Goal: Task Accomplishment & Management: Use online tool/utility

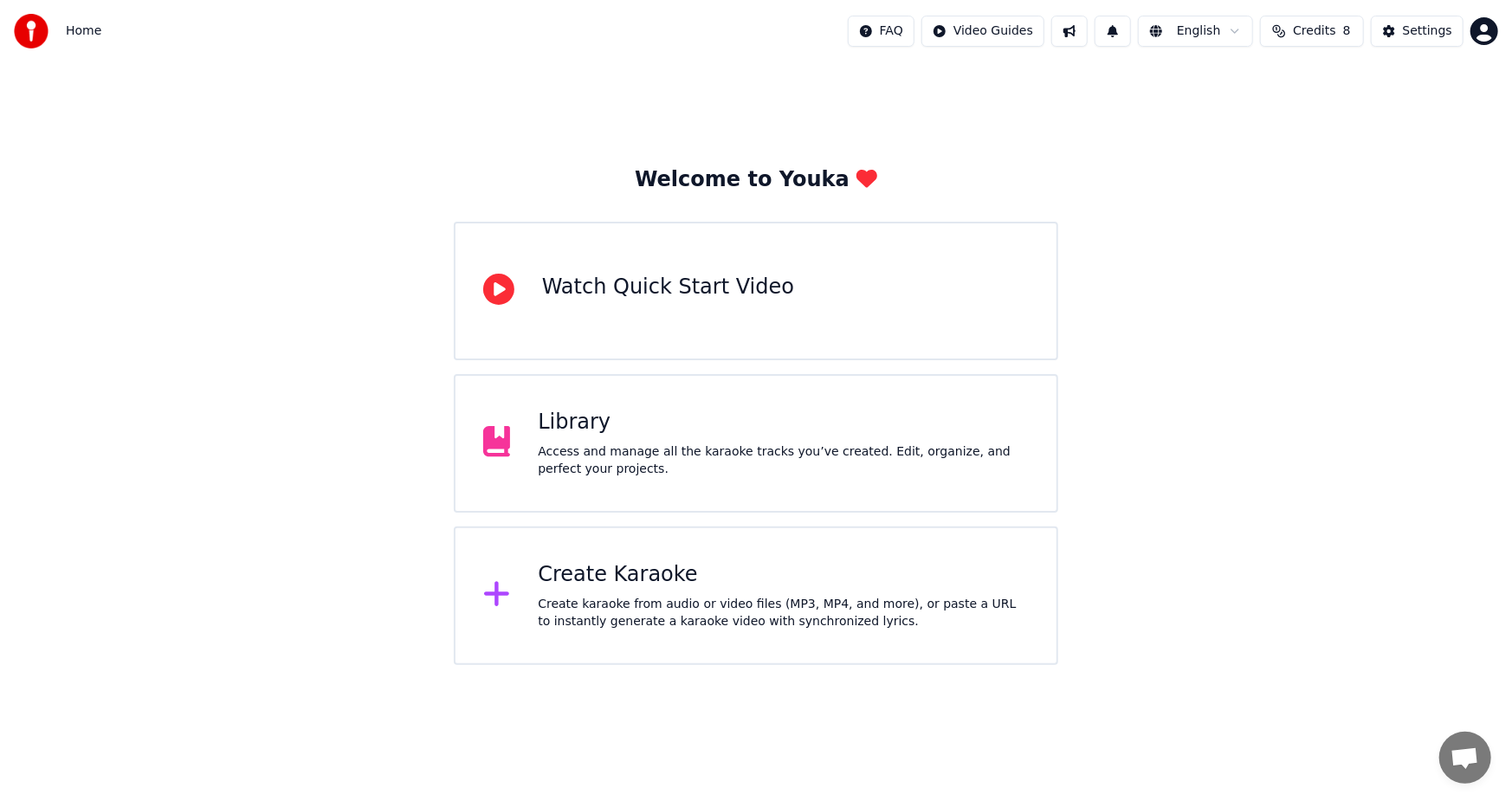
click at [621, 582] on div "Create Karaoke" at bounding box center [783, 574] width 491 height 28
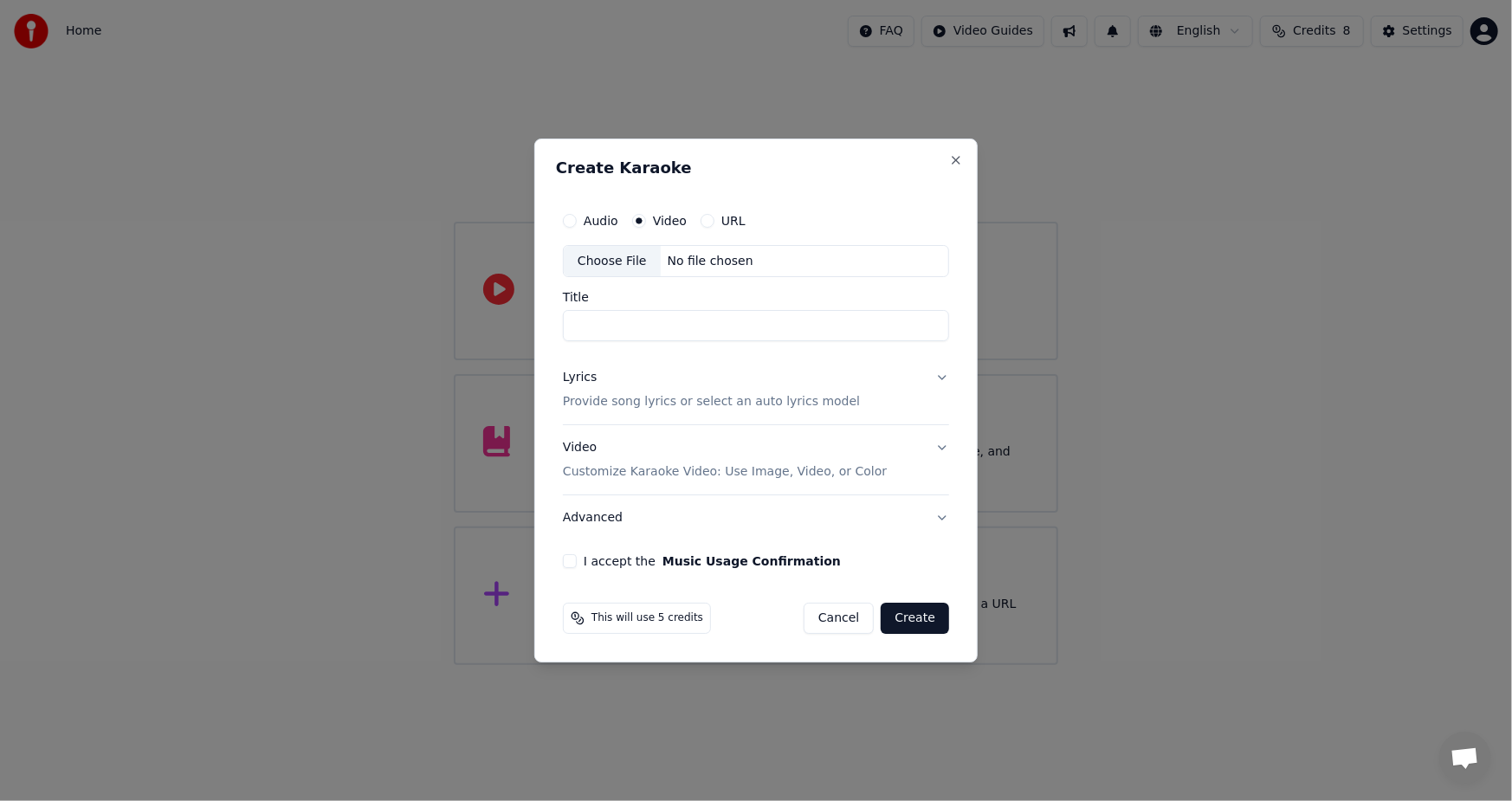
click at [607, 258] on div "Choose File" at bounding box center [612, 262] width 97 height 31
type input "**********"
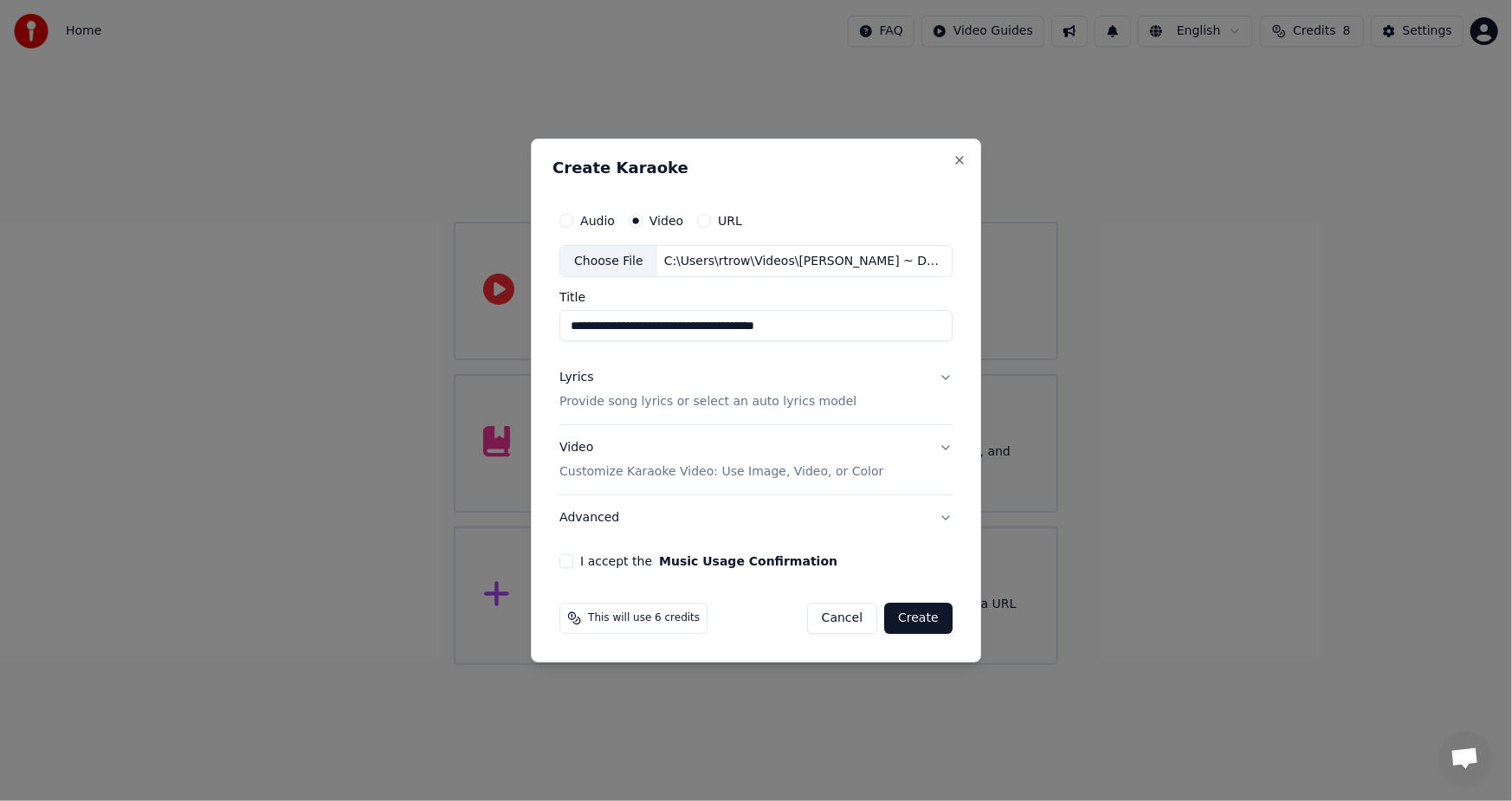
click at [711, 399] on p "Provide song lyrics or select an auto lyrics model" at bounding box center [708, 402] width 297 height 17
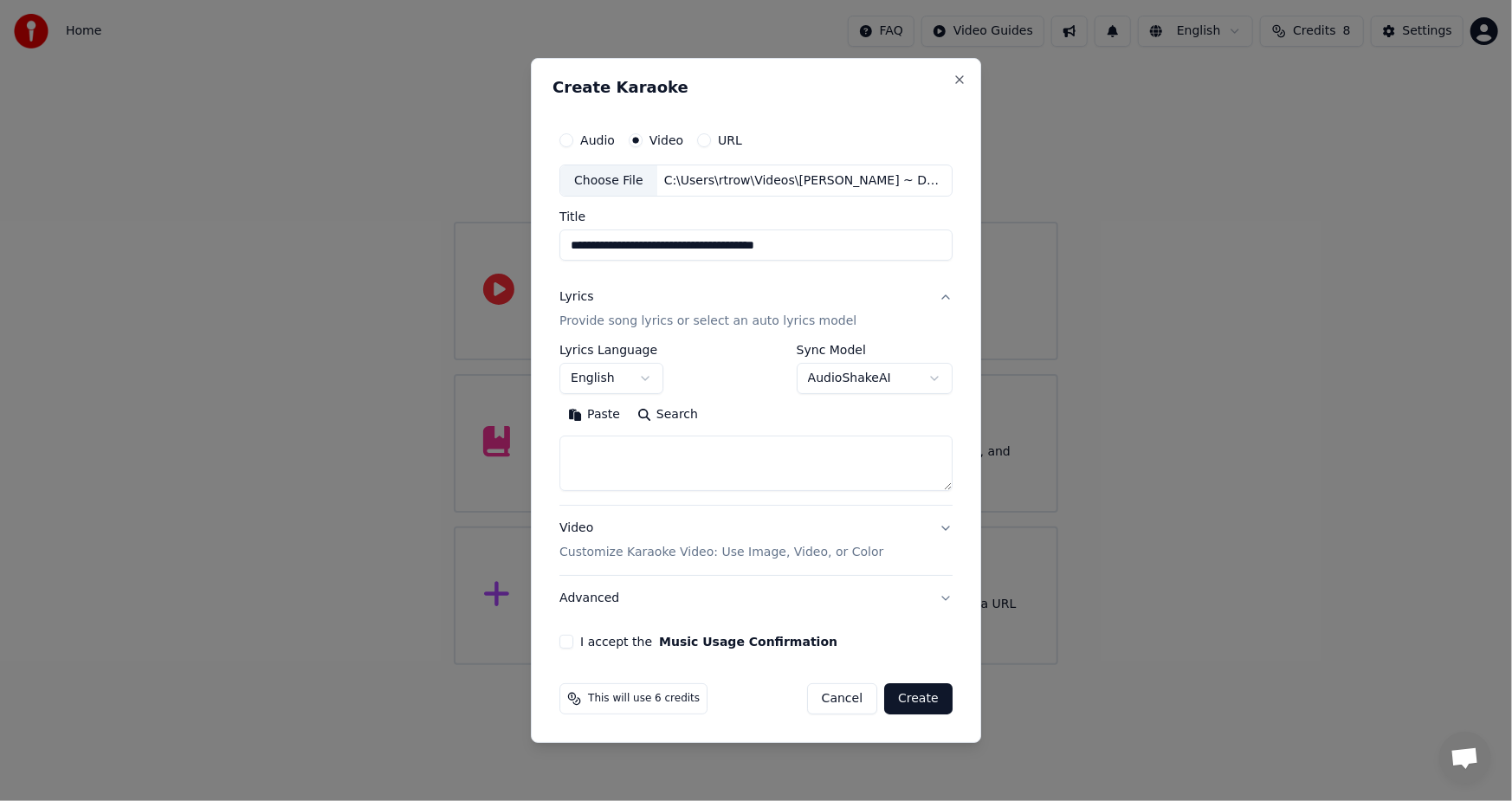
click at [648, 415] on button "Search" at bounding box center [667, 415] width 78 height 28
click at [593, 413] on button "Paste" at bounding box center [594, 415] width 69 height 28
click at [567, 648] on button "I accept the Music Usage Confirmation" at bounding box center [566, 641] width 14 height 14
click at [648, 602] on button "Advanced" at bounding box center [756, 598] width 393 height 45
type textarea "**********"
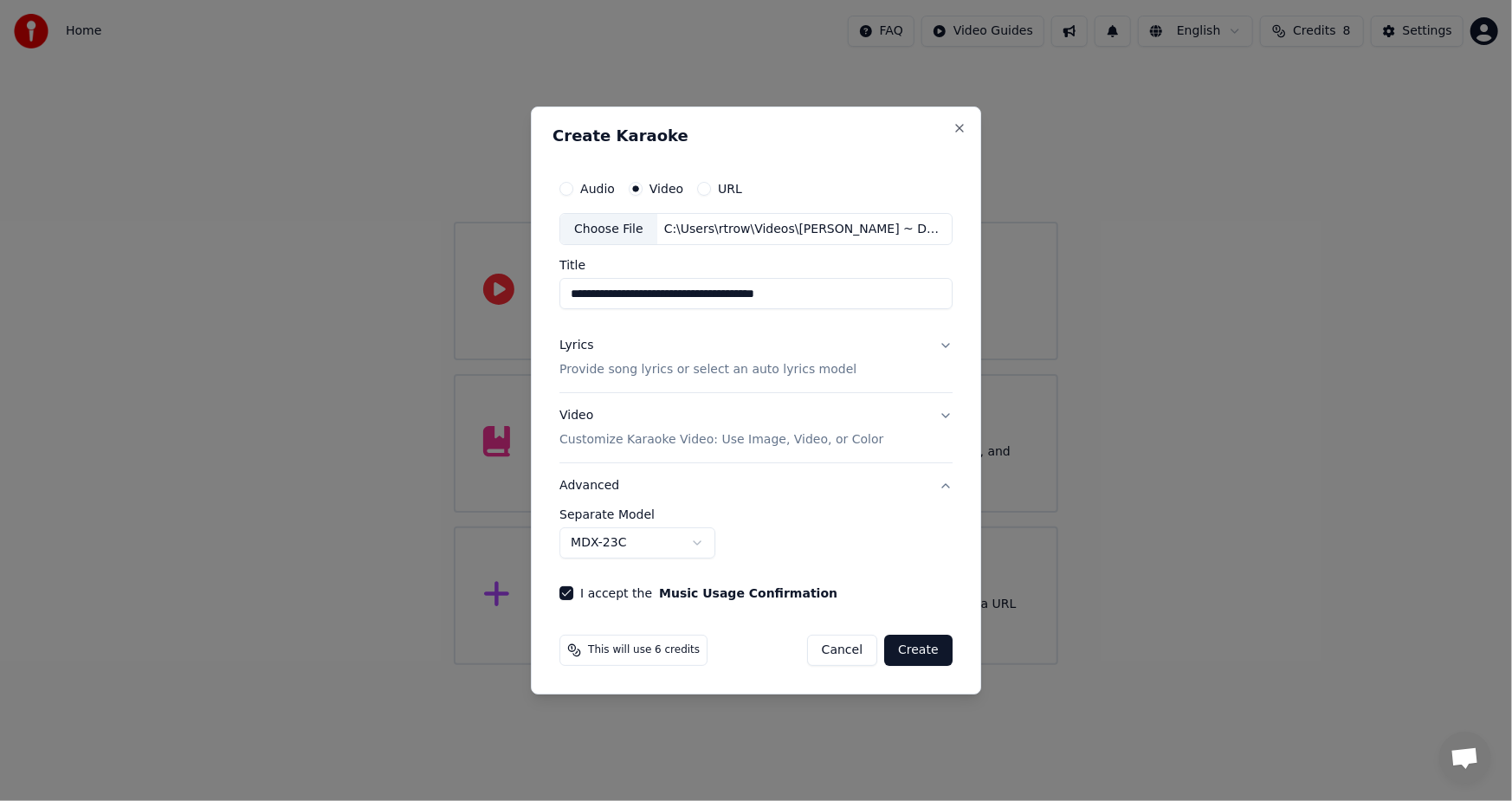
click at [938, 485] on button "Advanced" at bounding box center [756, 486] width 393 height 45
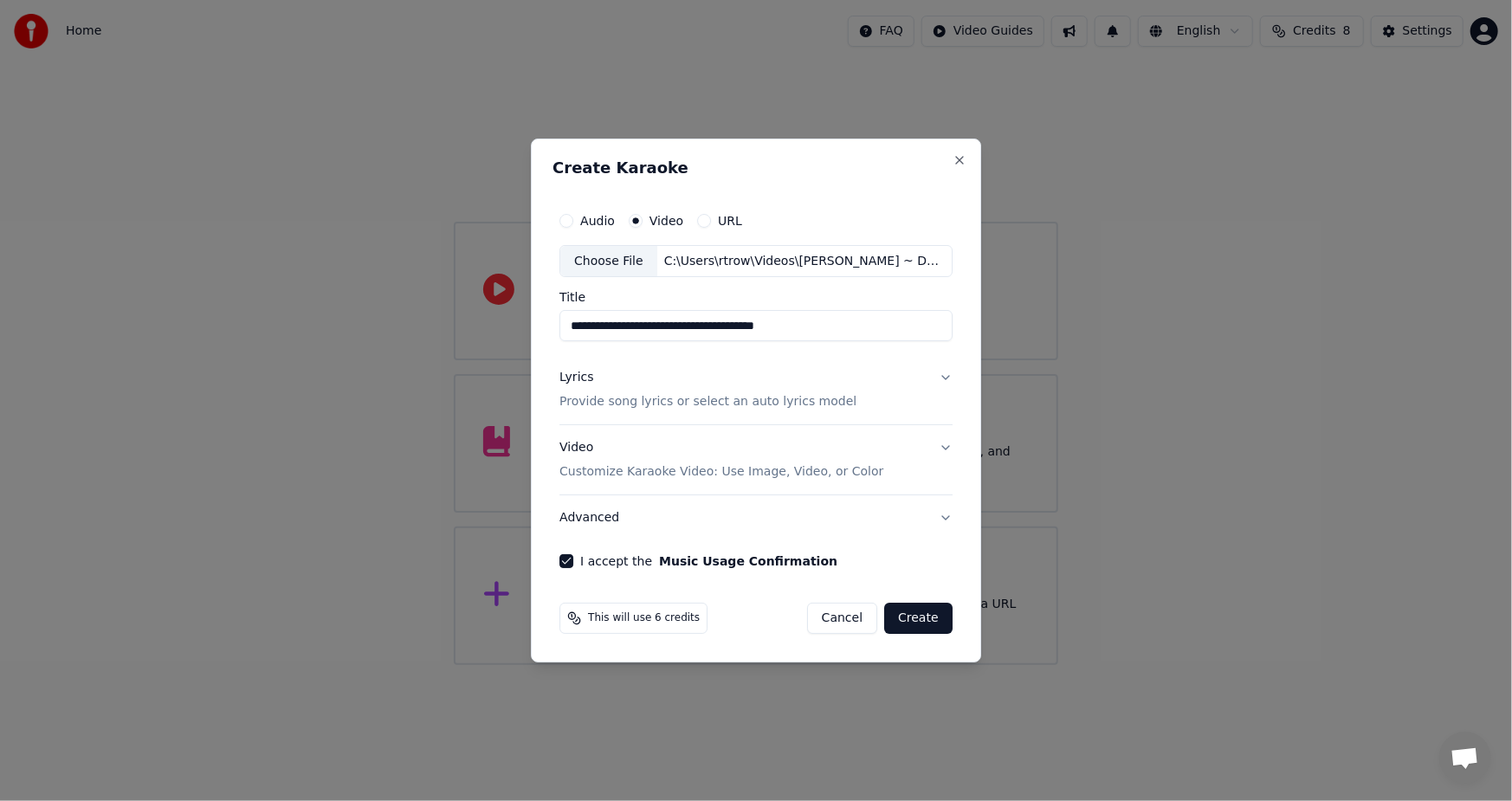
click at [944, 513] on button "Advanced" at bounding box center [756, 518] width 393 height 45
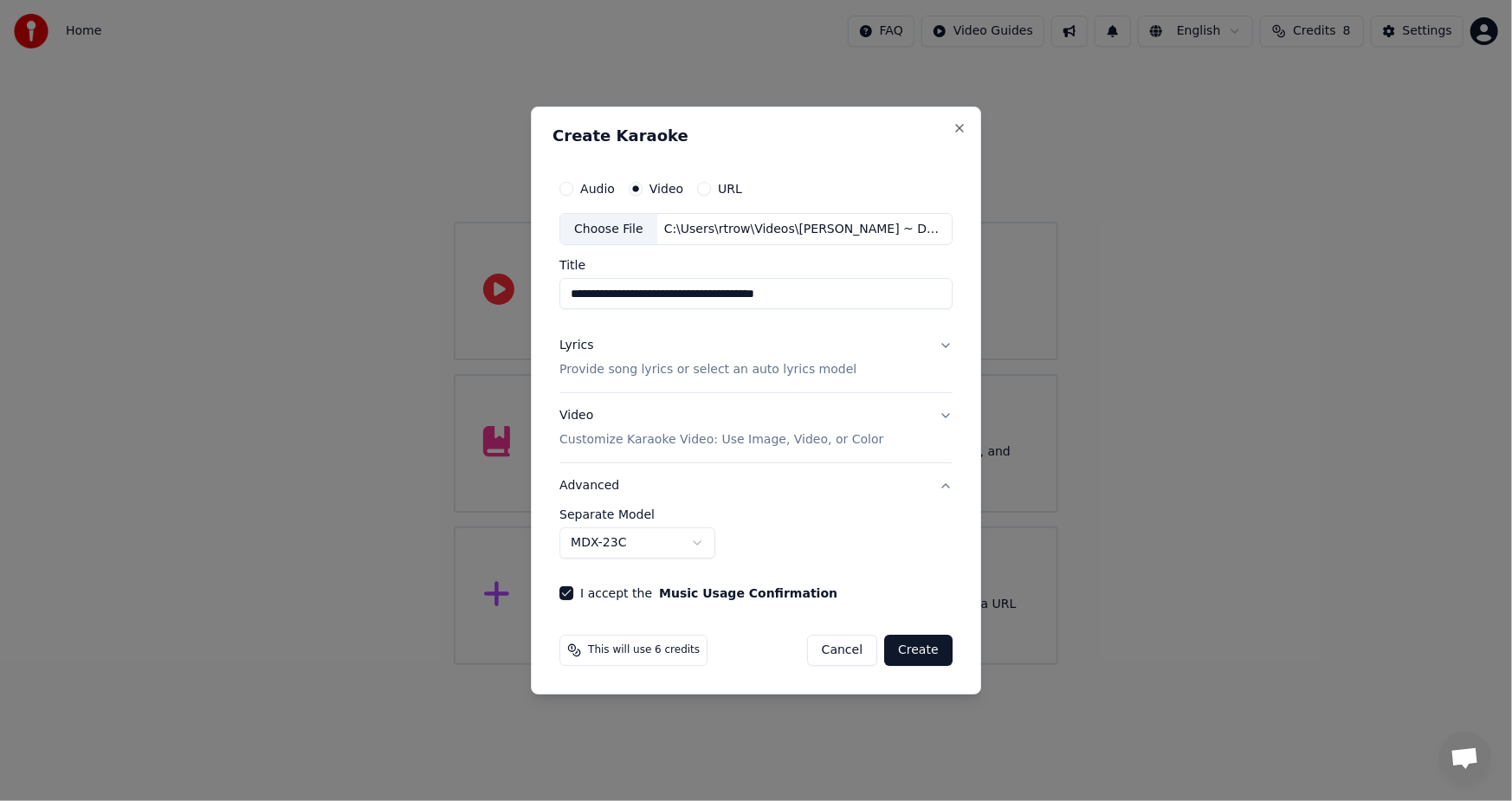
click at [700, 542] on body "**********" at bounding box center [756, 333] width 1512 height 665
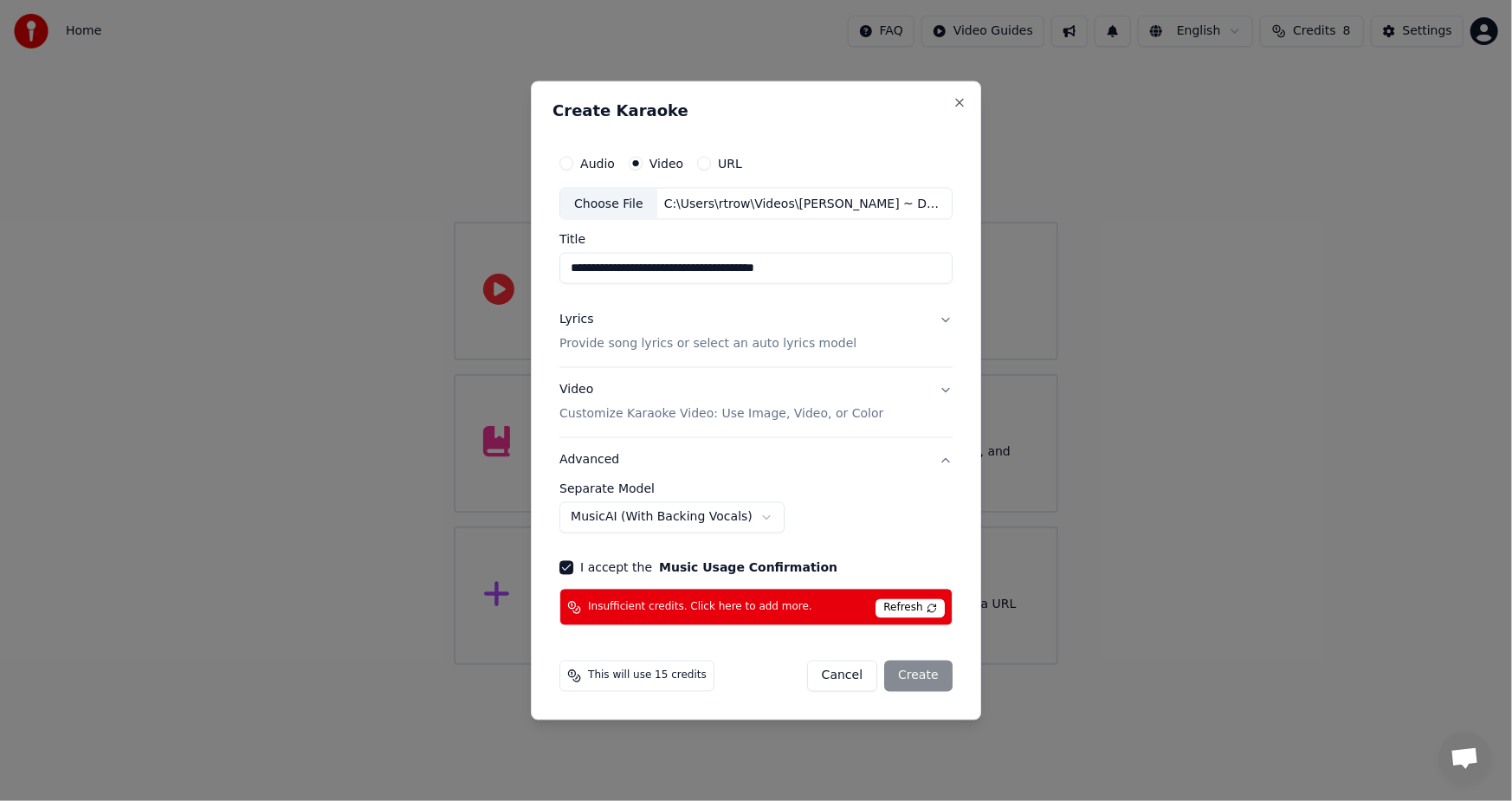
click at [878, 609] on span "Refresh" at bounding box center [910, 609] width 69 height 19
click at [632, 602] on span "Insufficient credits. Click here to add more." at bounding box center [699, 607] width 224 height 14
click at [740, 702] on div "**********" at bounding box center [756, 400] width 450 height 640
click at [844, 674] on button "Cancel" at bounding box center [842, 676] width 70 height 31
select select "******"
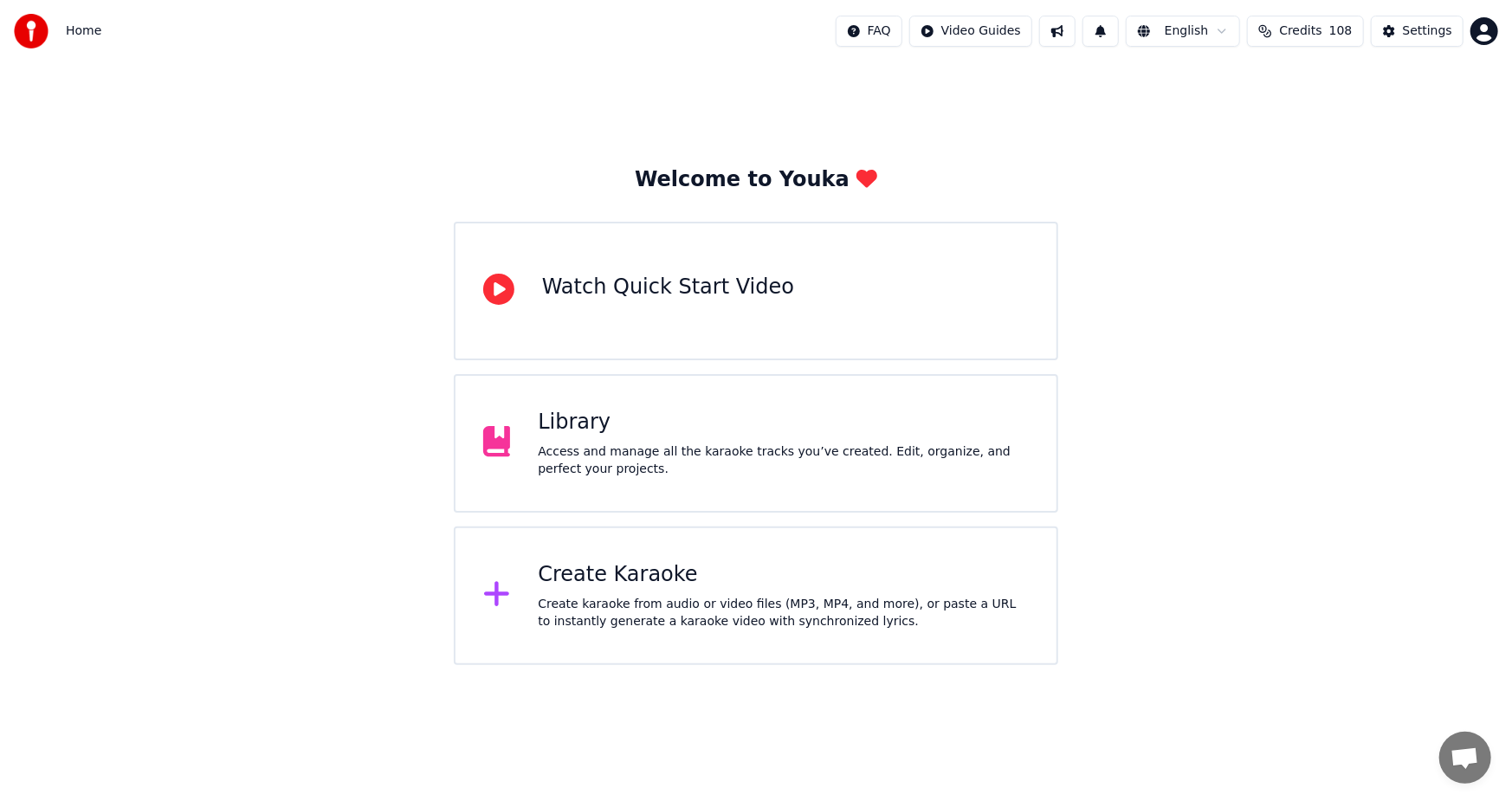
click at [653, 620] on div "Create karaoke from audio or video files (MP3, MP4, and more), or paste a URL t…" at bounding box center [783, 613] width 491 height 35
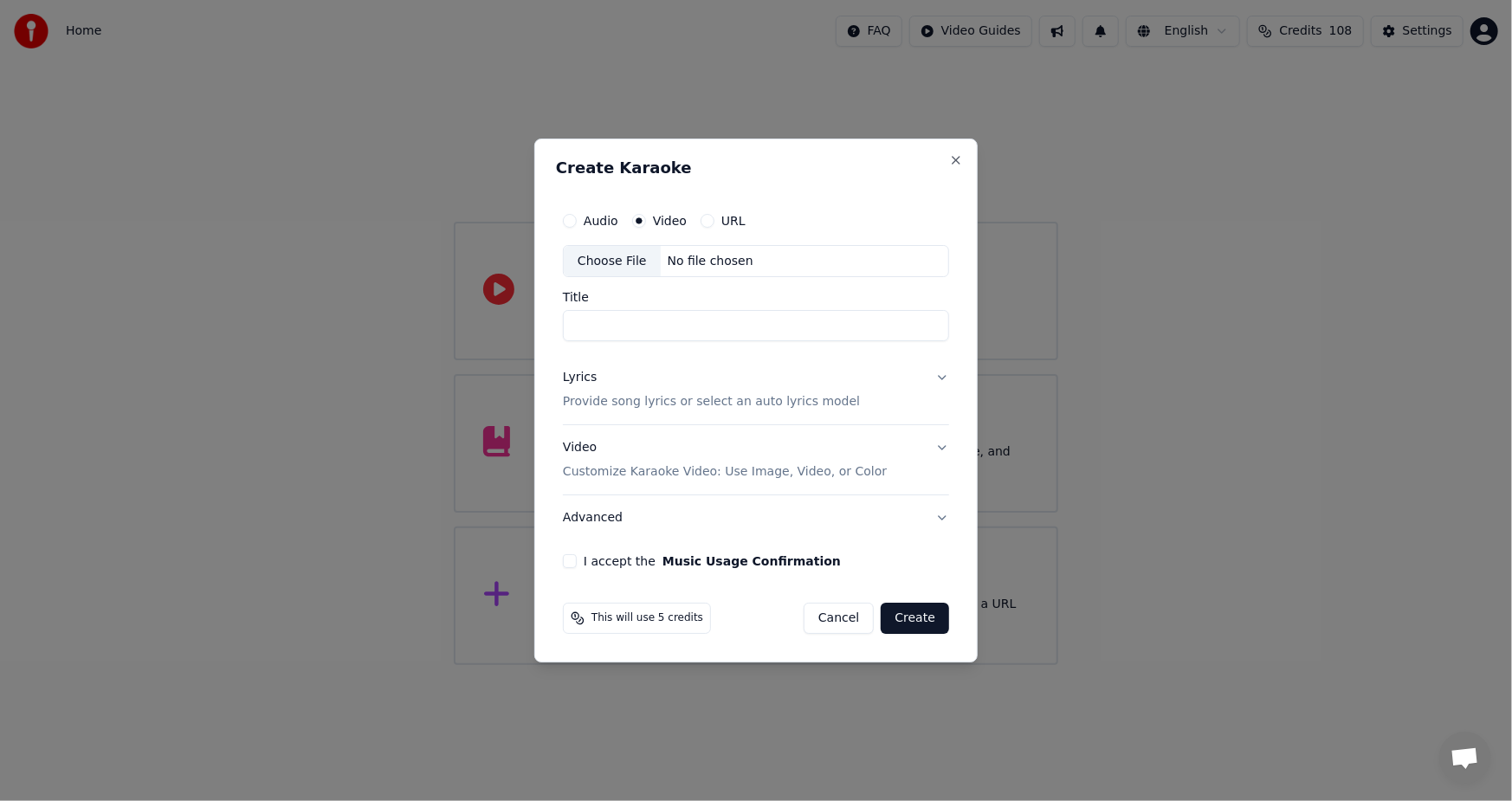
click at [622, 256] on div "Choose File" at bounding box center [612, 262] width 97 height 31
type input "**********"
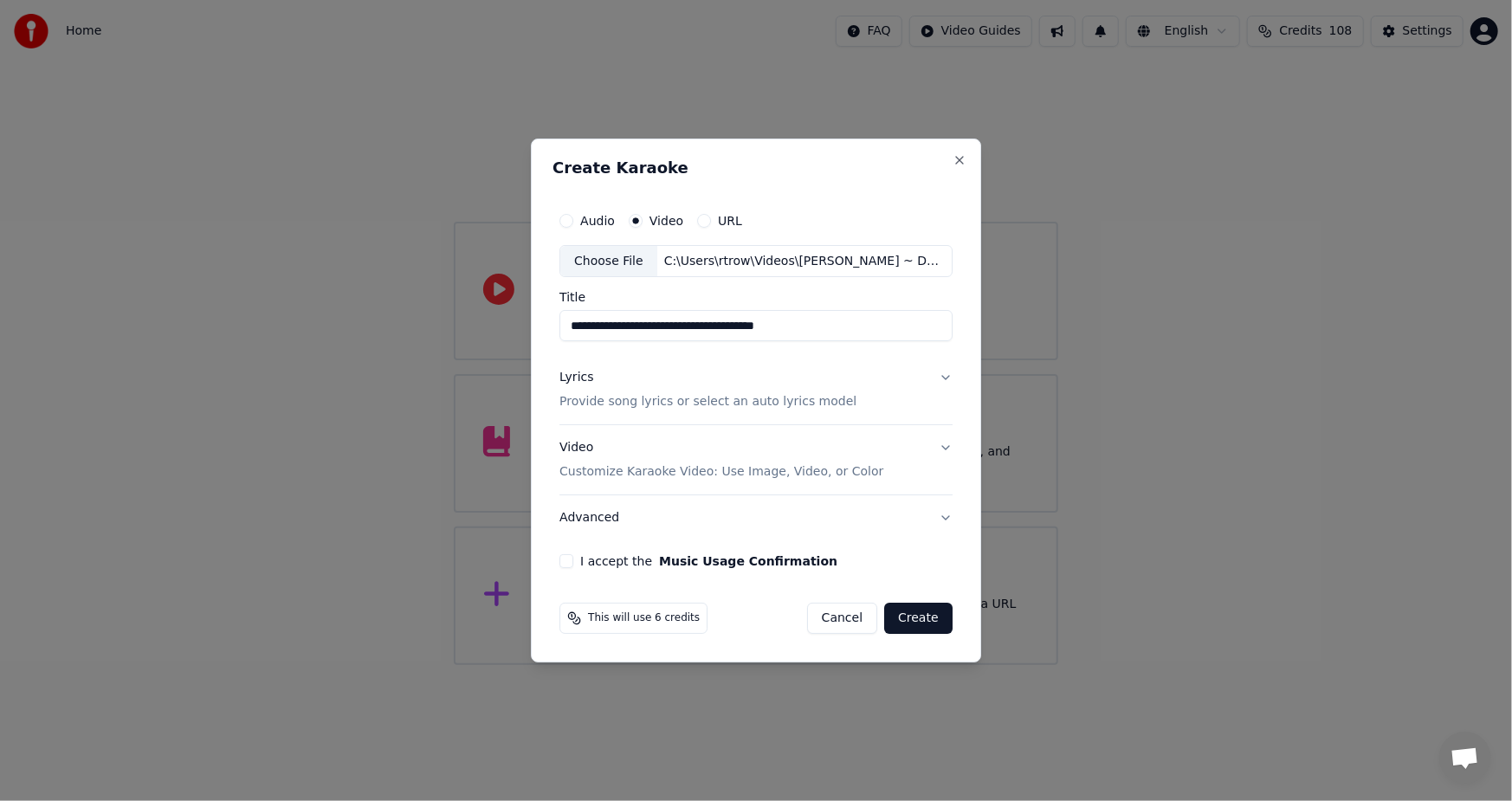
click at [770, 402] on p "Provide song lyrics or select an auto lyrics model" at bounding box center [708, 402] width 297 height 17
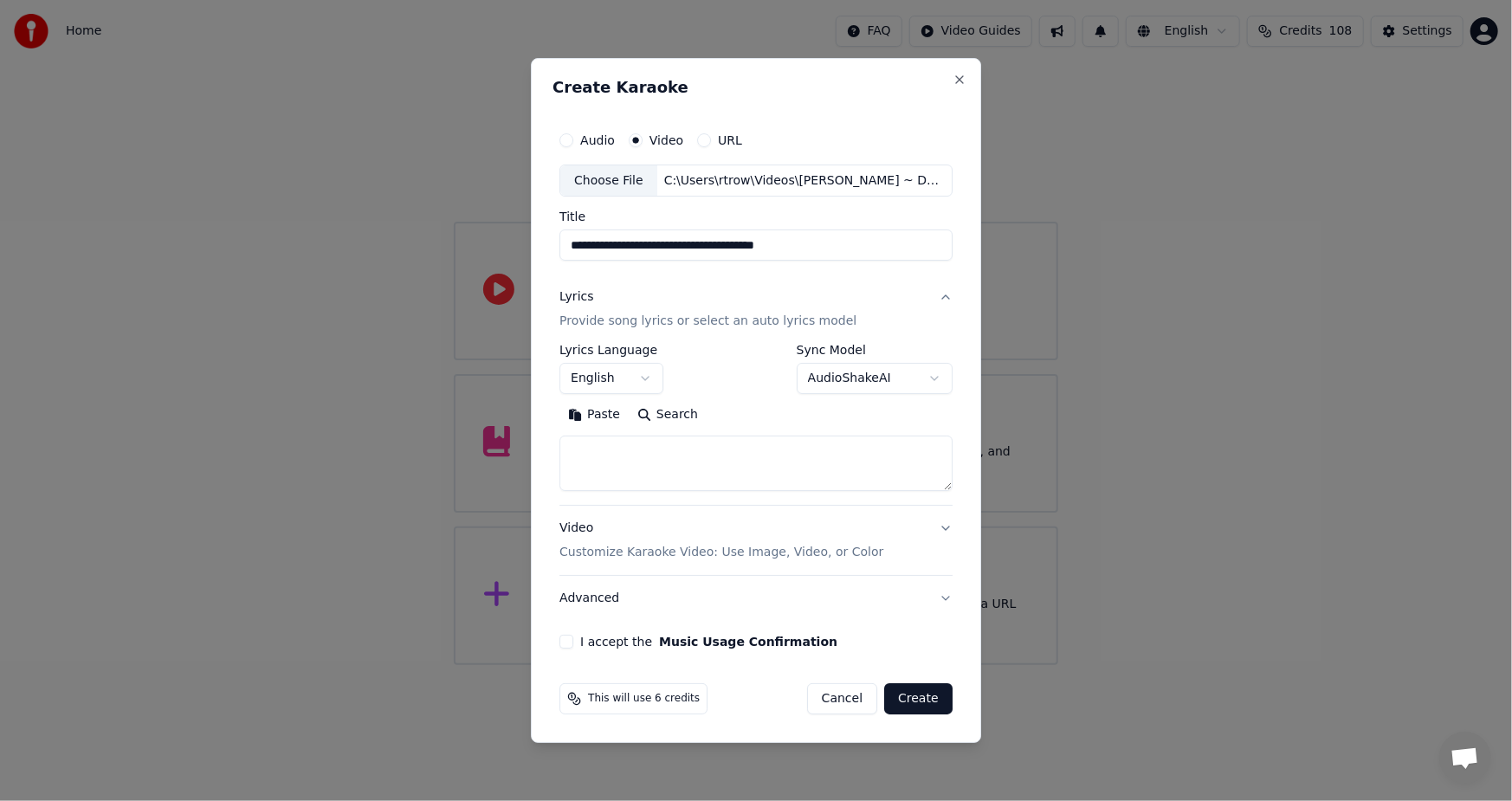
click at [597, 416] on button "Paste" at bounding box center [594, 415] width 69 height 28
click at [601, 550] on p "Customize Karaoke Video: Use Image, Video, or Color" at bounding box center [722, 553] width 324 height 17
type textarea "**********"
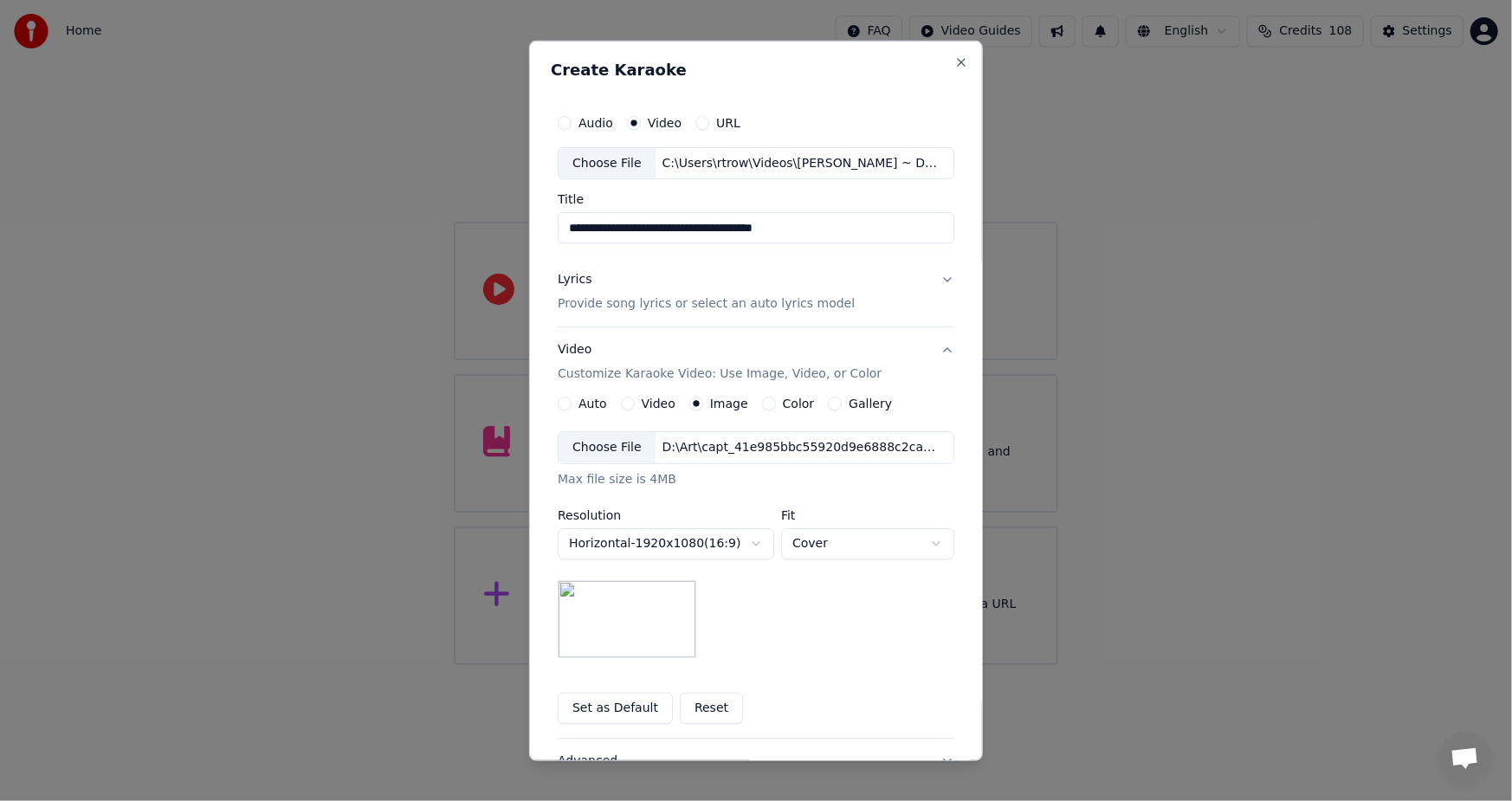
click at [683, 549] on body "**********" at bounding box center [756, 333] width 1512 height 665
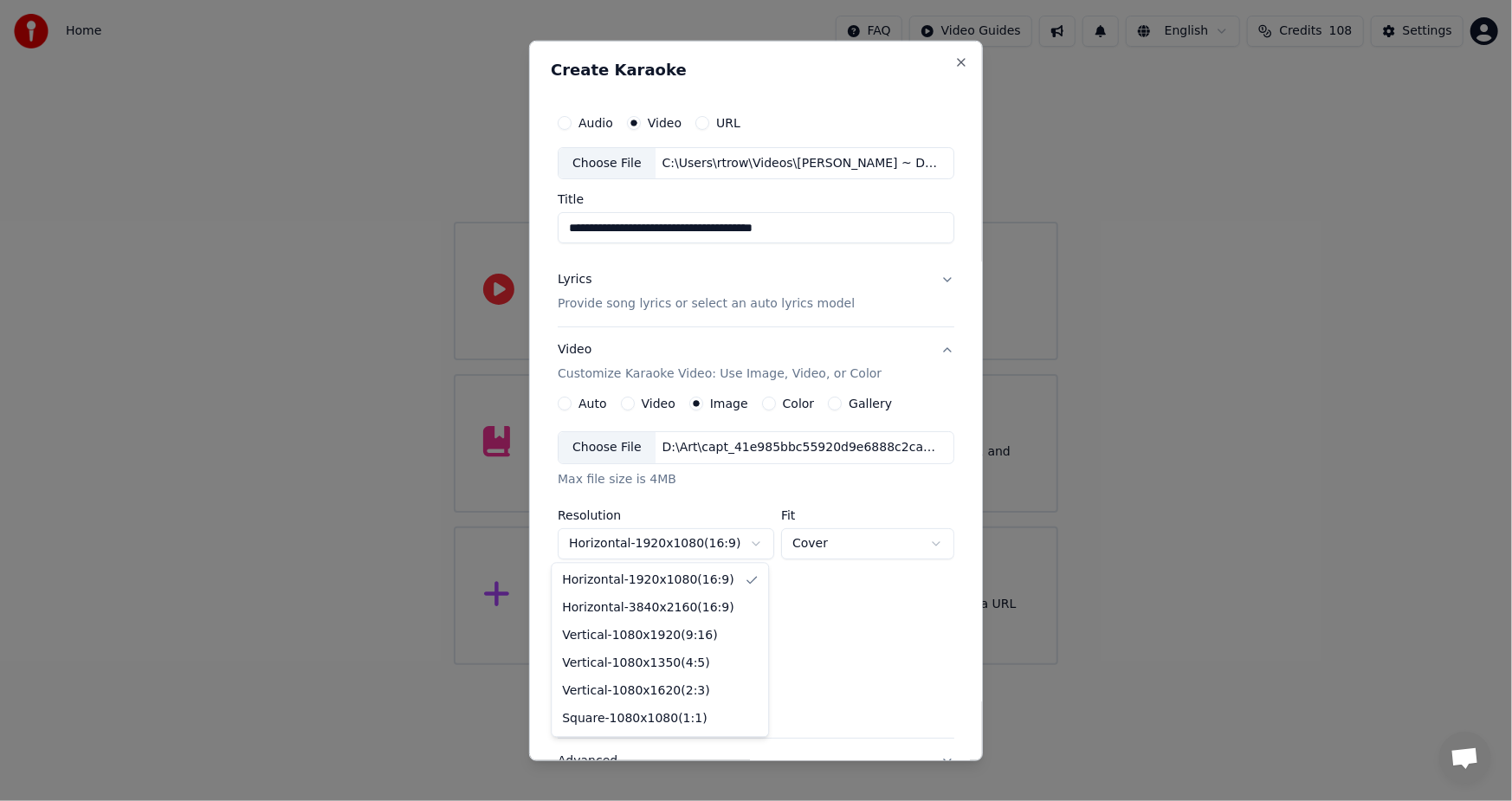
select select "*********"
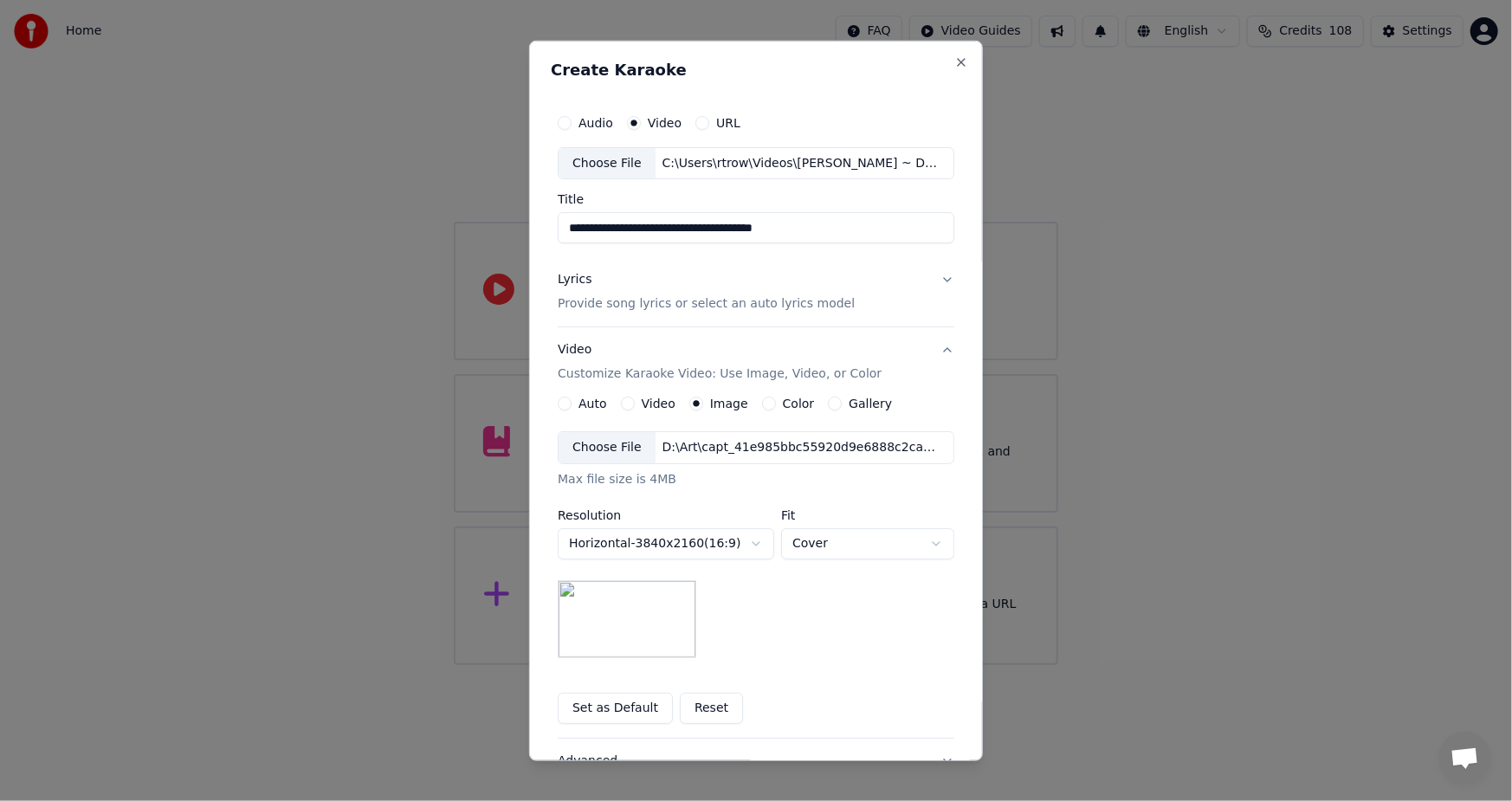
click at [743, 641] on div "**********" at bounding box center [756, 545] width 397 height 227
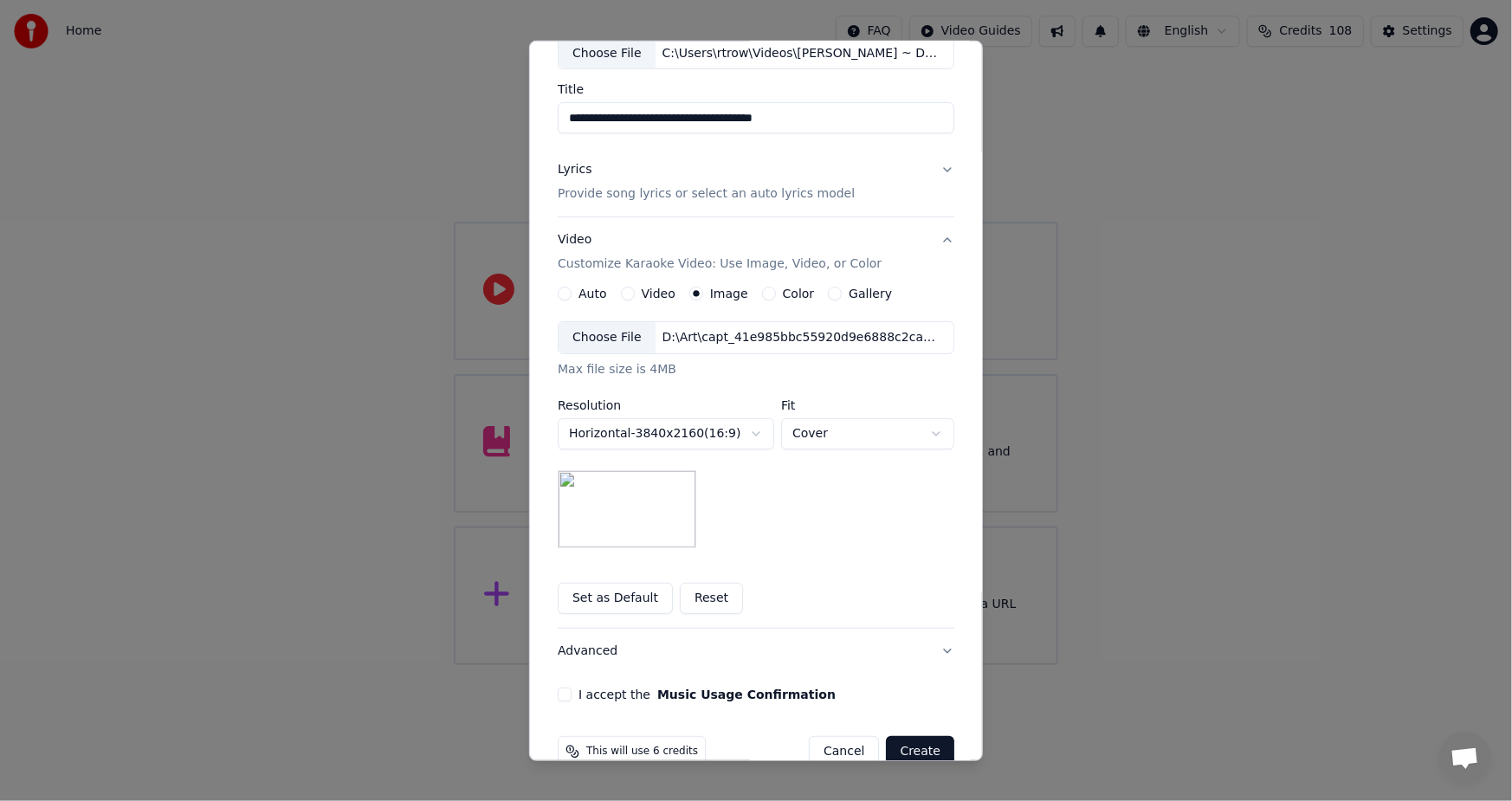
scroll to position [144, 0]
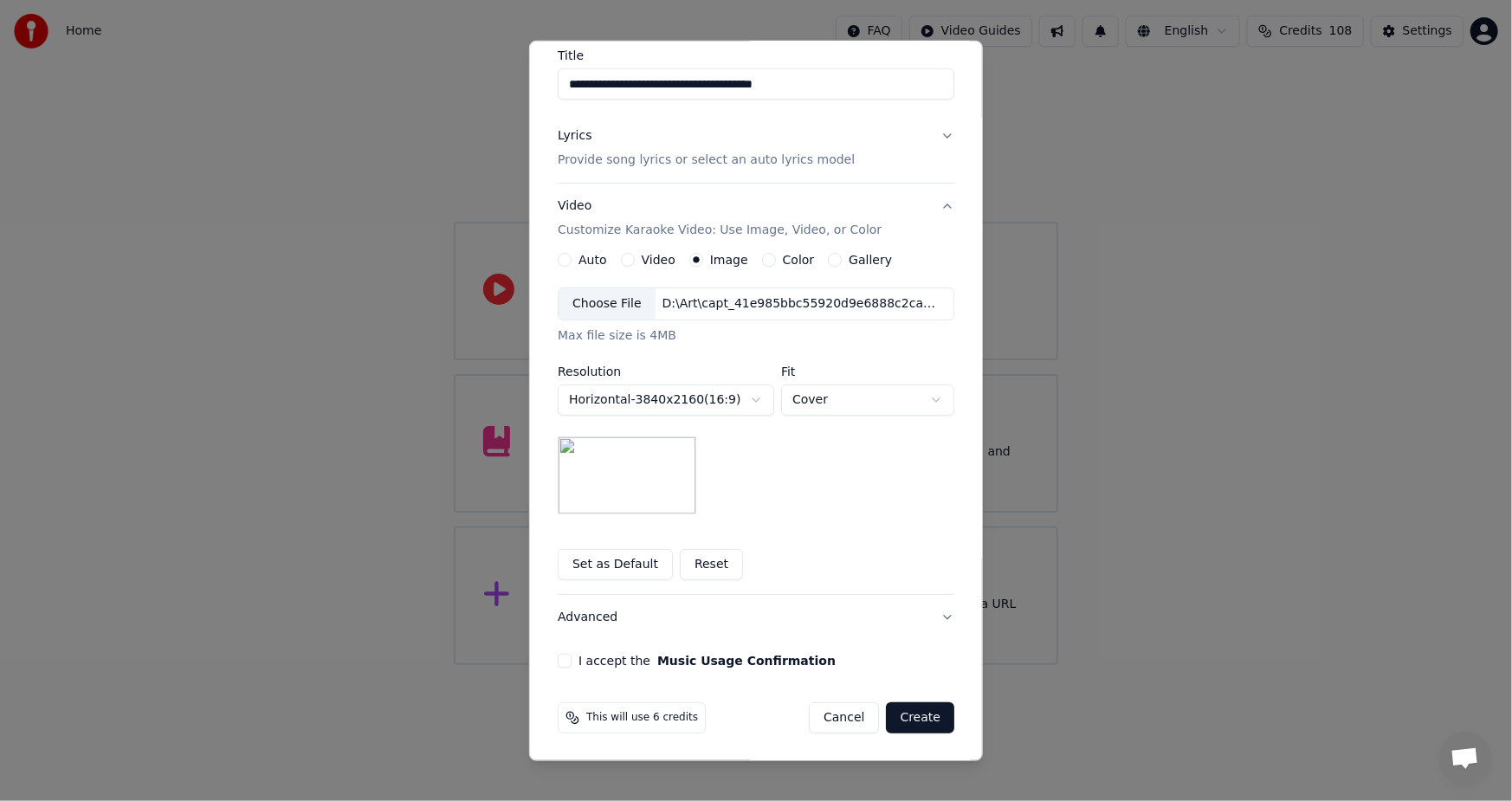
click at [558, 657] on button "I accept the Music Usage Confirmation" at bounding box center [564, 660] width 14 height 14
click at [908, 720] on button "Create" at bounding box center [919, 718] width 69 height 31
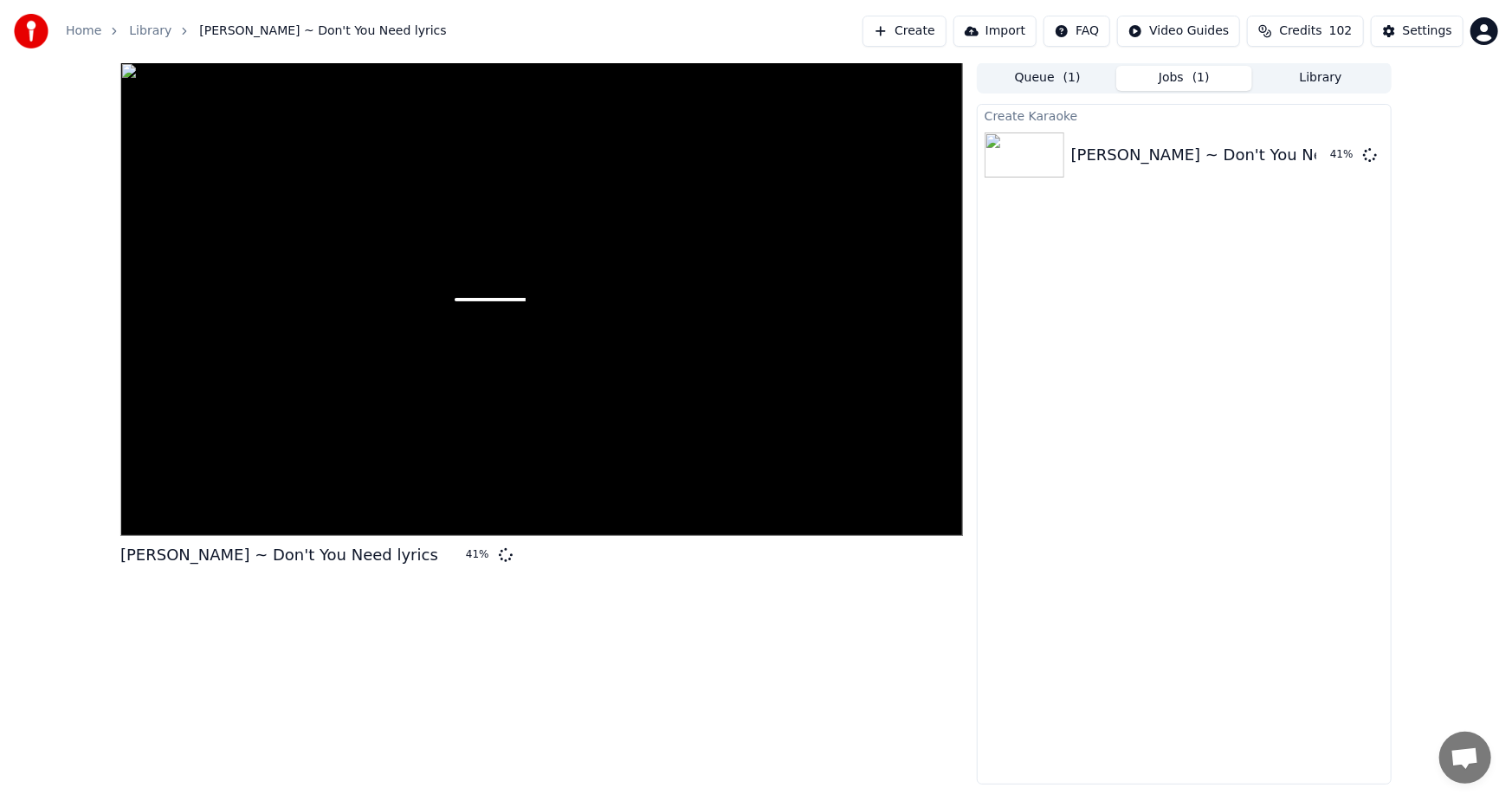
click at [1212, 632] on div "Create Karaoke Melissa Etheridge ~ Don't You Need lyrics 41 %" at bounding box center [1184, 444] width 415 height 681
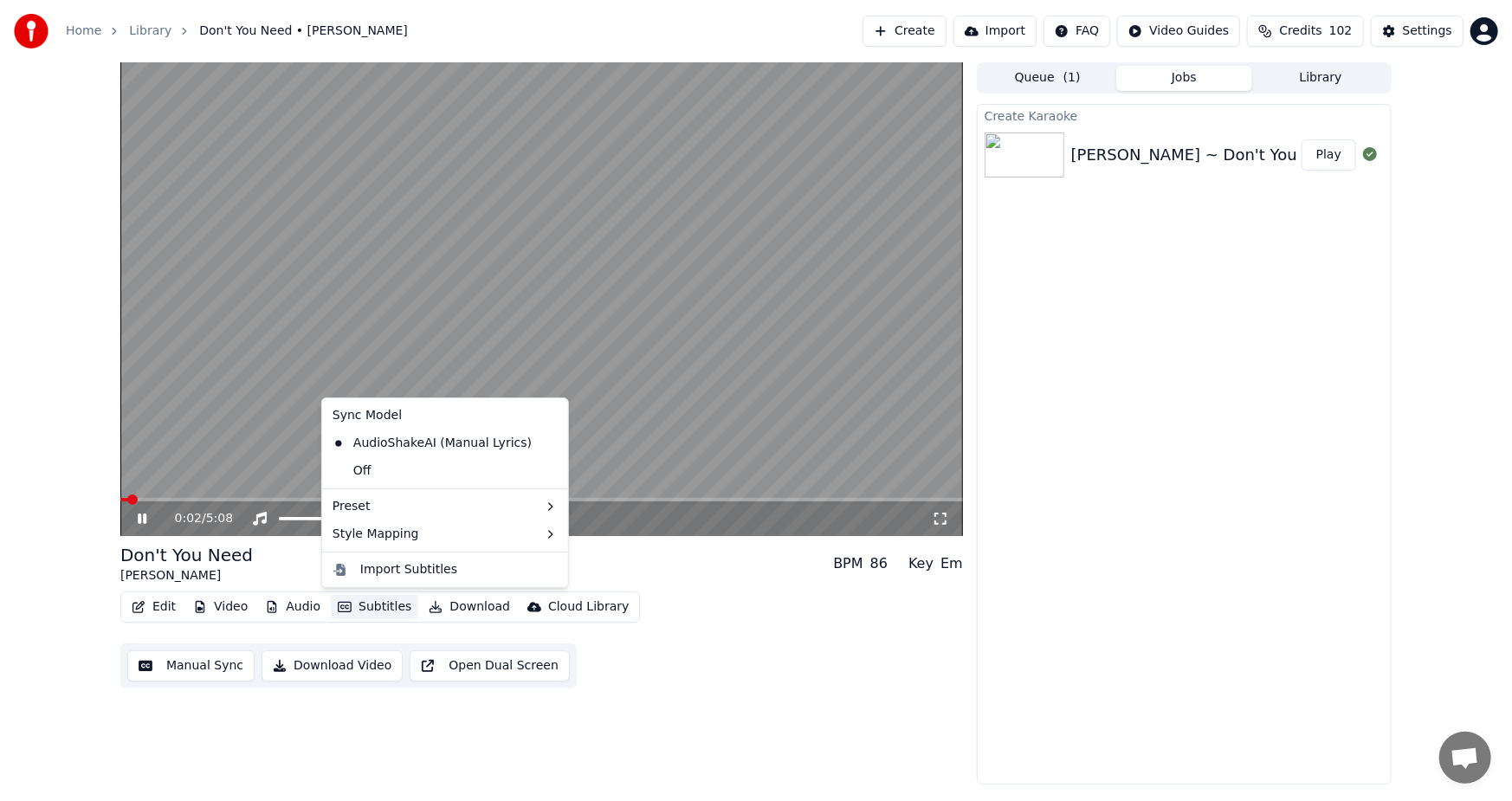
click at [375, 606] on button "Subtitles" at bounding box center [374, 606] width 87 height 24
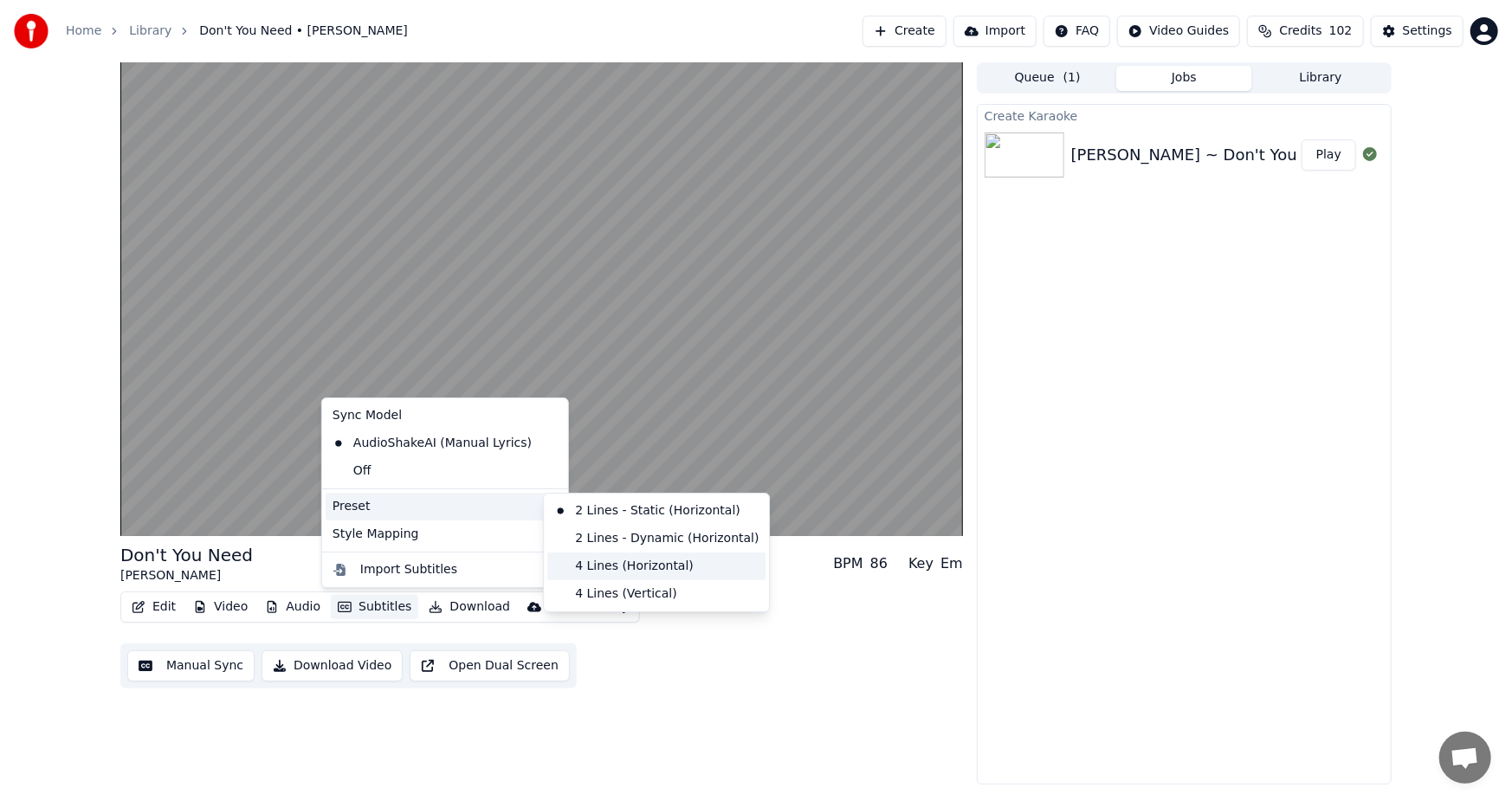
click at [637, 561] on div "4 Lines (Horizontal)" at bounding box center [656, 566] width 218 height 28
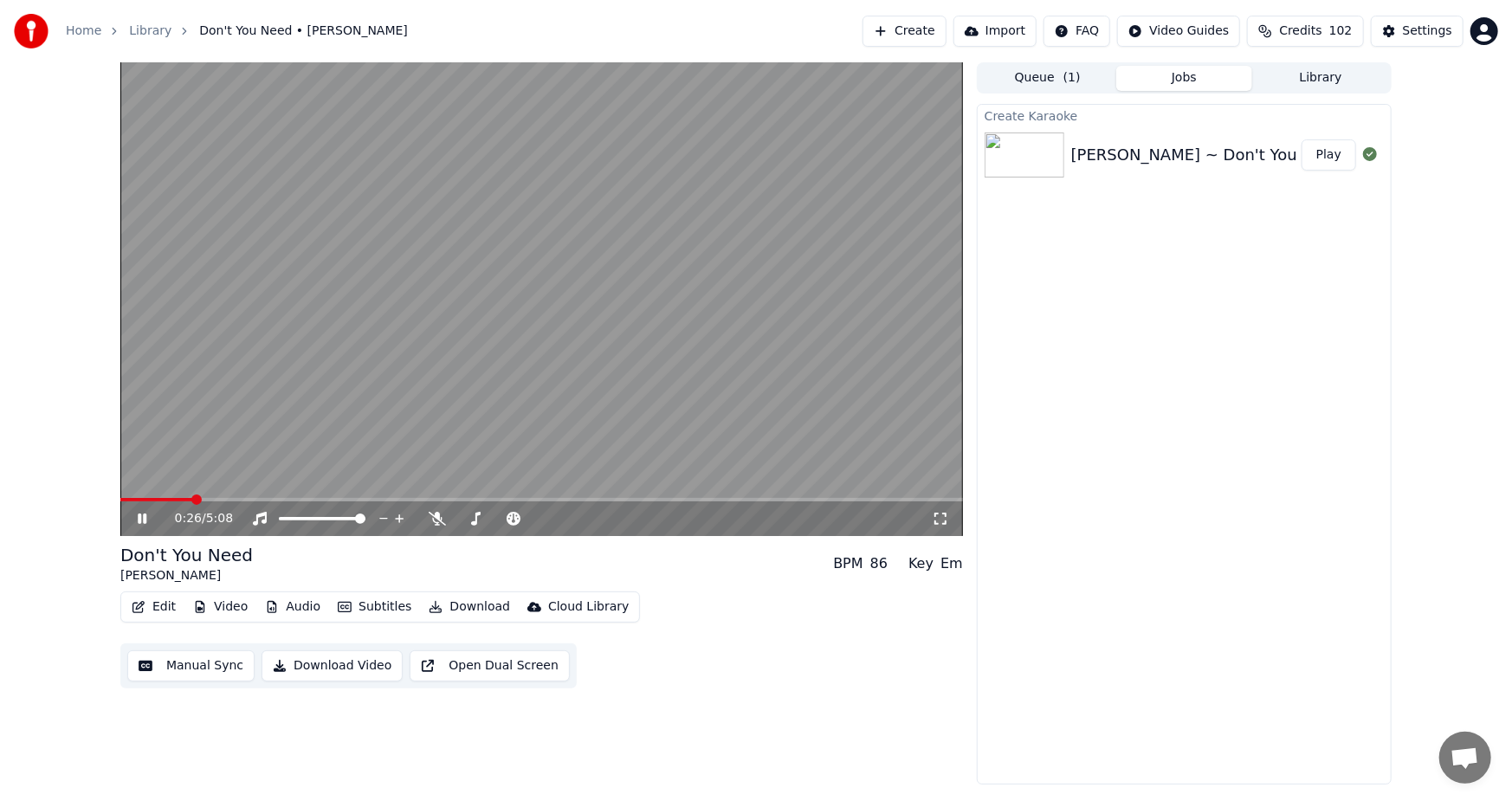
click at [351, 665] on button "Download Video" at bounding box center [333, 665] width 142 height 31
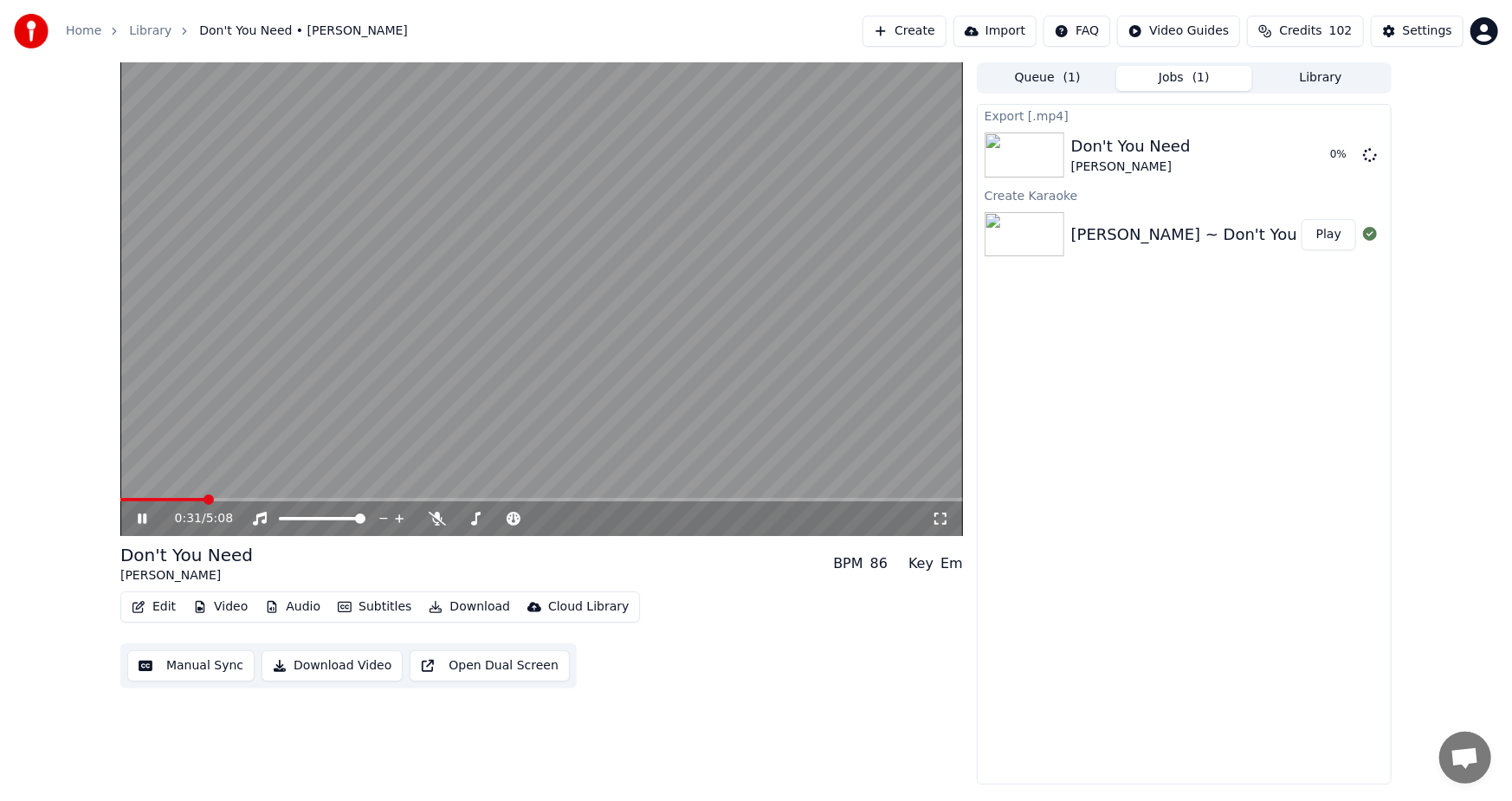
click at [135, 519] on icon at bounding box center [154, 519] width 41 height 14
click at [1239, 497] on div "Export [.mp4] Don't You Need Melissa Etheridge Show Create Karaoke Melissa Ethe…" at bounding box center [1184, 444] width 415 height 681
click at [1303, 152] on button "Show" at bounding box center [1325, 155] width 62 height 31
click at [1018, 233] on img at bounding box center [1024, 235] width 80 height 45
click at [1325, 231] on button "Play" at bounding box center [1329, 235] width 54 height 31
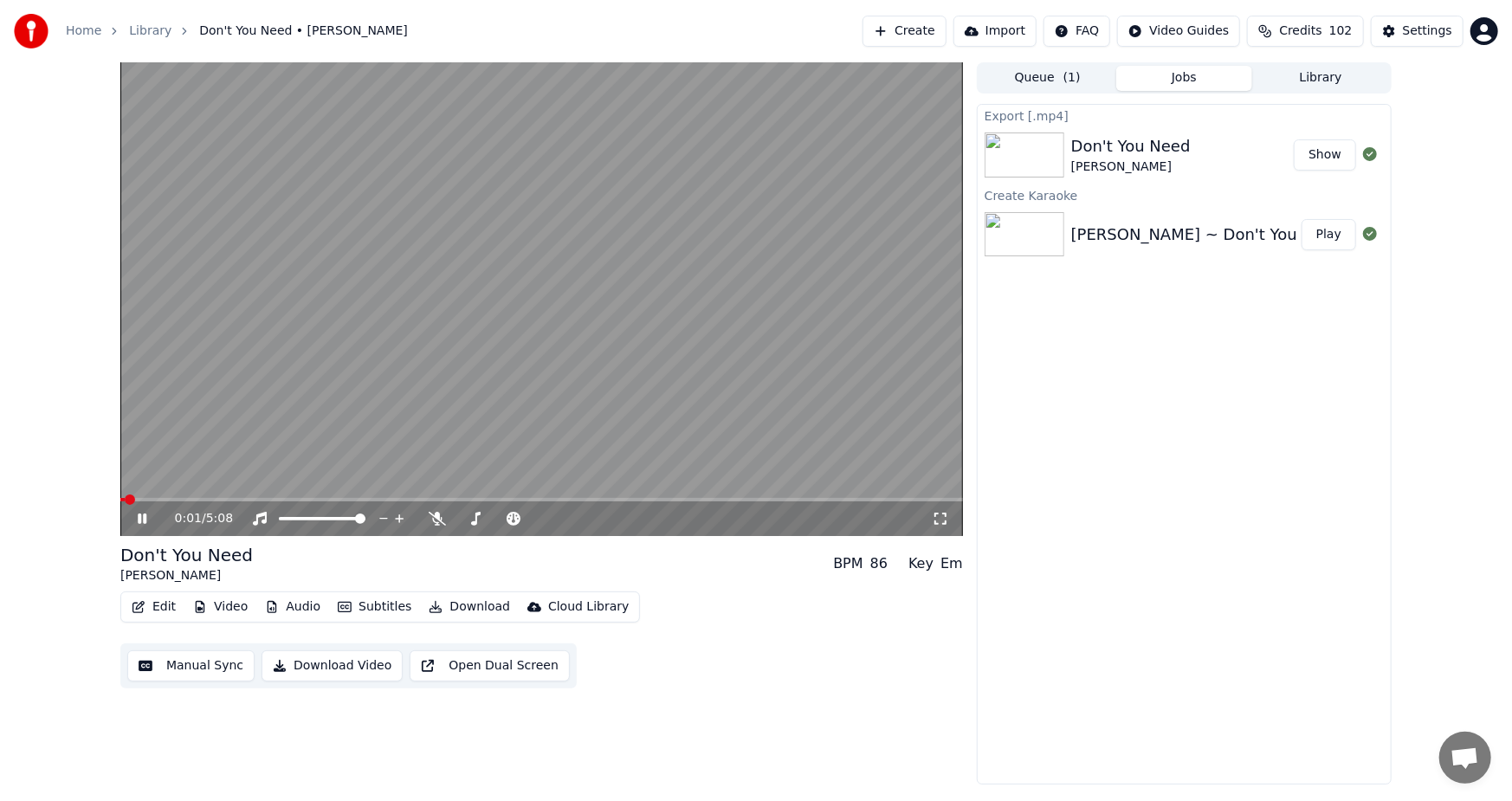
click at [172, 497] on div "0:01 / 5:08" at bounding box center [541, 299] width 843 height 473
click at [134, 520] on icon at bounding box center [154, 519] width 41 height 14
click at [181, 497] on span at bounding box center [541, 499] width 843 height 4
click at [1242, 377] on div "Export [.mp4] Don't You Need Melissa Etheridge Show Create Karaoke Melissa Ethe…" at bounding box center [1184, 444] width 415 height 681
click at [142, 509] on div "2:34 / 5:08" at bounding box center [541, 519] width 843 height 35
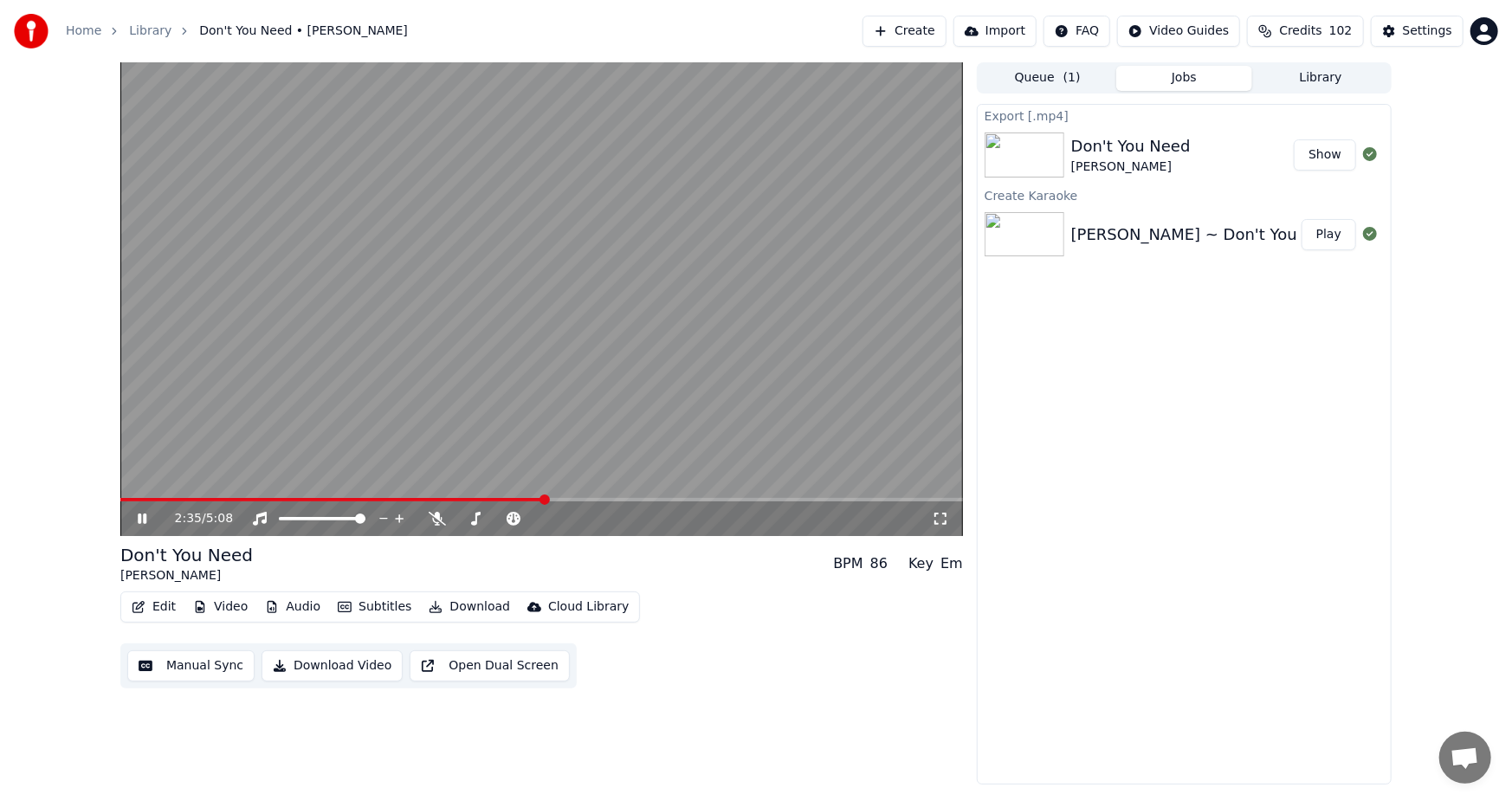
click at [139, 518] on icon at bounding box center [142, 518] width 9 height 11
click at [561, 607] on div "Cloud Library" at bounding box center [588, 607] width 80 height 17
click at [601, 672] on div "Open Cloud Library" at bounding box center [598, 673] width 117 height 17
click at [932, 28] on button "Create" at bounding box center [904, 31] width 84 height 31
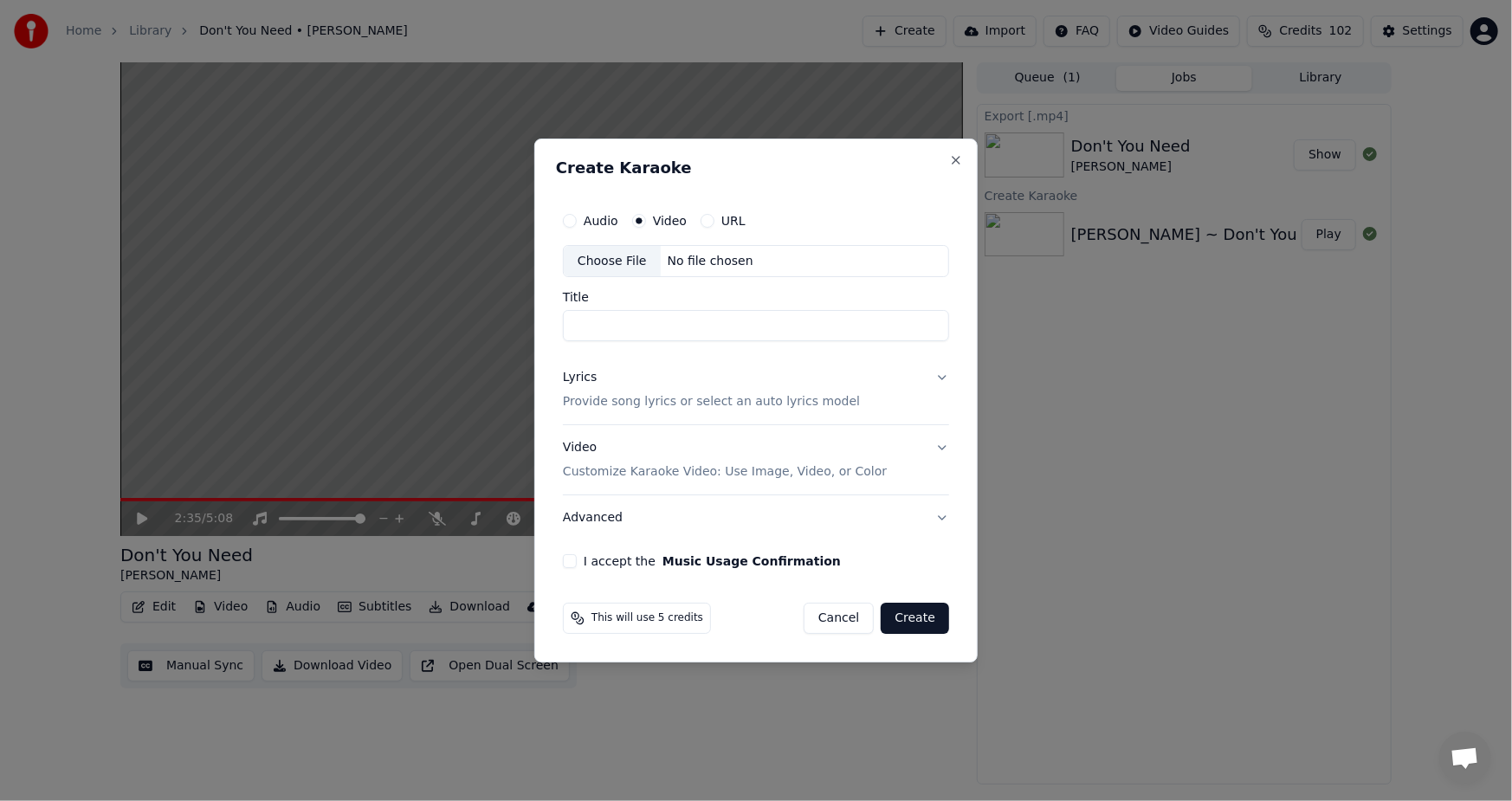
click at [599, 389] on div "Lyrics Provide song lyrics or select an auto lyrics model" at bounding box center [711, 390] width 297 height 42
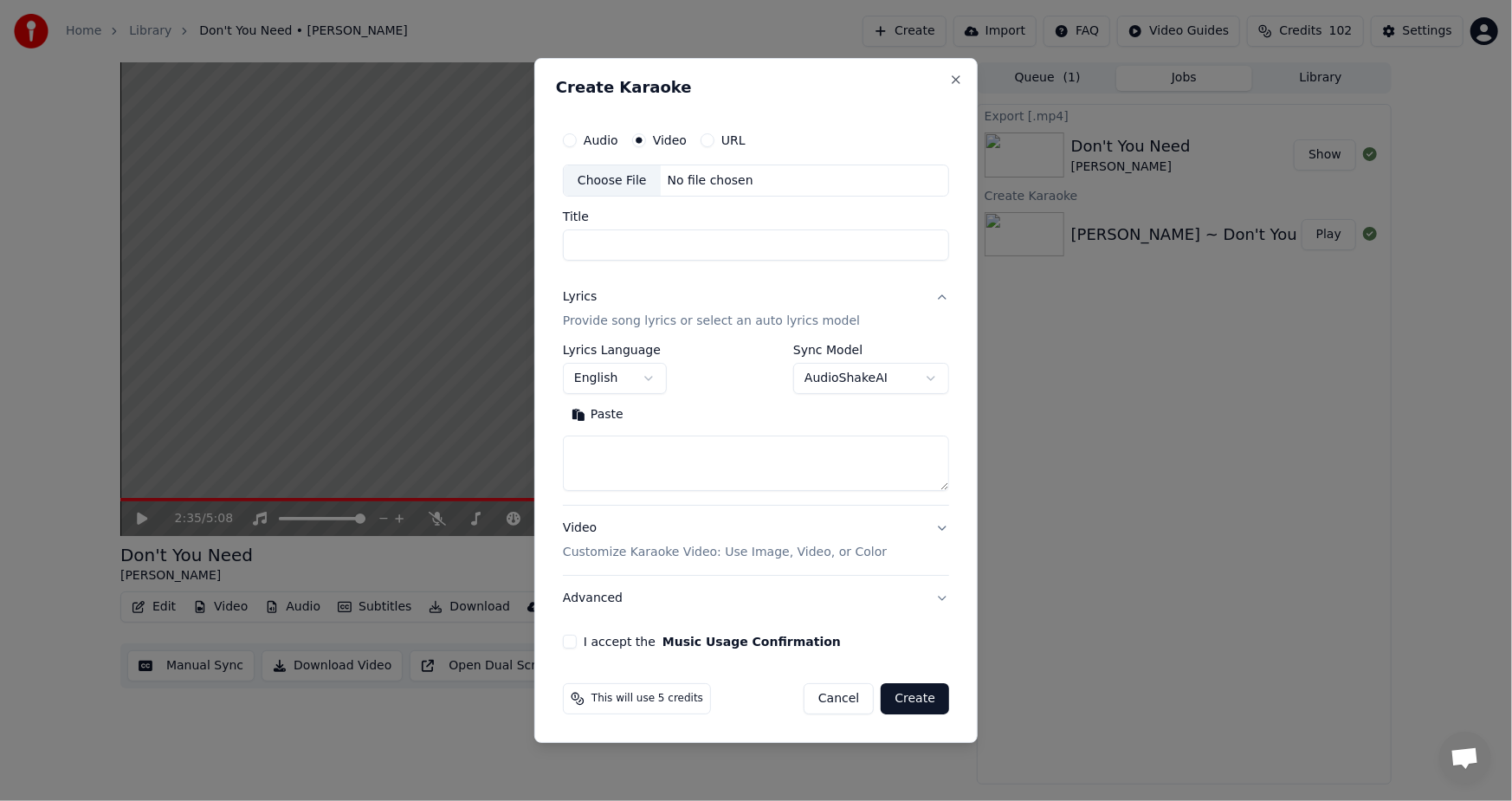
click at [602, 422] on button "Paste" at bounding box center [596, 415] width 69 height 28
click at [625, 178] on div "Choose File" at bounding box center [612, 181] width 97 height 31
type textarea "**********"
type input "**********"
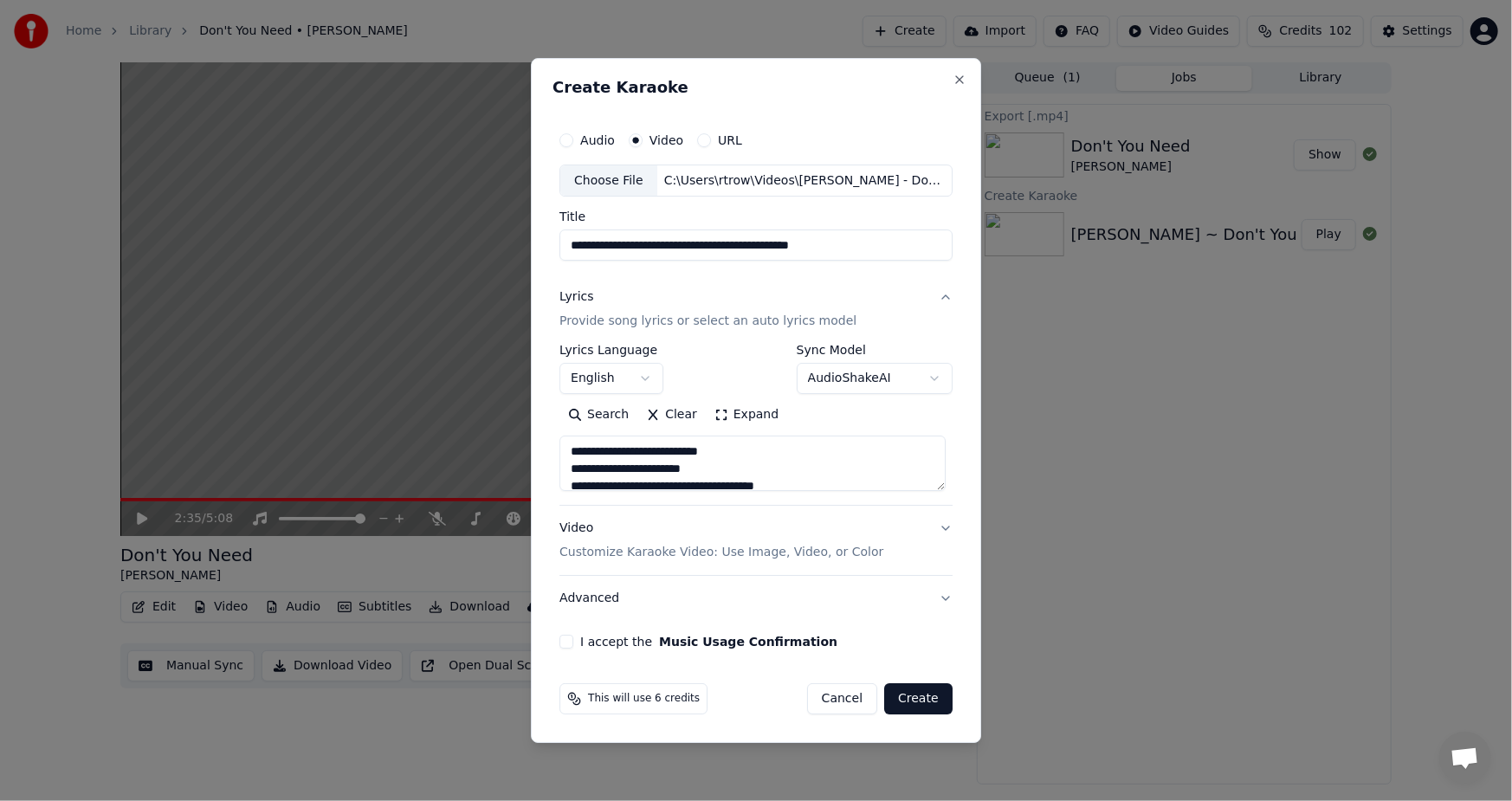
click at [561, 647] on div "**********" at bounding box center [756, 386] width 407 height 540
click at [571, 642] on button "I accept the Music Usage Confirmation" at bounding box center [566, 641] width 14 height 14
click at [916, 695] on button "Create" at bounding box center [917, 698] width 69 height 31
type textarea "**********"
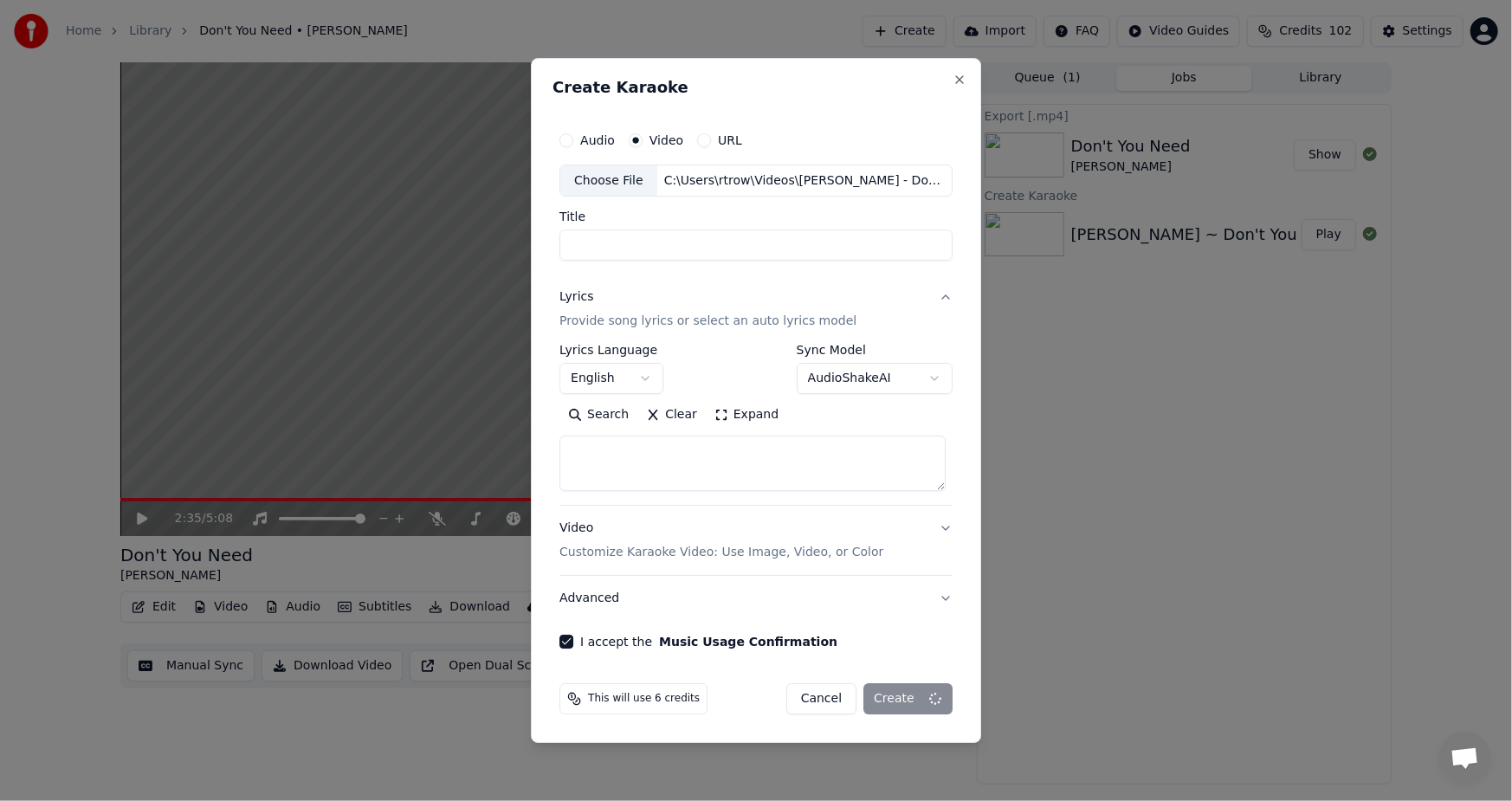
select select
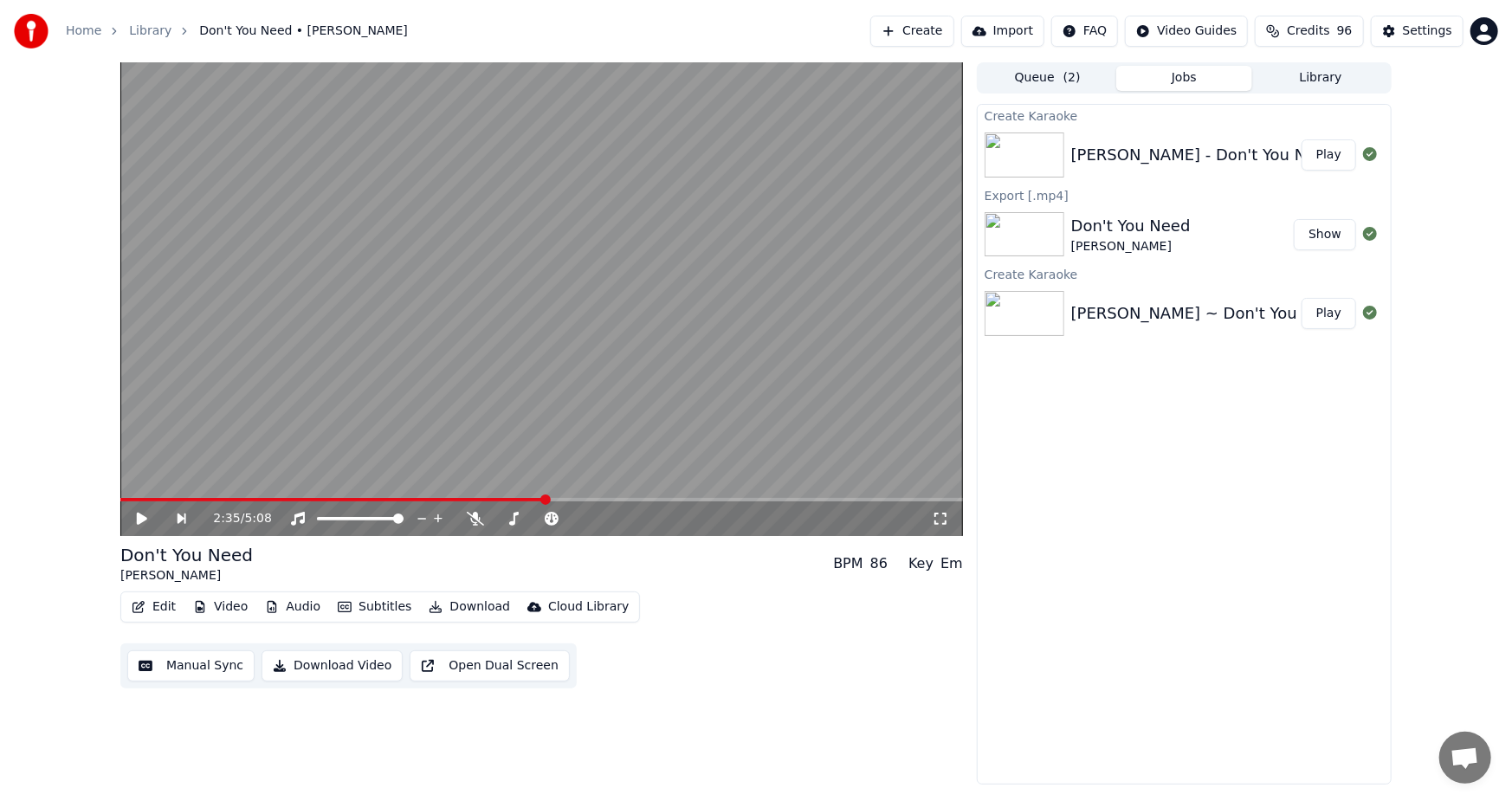
click at [1328, 151] on button "Play" at bounding box center [1329, 155] width 54 height 31
click at [139, 514] on icon at bounding box center [142, 518] width 9 height 11
click at [136, 516] on icon at bounding box center [154, 519] width 41 height 14
click at [267, 316] on video at bounding box center [541, 299] width 843 height 473
click at [358, 601] on button "Subtitles" at bounding box center [374, 606] width 87 height 24
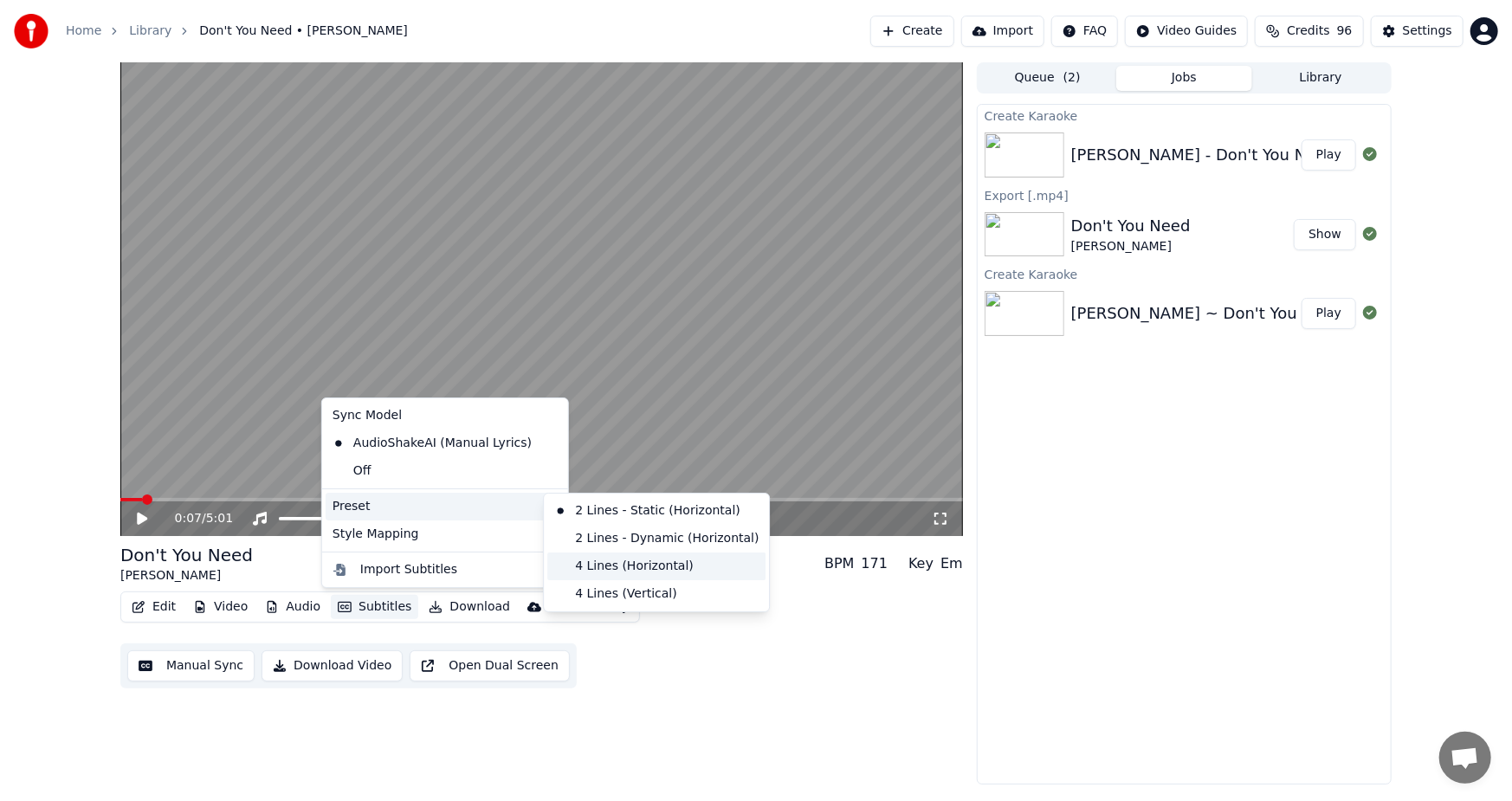
click at [607, 564] on div "4 Lines (Horizontal)" at bounding box center [656, 566] width 218 height 28
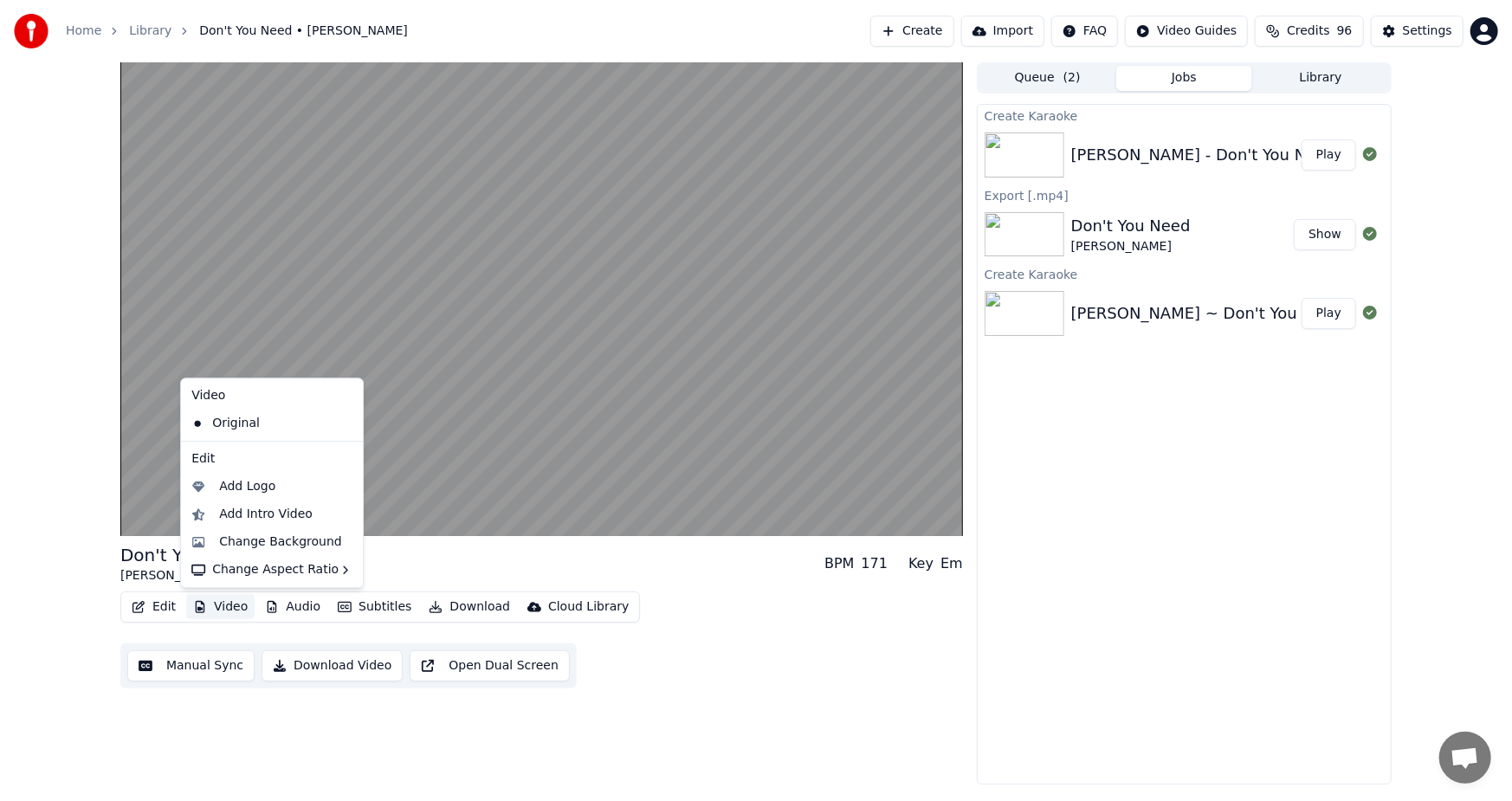
click at [227, 602] on button "Video" at bounding box center [220, 606] width 69 height 24
click at [262, 542] on div "Change Background" at bounding box center [280, 542] width 123 height 17
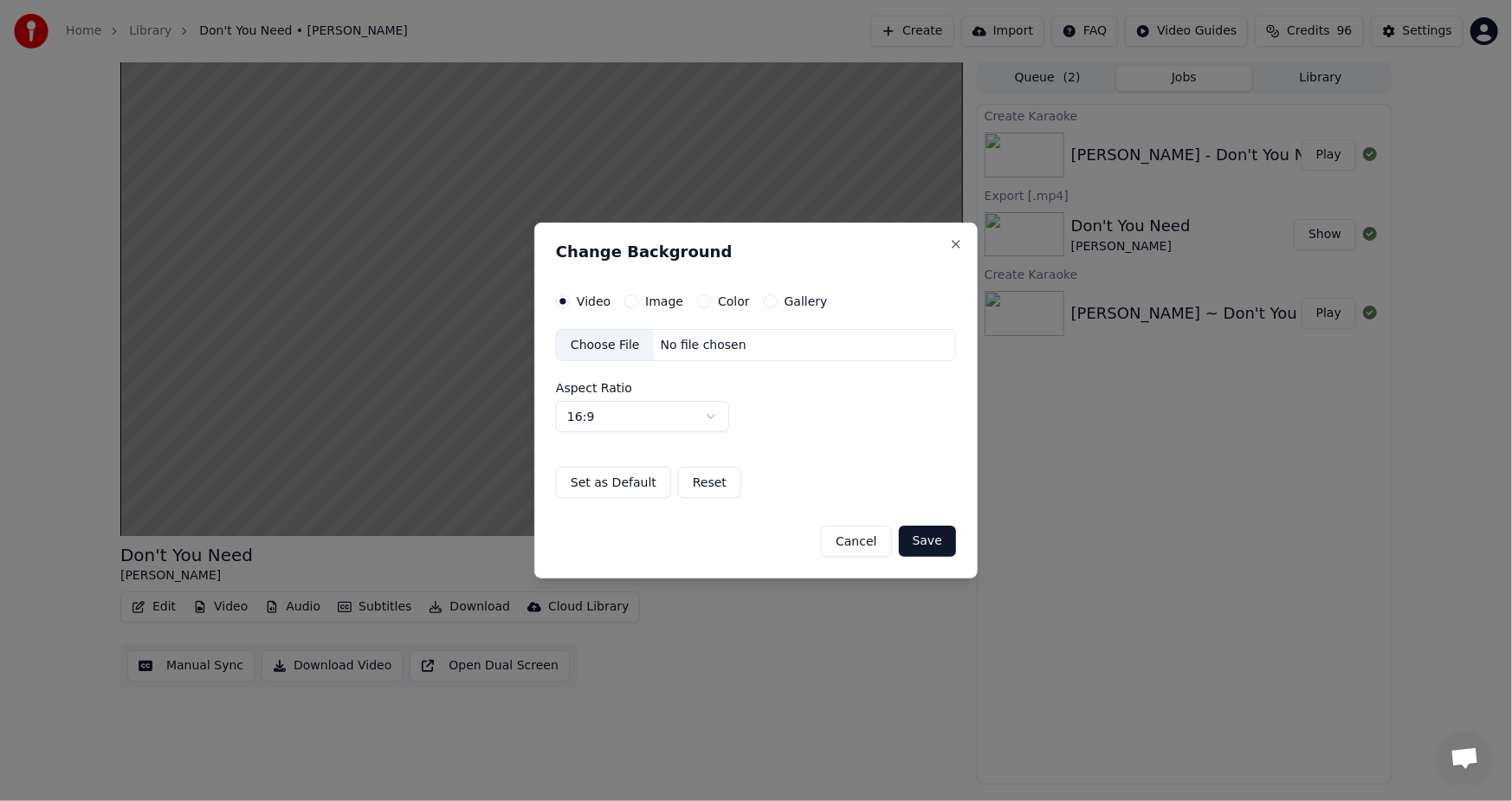
click at [796, 295] on label "Gallery" at bounding box center [806, 301] width 44 height 12
click at [778, 295] on button "Gallery" at bounding box center [770, 302] width 14 height 14
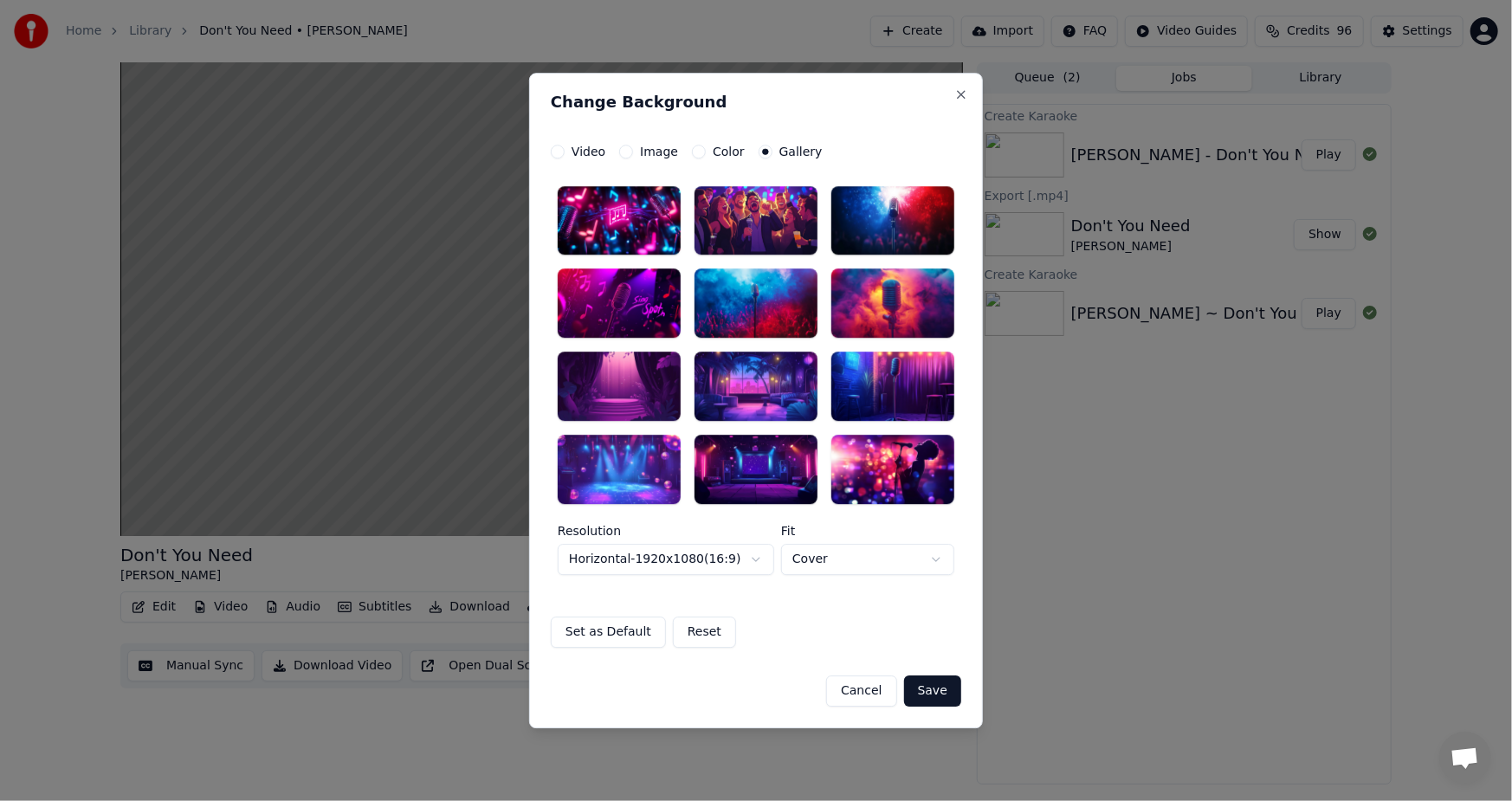
click at [753, 289] on div at bounding box center [756, 304] width 123 height 69
click at [935, 698] on button "Save" at bounding box center [932, 690] width 57 height 31
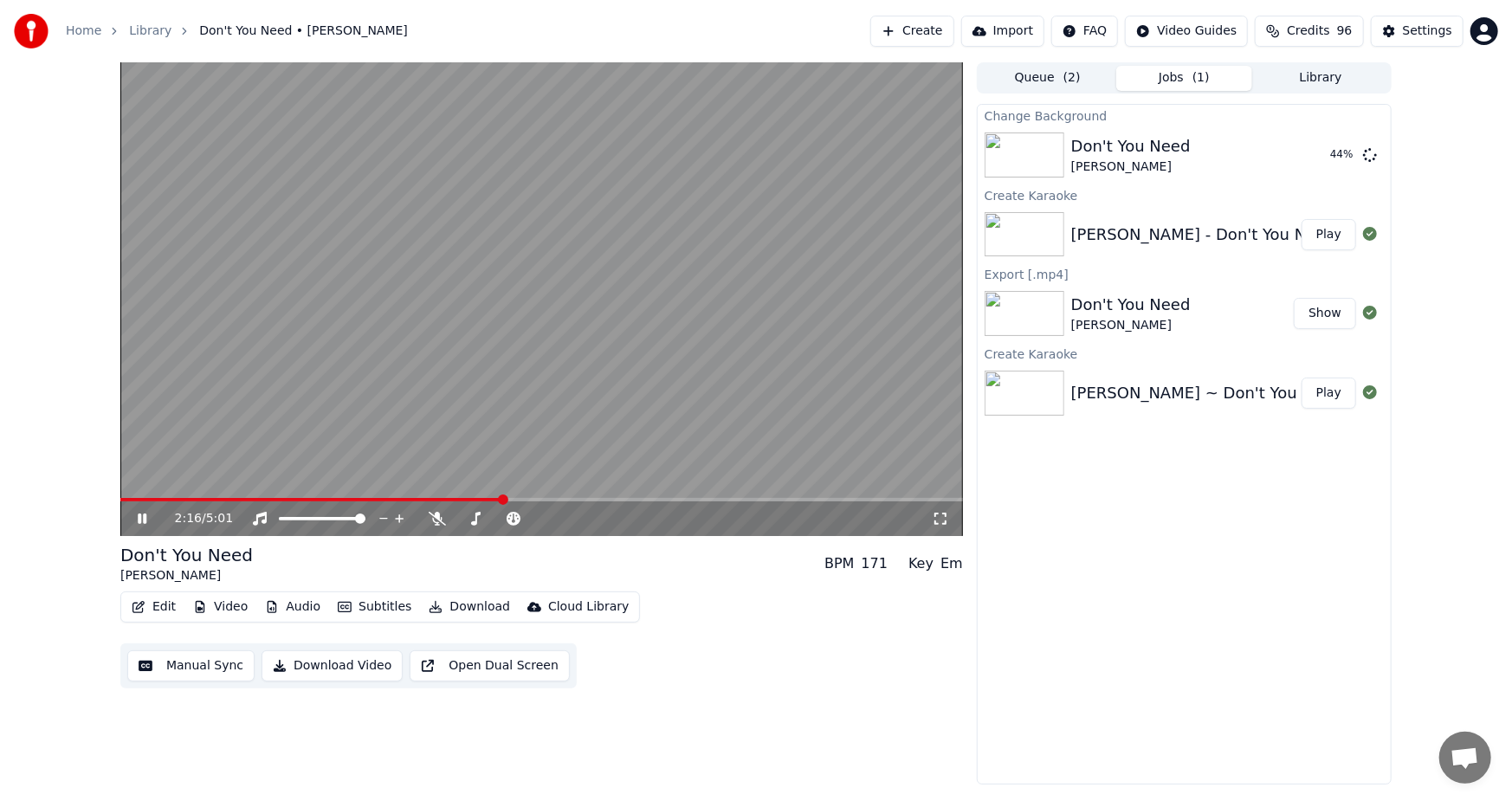
click at [421, 494] on video at bounding box center [541, 299] width 843 height 473
click at [418, 497] on span at bounding box center [270, 499] width 300 height 4
click at [138, 517] on icon at bounding box center [142, 518] width 11 height 12
click at [139, 516] on icon at bounding box center [142, 518] width 9 height 11
click at [472, 498] on span at bounding box center [306, 499] width 372 height 4
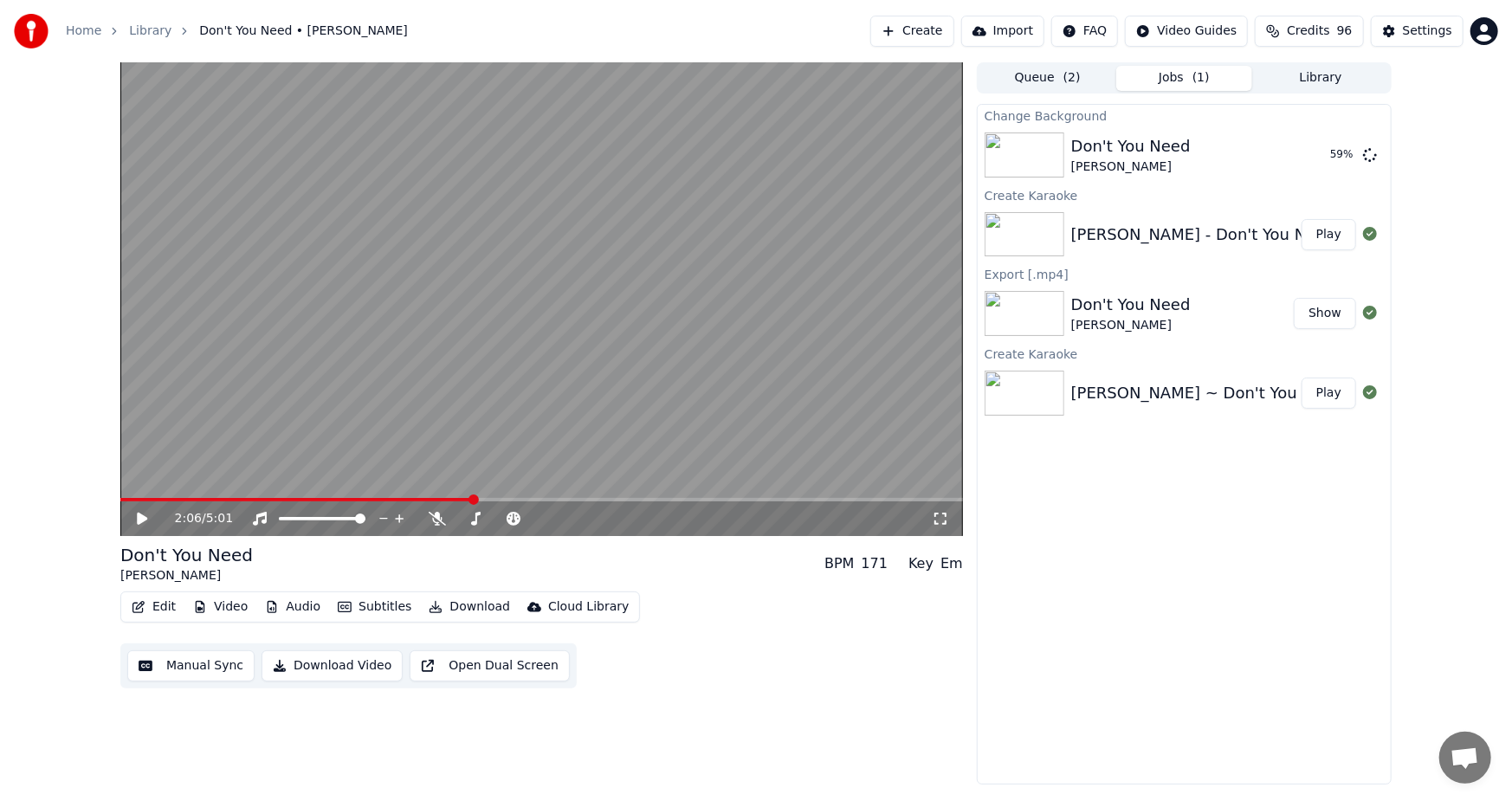
click at [458, 497] on span at bounding box center [296, 499] width 352 height 4
click at [141, 518] on icon at bounding box center [142, 518] width 11 height 12
click at [523, 497] on div "2:12 / 5:01" at bounding box center [541, 299] width 843 height 473
click at [407, 498] on span at bounding box center [306, 499] width 370 height 4
click at [1334, 151] on button "Play" at bounding box center [1329, 155] width 54 height 31
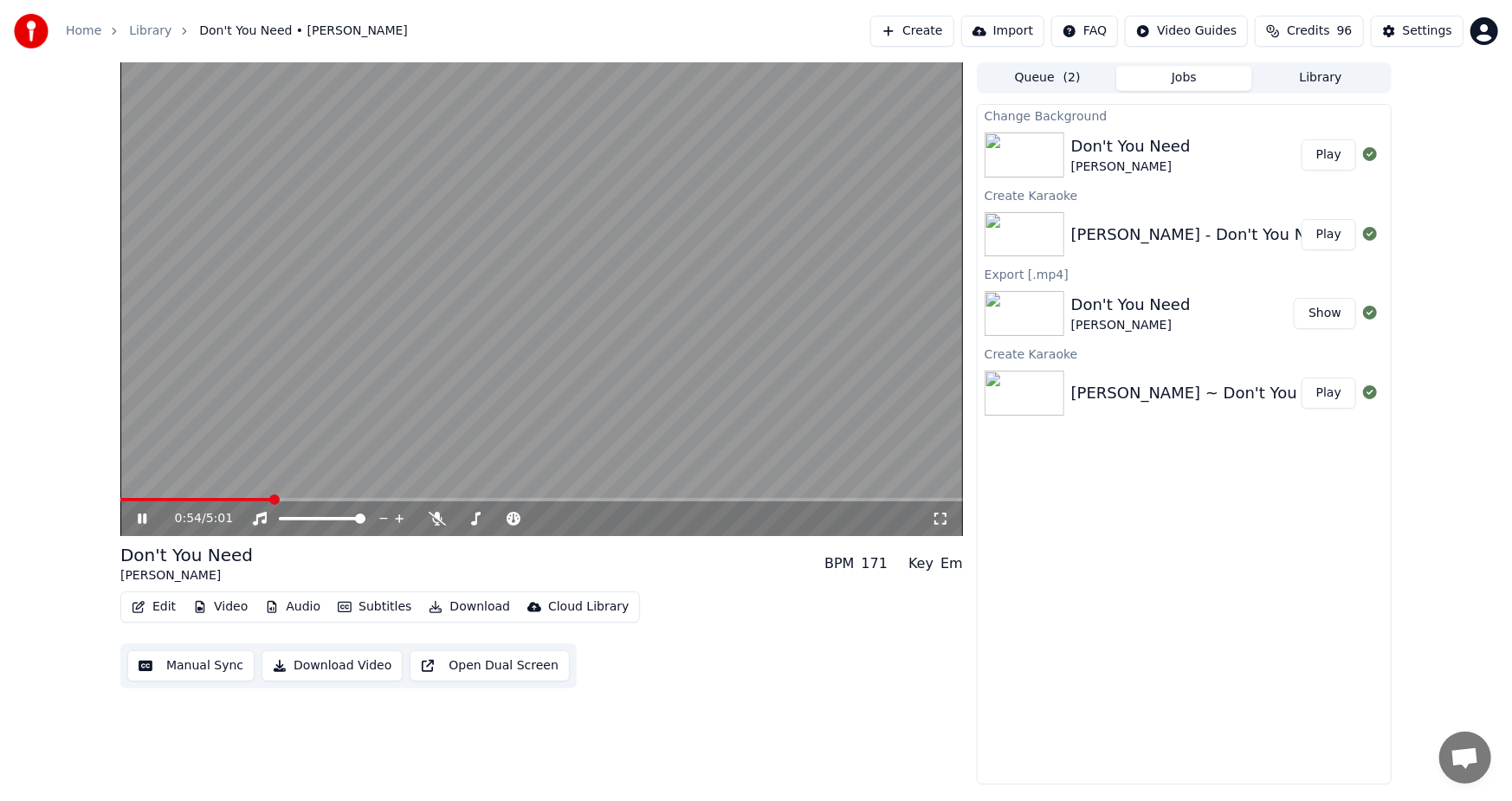
click at [271, 499] on span at bounding box center [541, 499] width 843 height 4
click at [393, 499] on span at bounding box center [541, 499] width 843 height 4
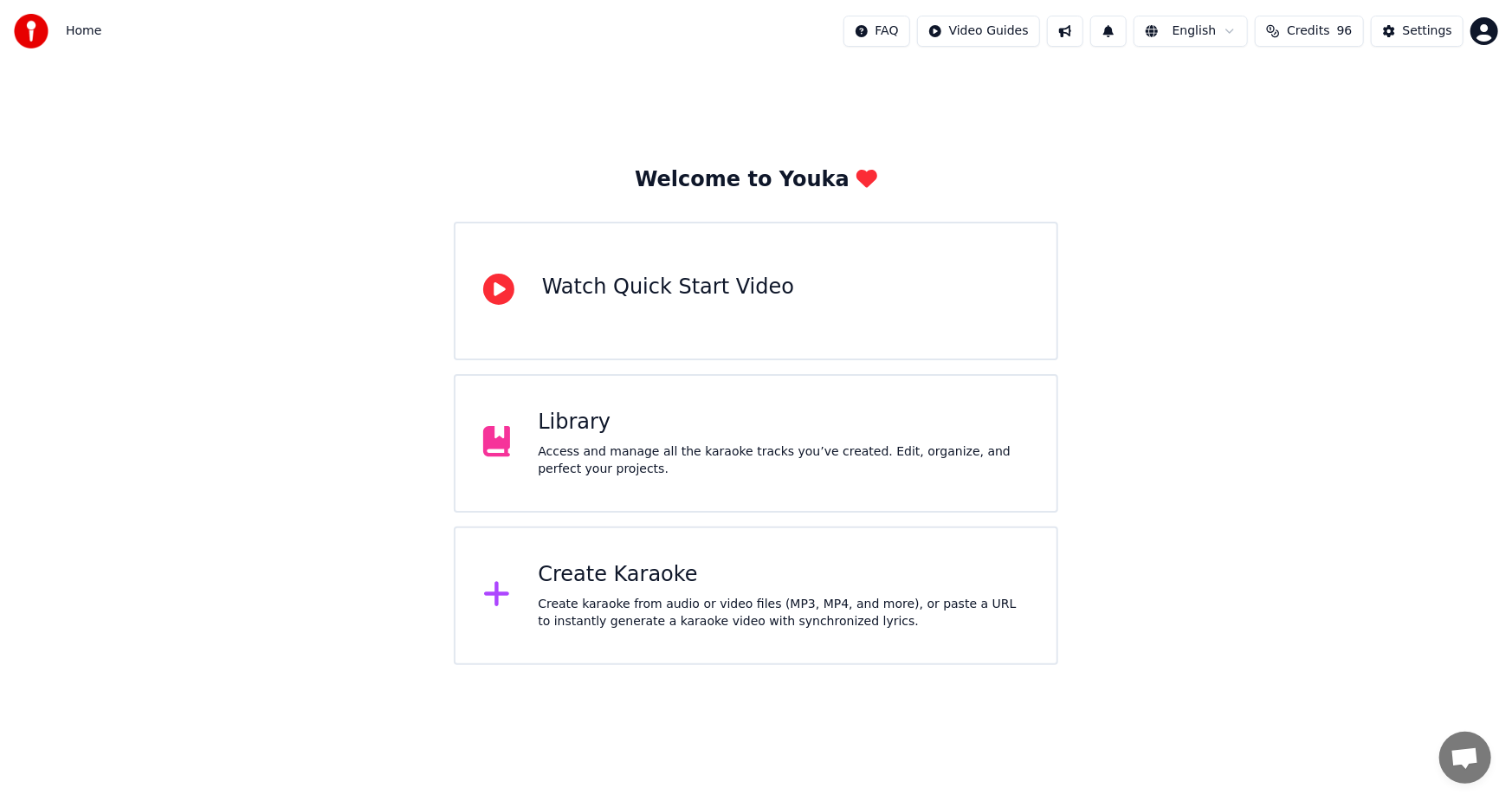
click at [573, 449] on div "Access and manage all the karaoke tracks you’ve created. Edit, organize, and pe…" at bounding box center [783, 461] width 491 height 35
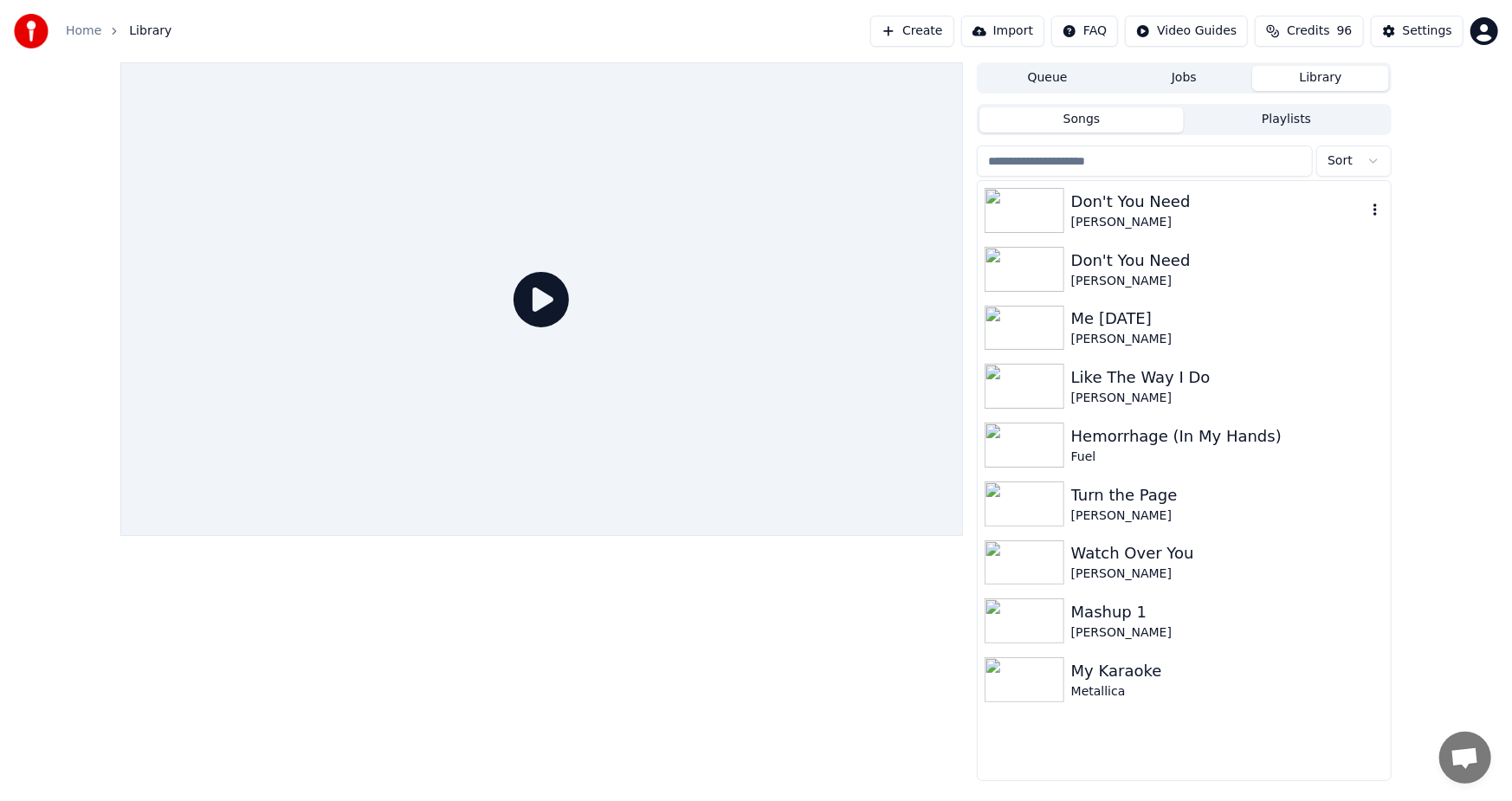
click at [1379, 208] on icon "button" at bounding box center [1375, 209] width 17 height 14
click at [1376, 208] on icon "button" at bounding box center [1375, 209] width 17 height 14
click at [1367, 358] on div "Delete" at bounding box center [1379, 353] width 133 height 28
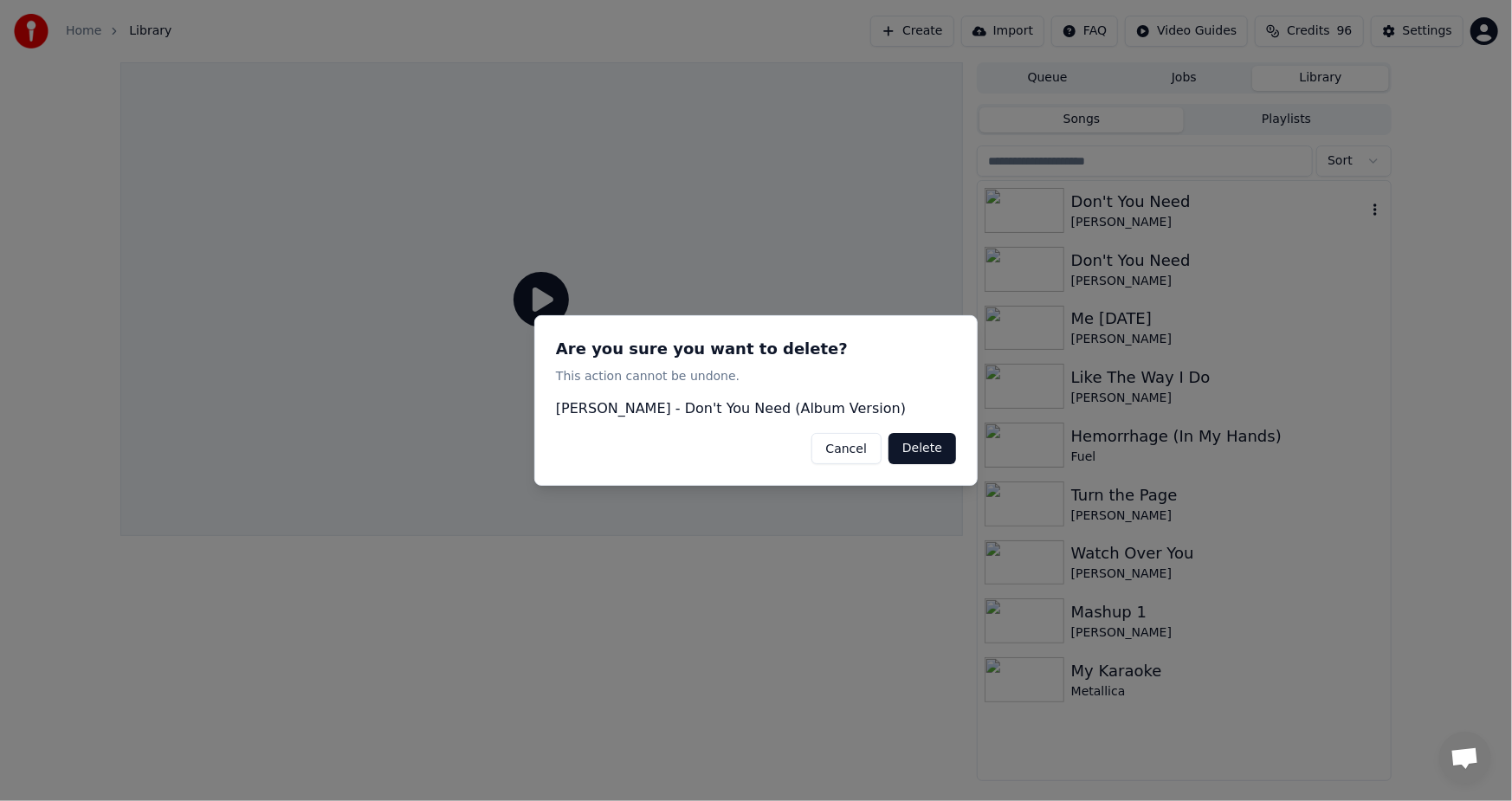
click at [924, 443] on button "Delete" at bounding box center [922, 448] width 68 height 31
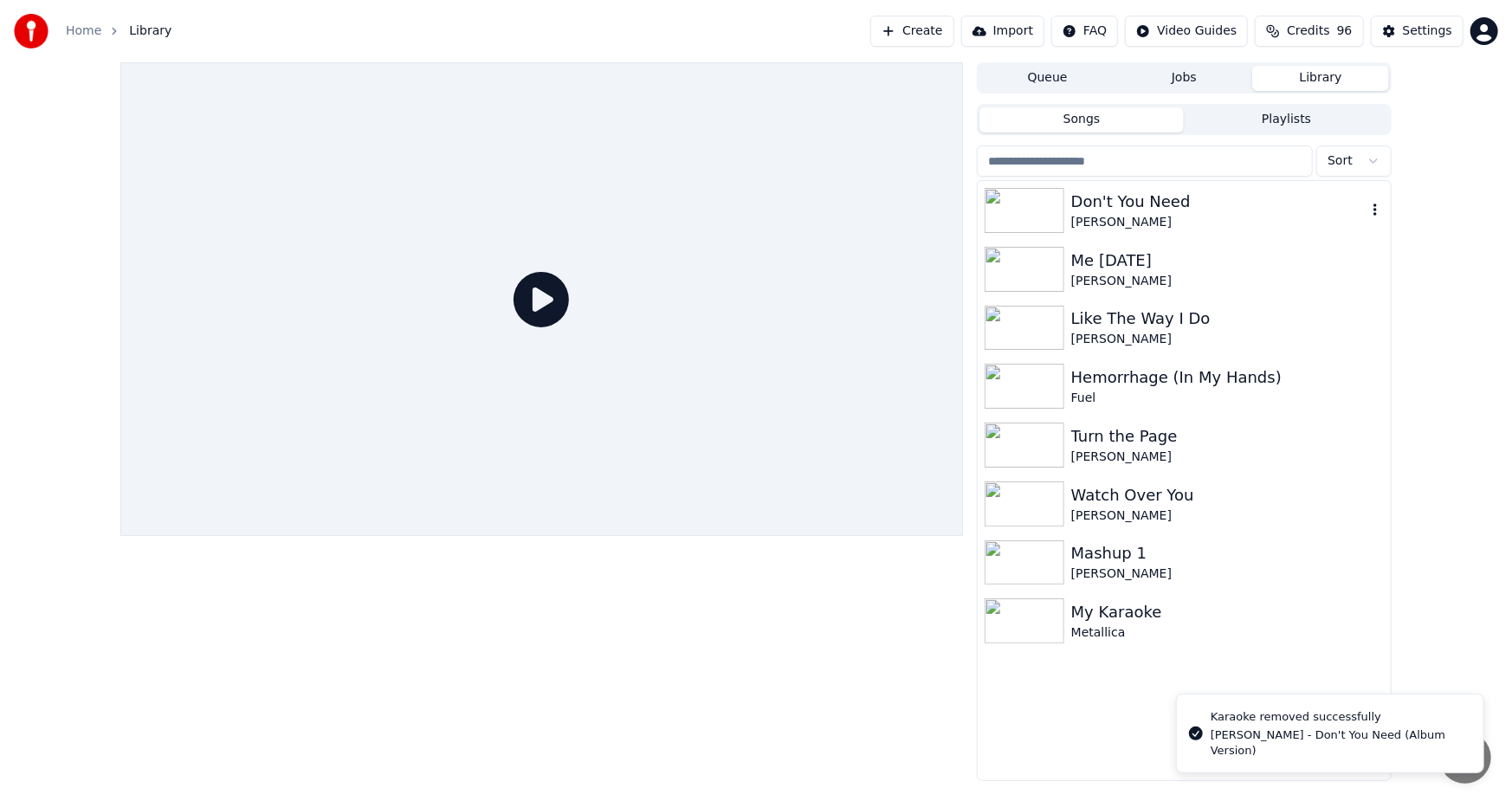
click at [1371, 213] on icon "button" at bounding box center [1375, 209] width 17 height 14
click at [1368, 365] on div "Delete" at bounding box center [1379, 353] width 133 height 28
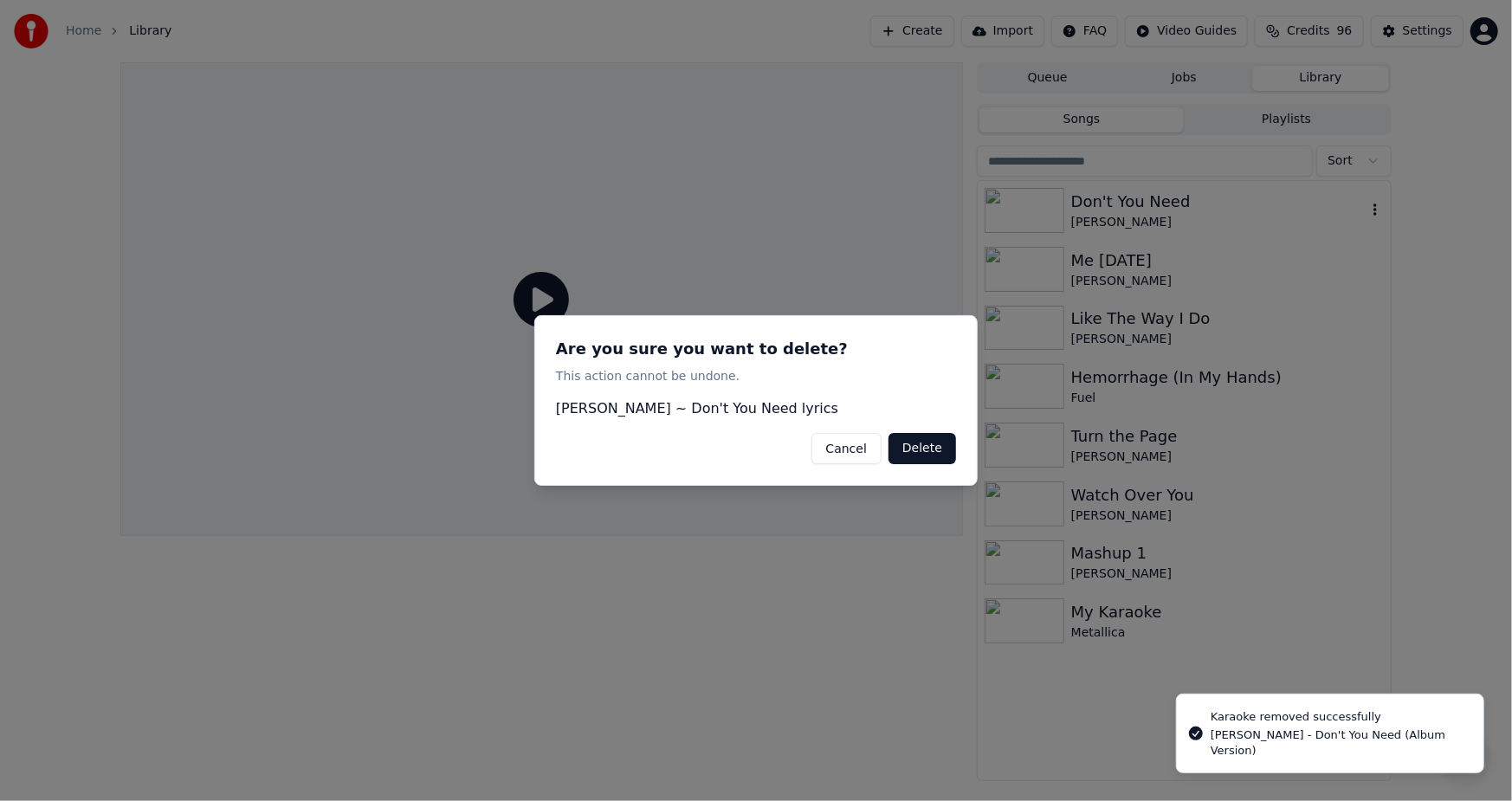
click at [931, 454] on button "Delete" at bounding box center [922, 448] width 68 height 31
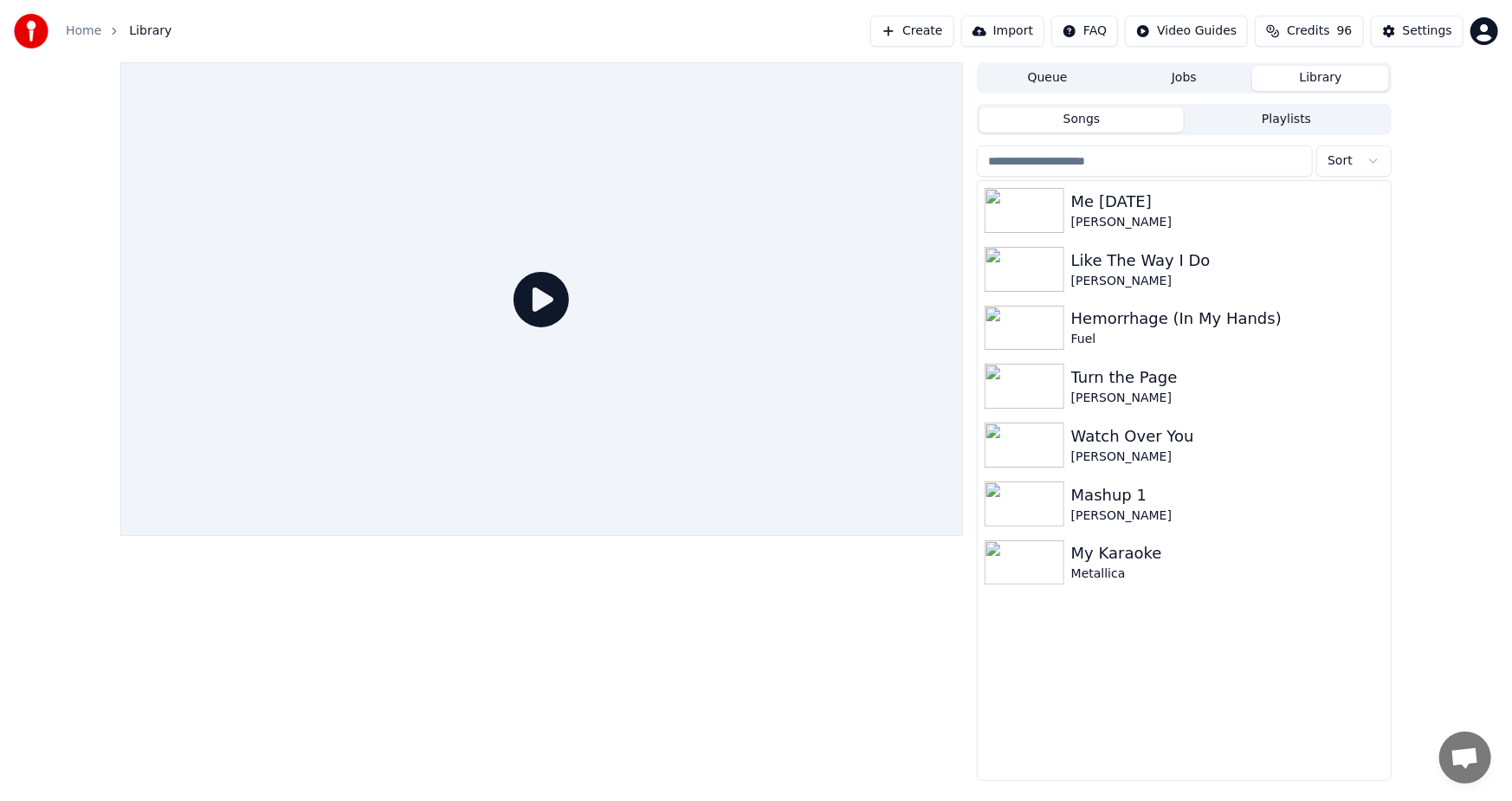
click at [933, 18] on button "Create" at bounding box center [912, 31] width 84 height 31
click at [940, 25] on button "Create" at bounding box center [912, 31] width 84 height 31
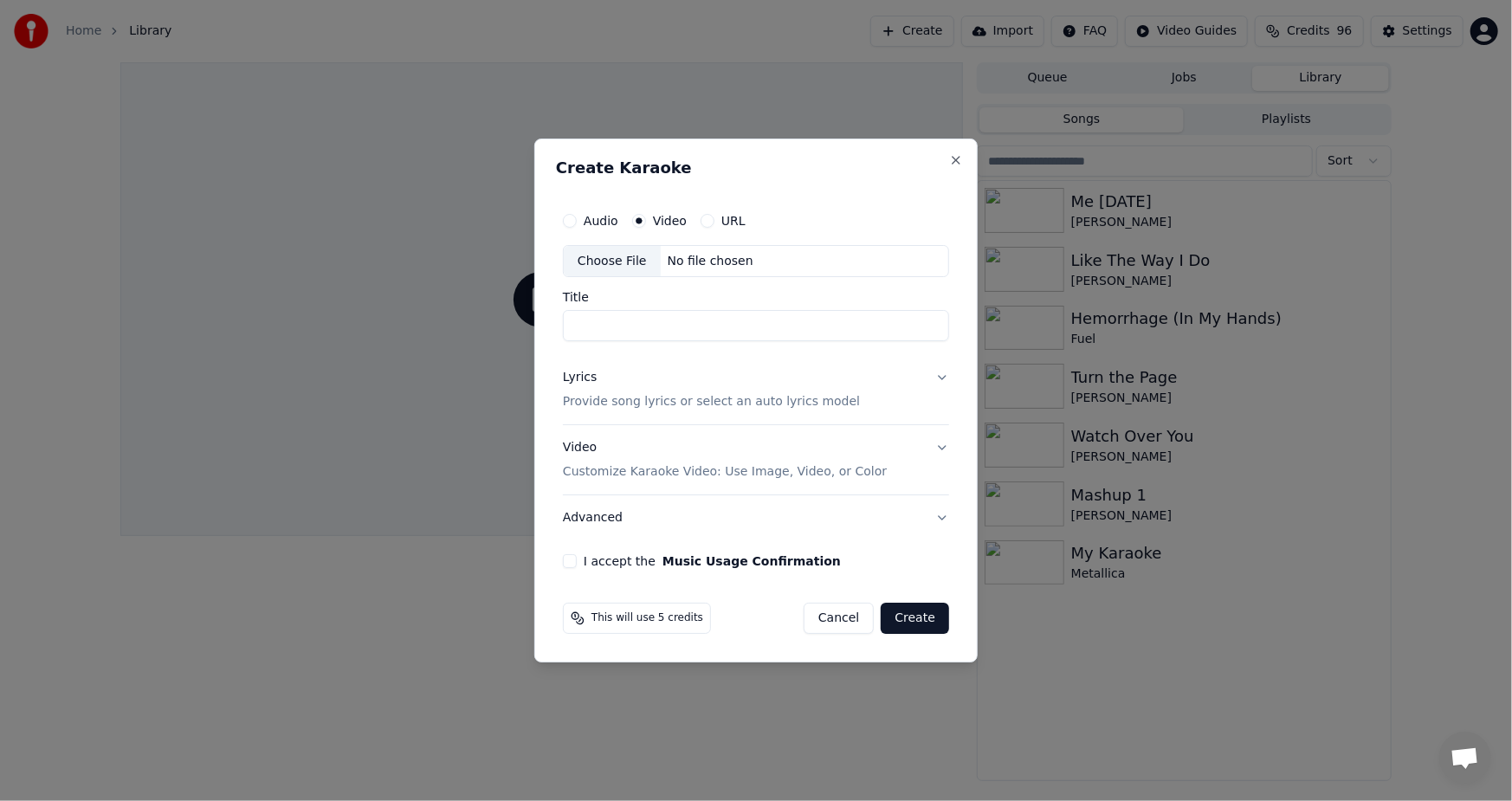
click at [619, 262] on div "Choose File" at bounding box center [612, 262] width 97 height 31
type input "**********"
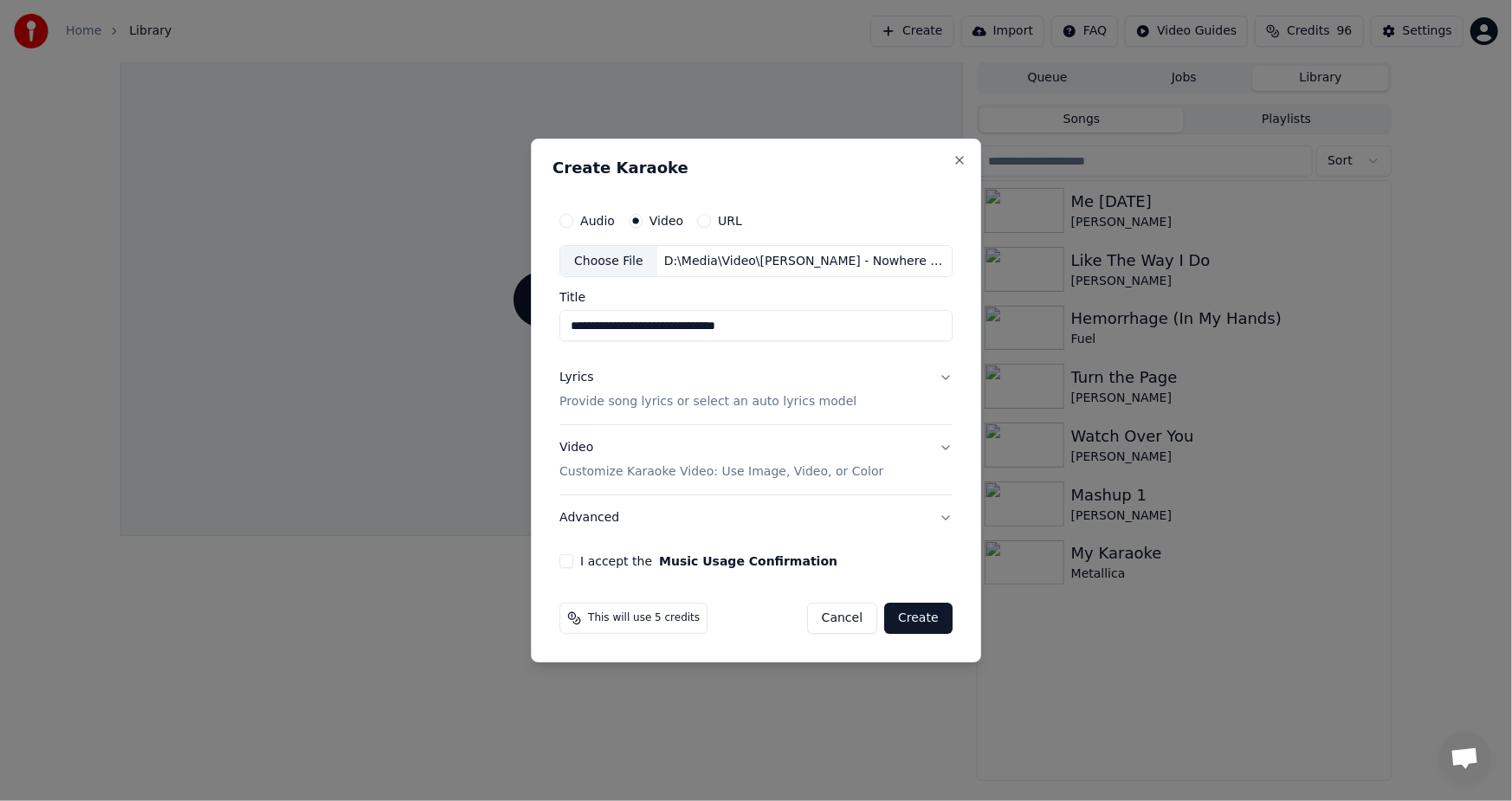
click at [646, 402] on p "Provide song lyrics or select an auto lyrics model" at bounding box center [708, 402] width 297 height 17
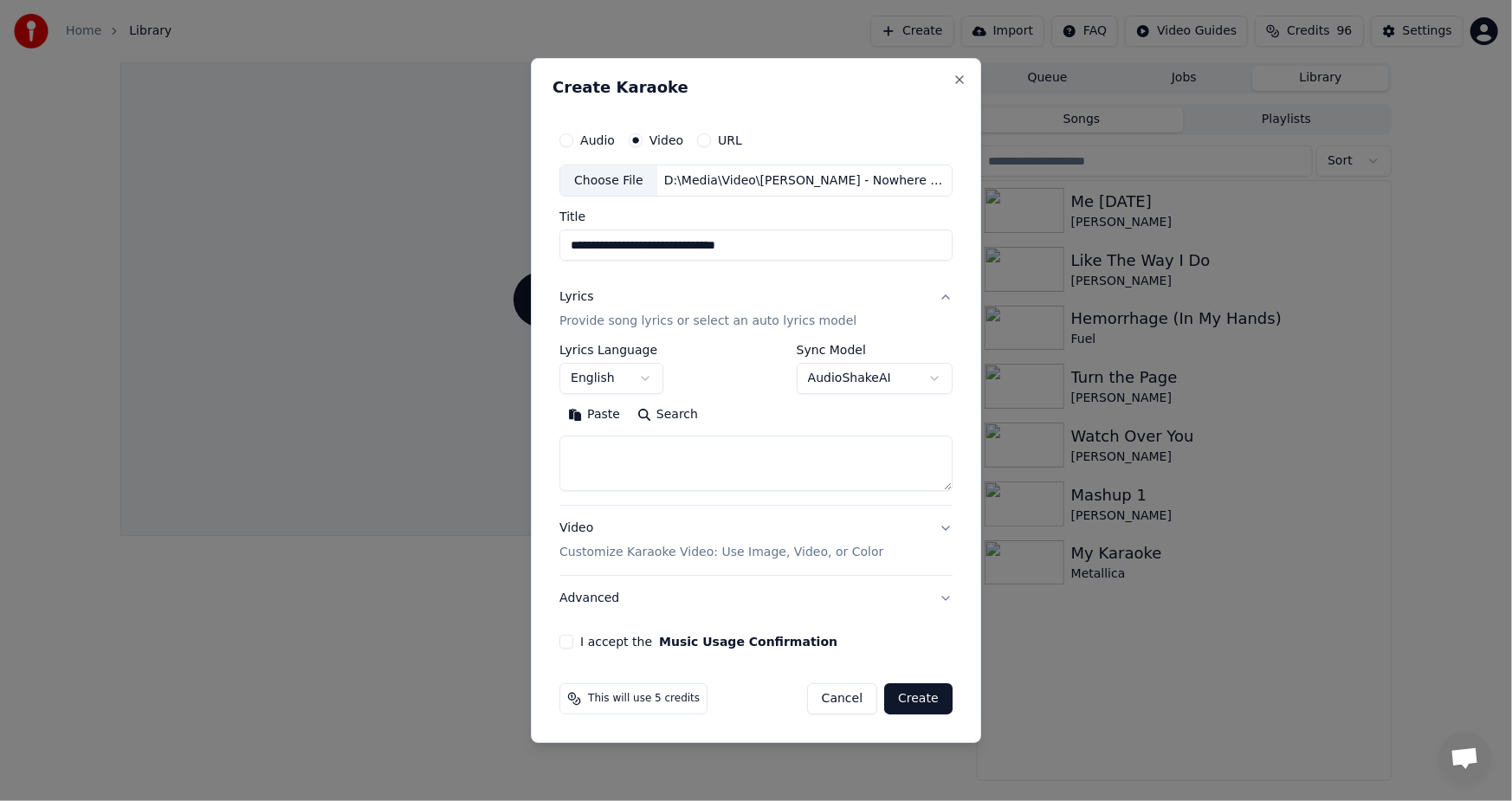
click at [596, 415] on button "Paste" at bounding box center [594, 415] width 69 height 28
type textarea "**********"
drag, startPoint x: 846, startPoint y: 458, endPoint x: 391, endPoint y: 450, distance: 455.1
click at [398, 453] on body "**********" at bounding box center [756, 400] width 1512 height 801
click at [596, 413] on button "Paste" at bounding box center [594, 415] width 69 height 28
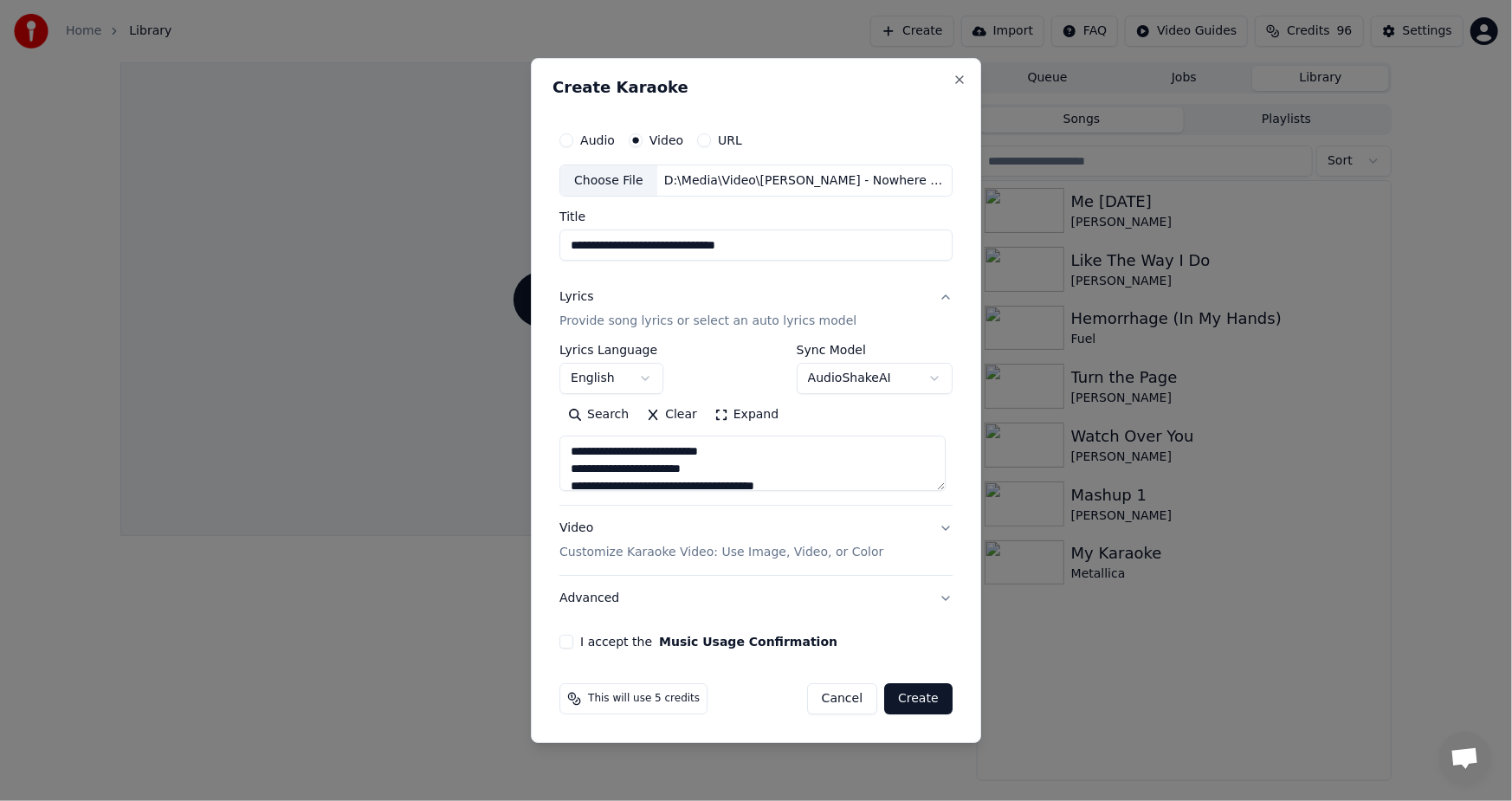
click at [698, 560] on p "Customize Karaoke Video: Use Image, Video, or Color" at bounding box center [722, 553] width 324 height 17
type textarea "**********"
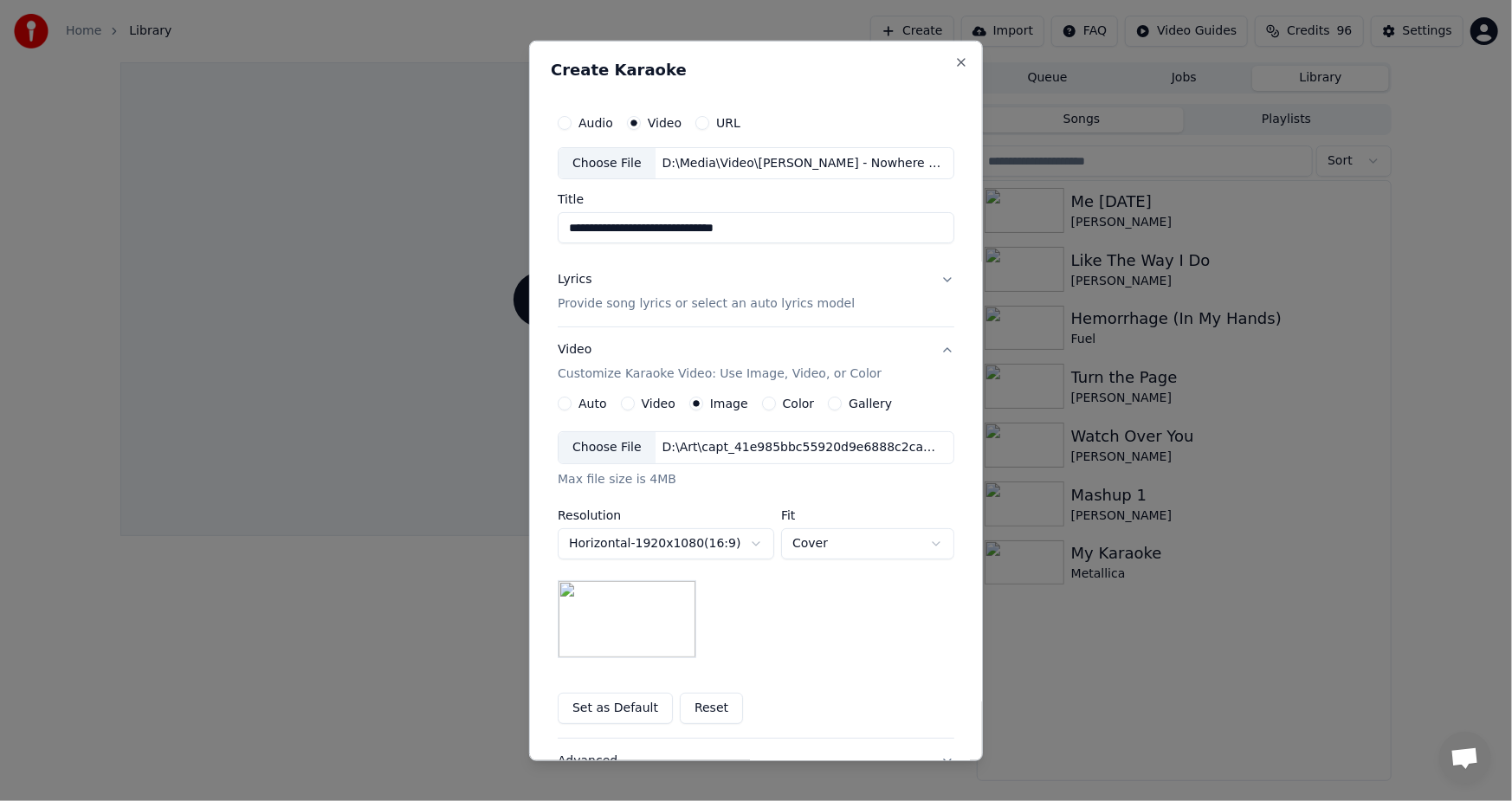
scroll to position [144, 0]
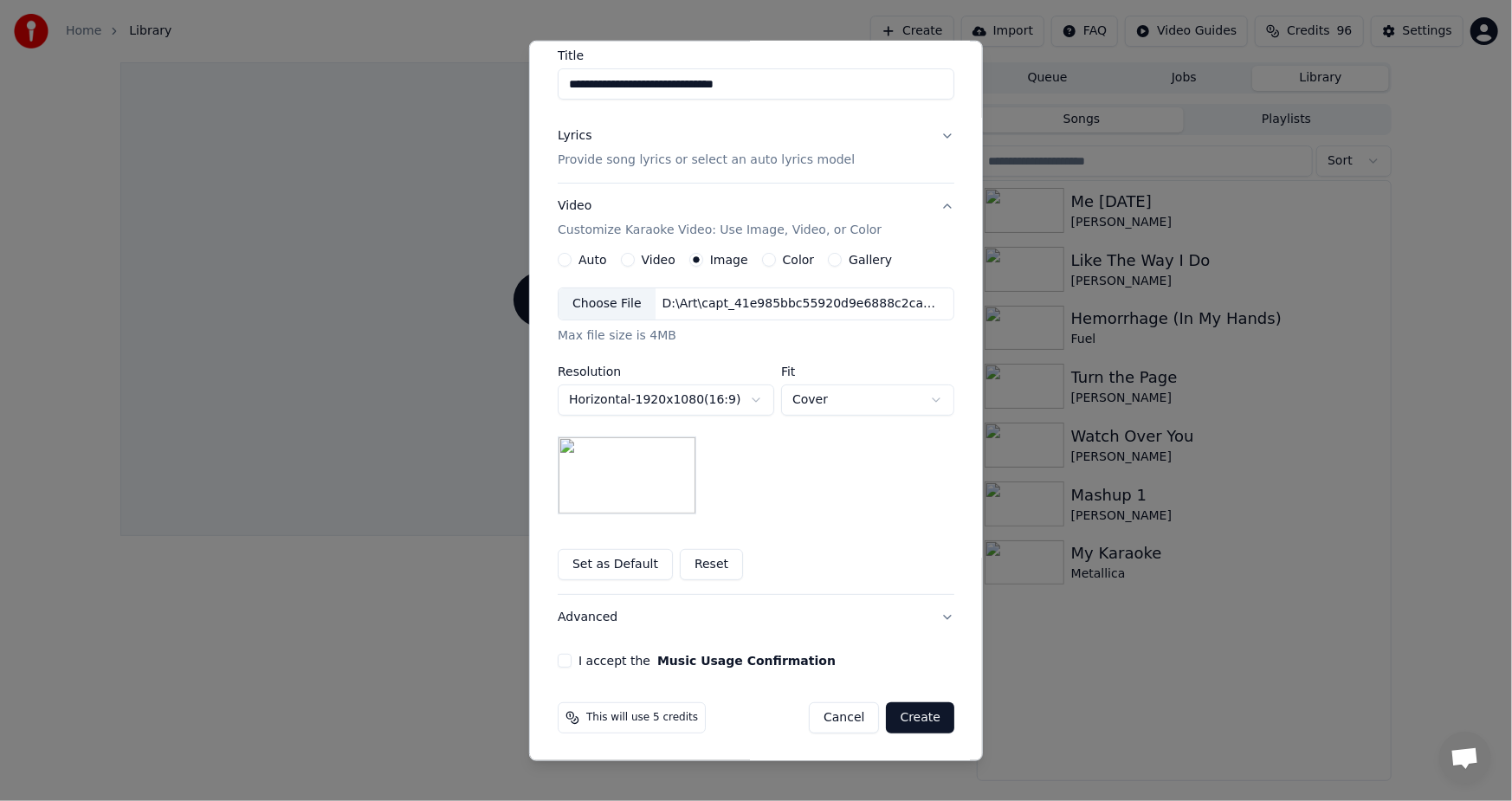
click at [558, 663] on button "I accept the Music Usage Confirmation" at bounding box center [564, 660] width 14 height 14
click at [915, 719] on button "Create" at bounding box center [919, 718] width 69 height 31
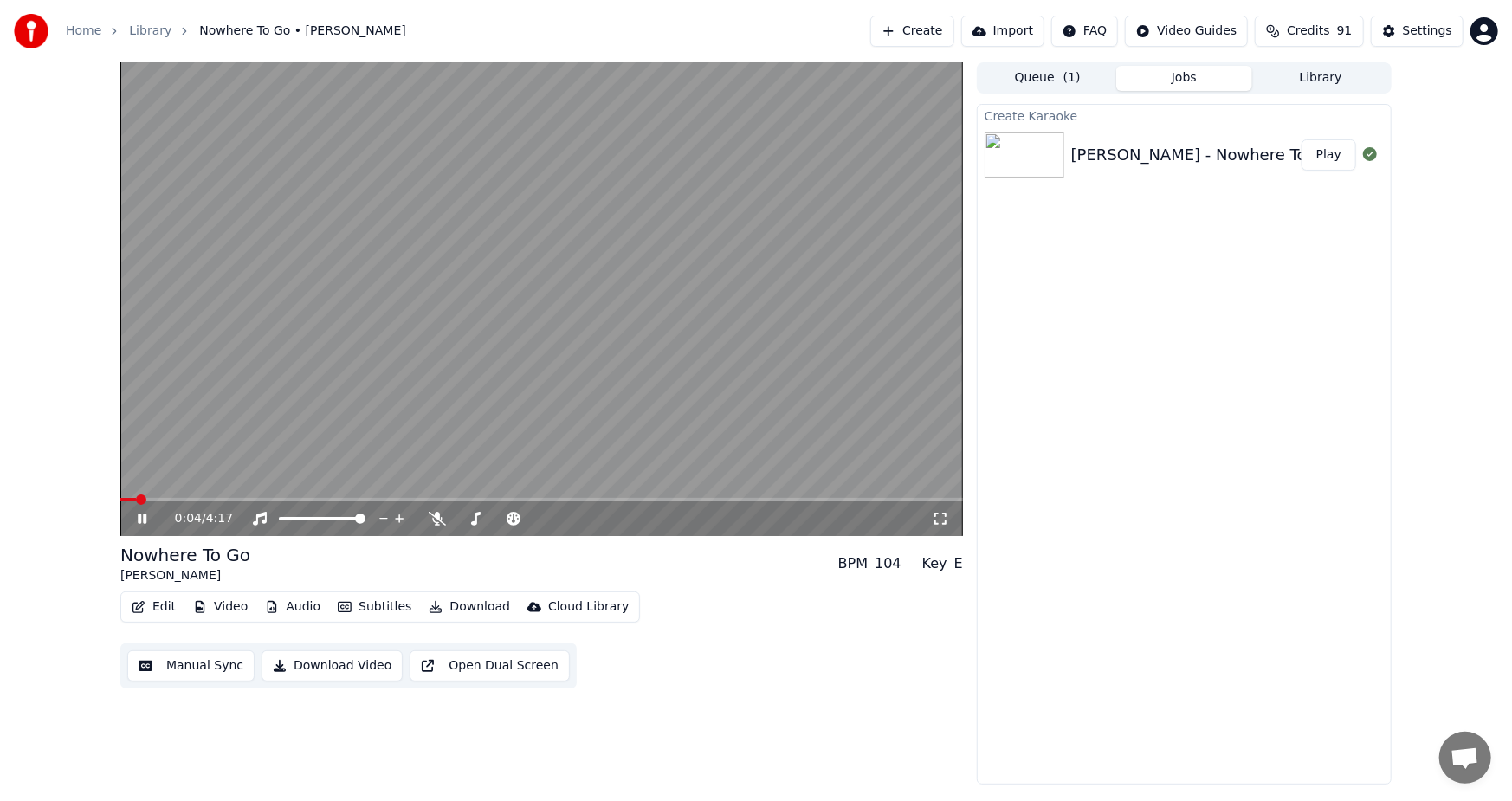
click at [359, 601] on button "Subtitles" at bounding box center [374, 606] width 87 height 24
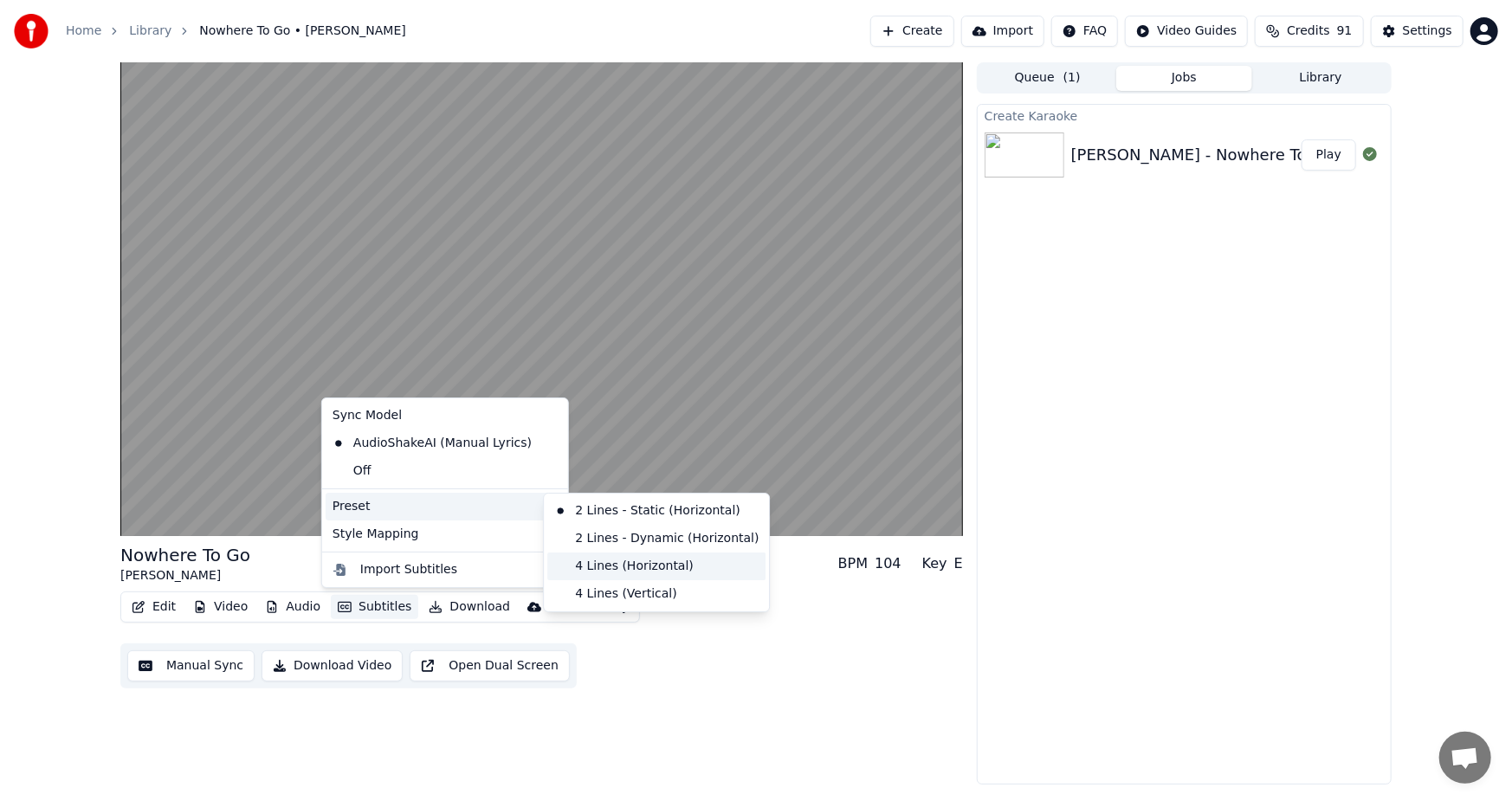
click at [597, 563] on div "4 Lines (Horizontal)" at bounding box center [656, 566] width 218 height 28
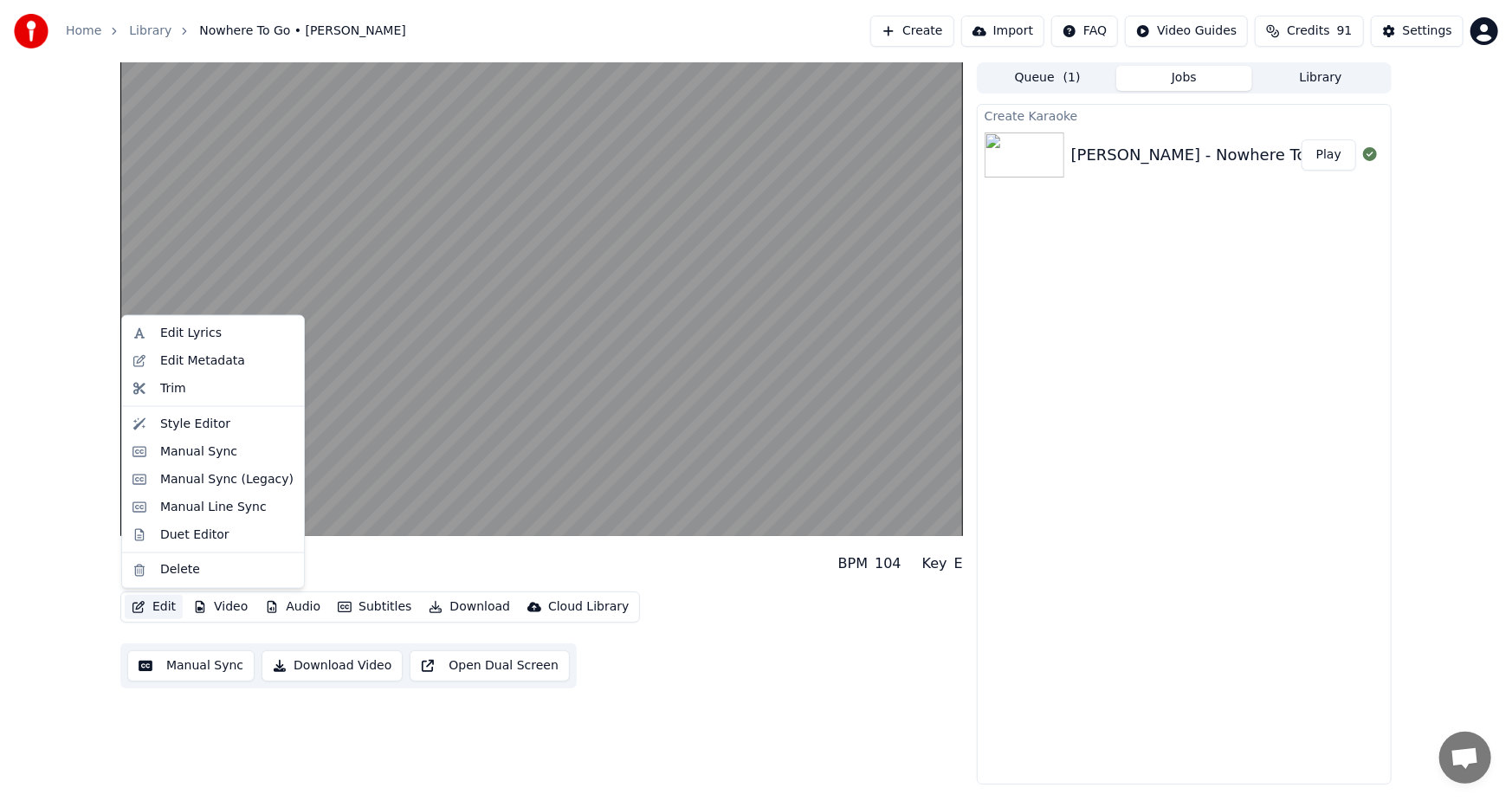
click at [147, 611] on button "Edit" at bounding box center [154, 606] width 58 height 24
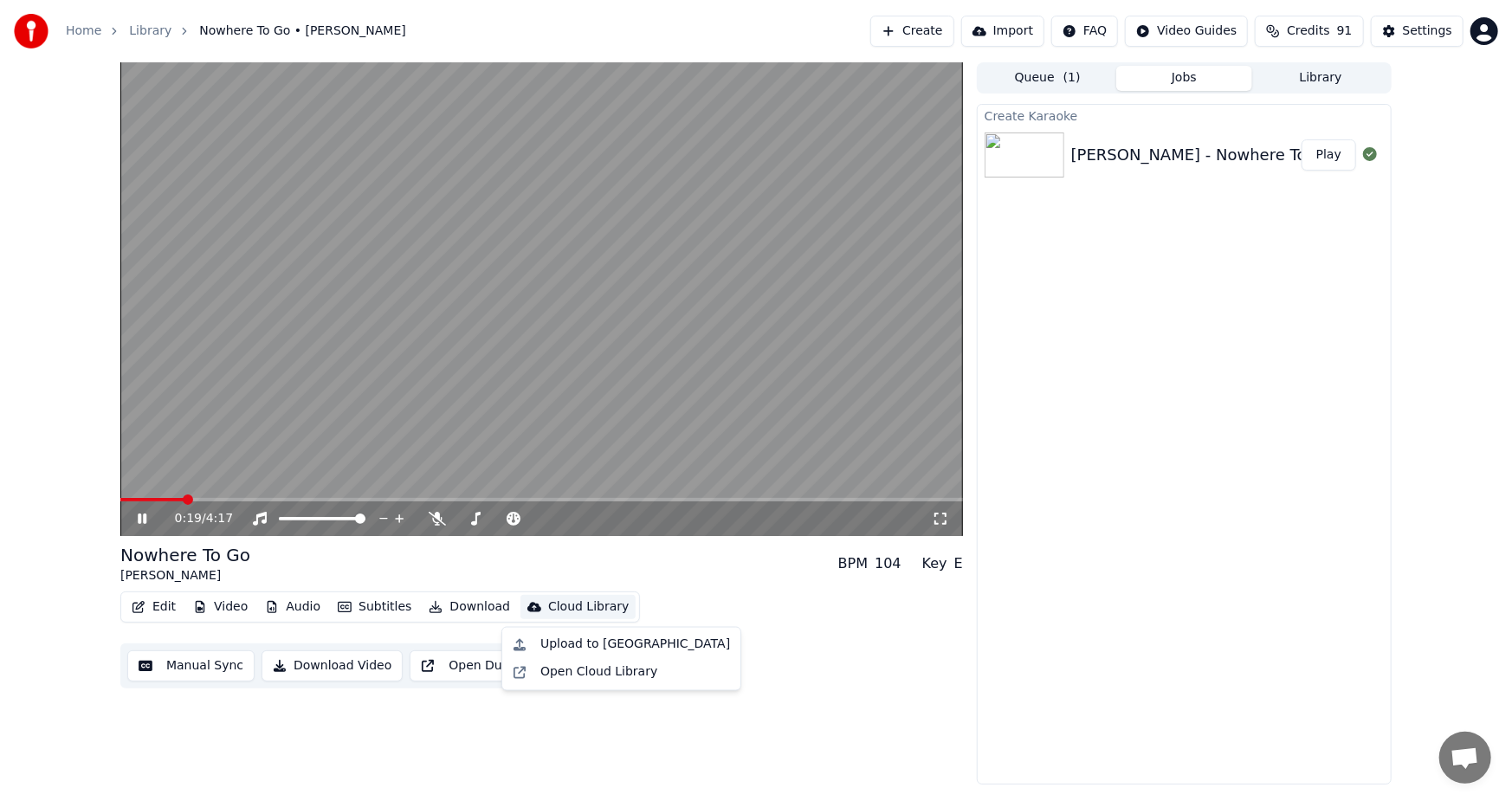
click at [865, 663] on div "Edit Video Audio Subtitles Download Cloud Library Manual Sync Download Video Op…" at bounding box center [541, 640] width 843 height 97
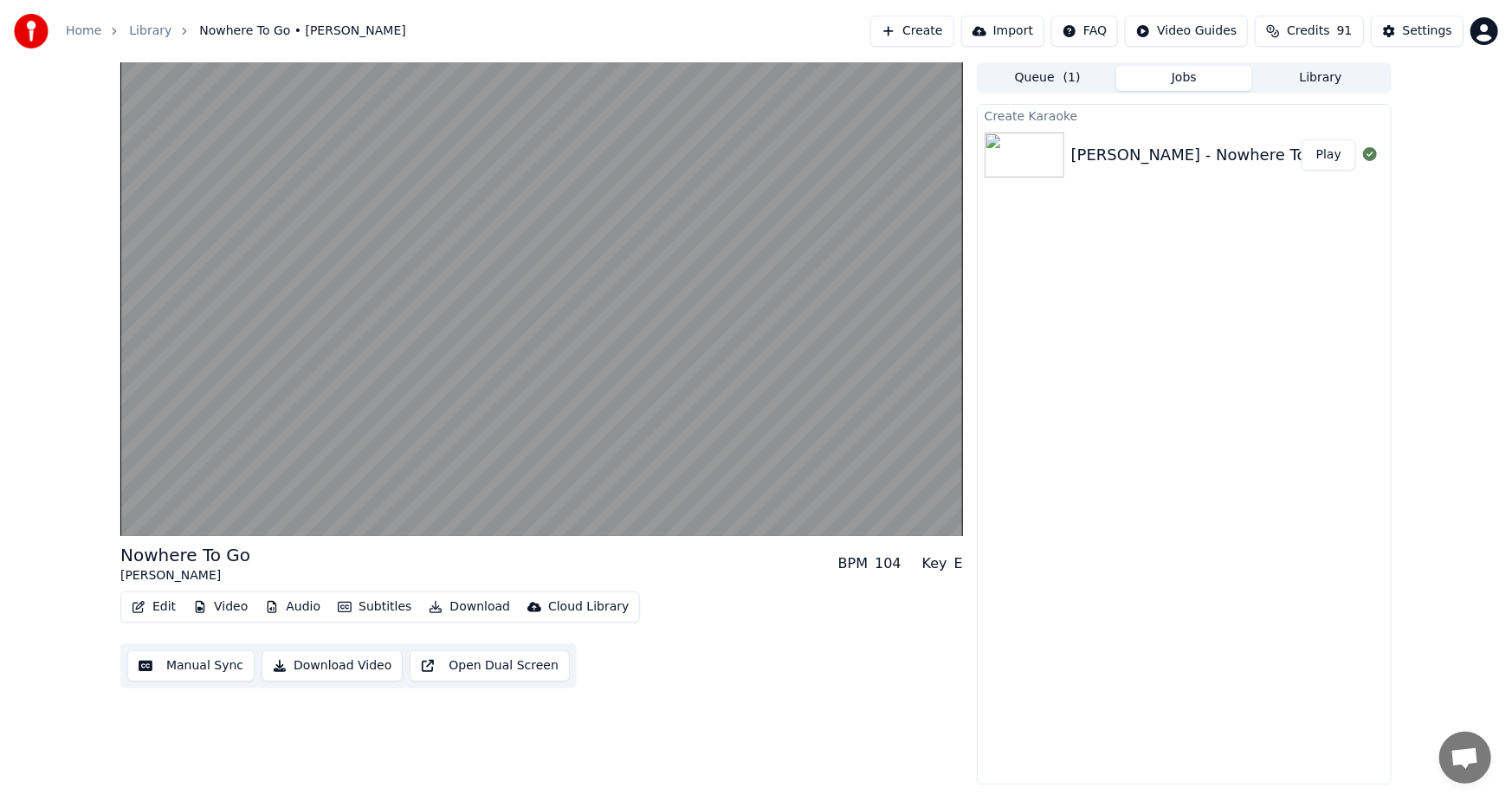
click at [342, 603] on icon "button" at bounding box center [344, 607] width 14 height 12
click at [725, 739] on div "Nowhere To Go Melissa Etheridge BPM 104 Key E Edit Video Audio Subtitles Downlo…" at bounding box center [541, 423] width 843 height 721
click at [154, 601] on button "Edit" at bounding box center [154, 606] width 58 height 24
click at [749, 691] on div "Nowhere To Go Melissa Etheridge BPM 104 Key E Edit Video Audio Subtitles Downlo…" at bounding box center [541, 423] width 843 height 721
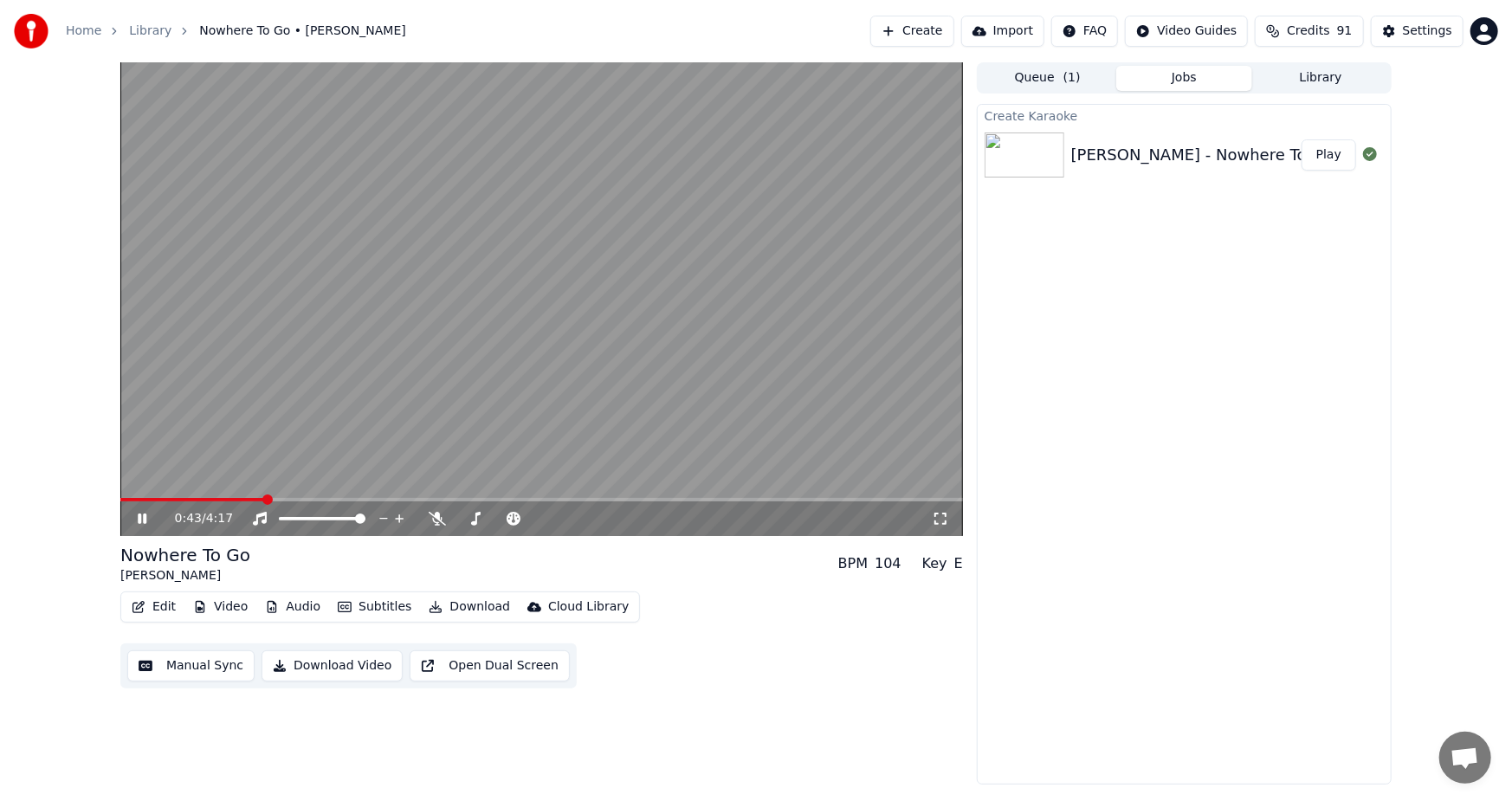
click at [335, 498] on span at bounding box center [541, 499] width 843 height 4
click at [134, 520] on icon at bounding box center [154, 519] width 41 height 14
click at [1254, 499] on div "Create Karaoke Melissa Etheridge - Nowhere To Go Play" at bounding box center [1184, 444] width 415 height 681
click at [152, 606] on button "Edit" at bounding box center [154, 606] width 58 height 24
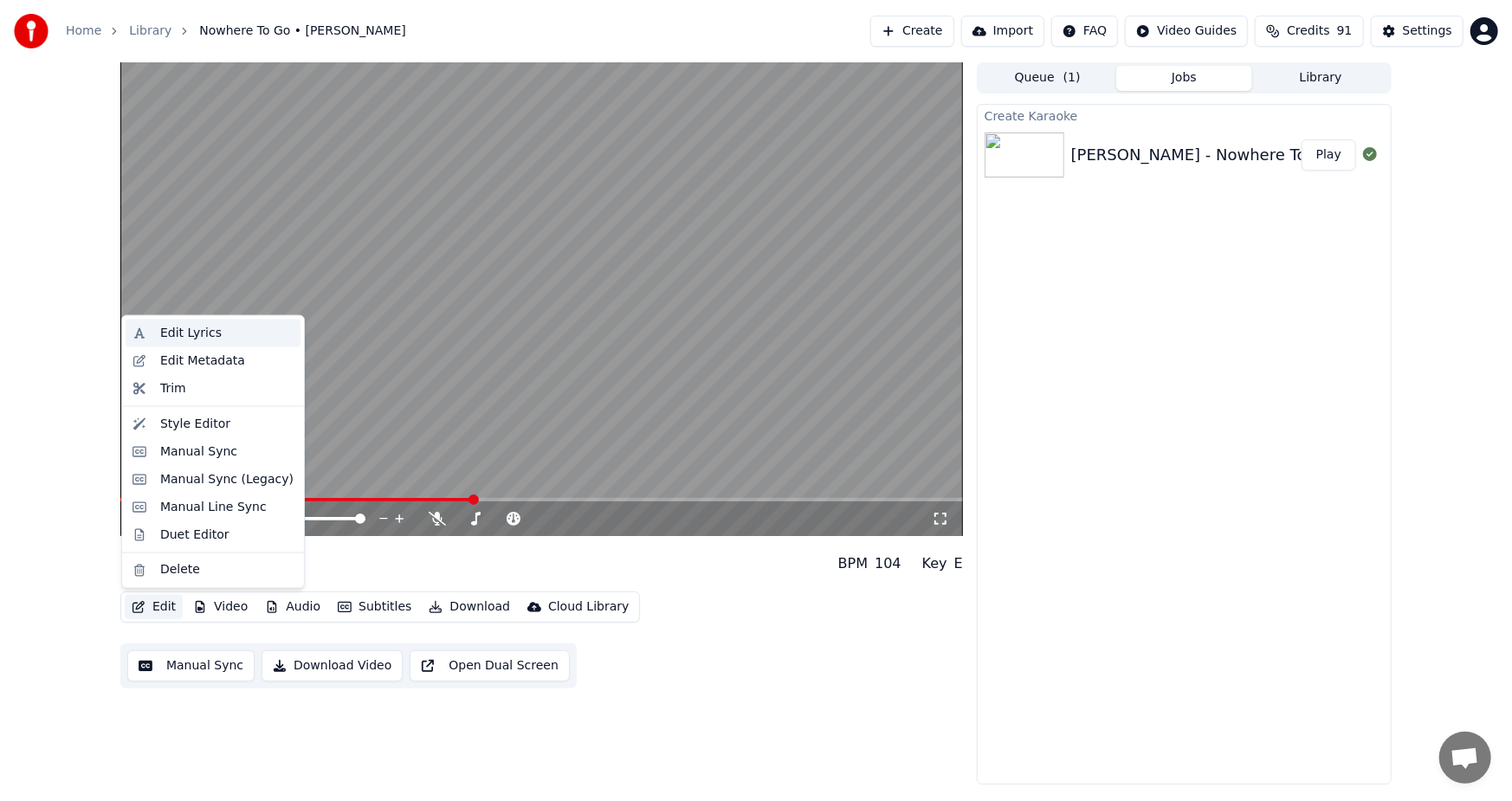
click at [188, 334] on div "Edit Lyrics" at bounding box center [190, 334] width 61 height 17
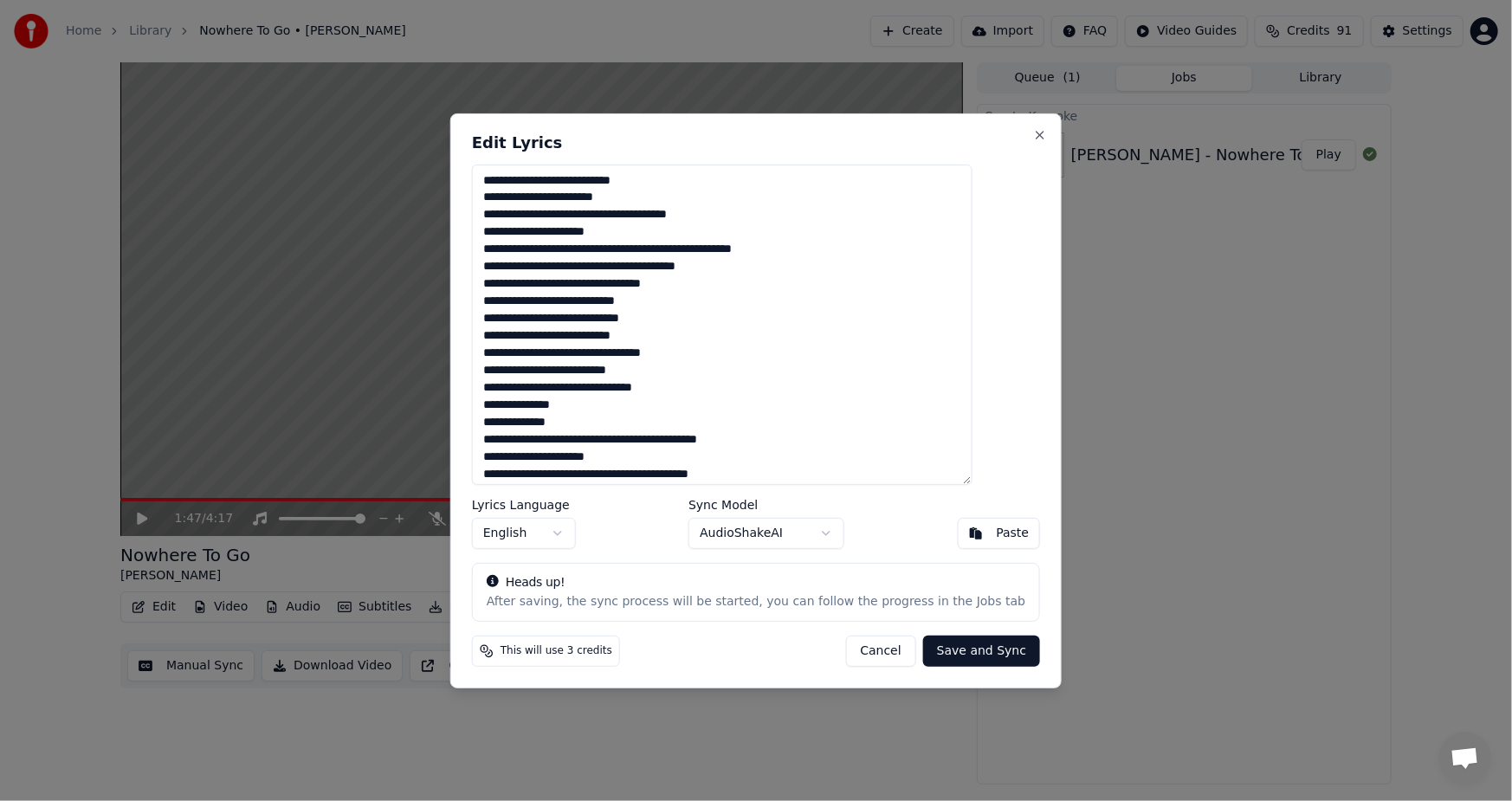
scroll to position [405, 0]
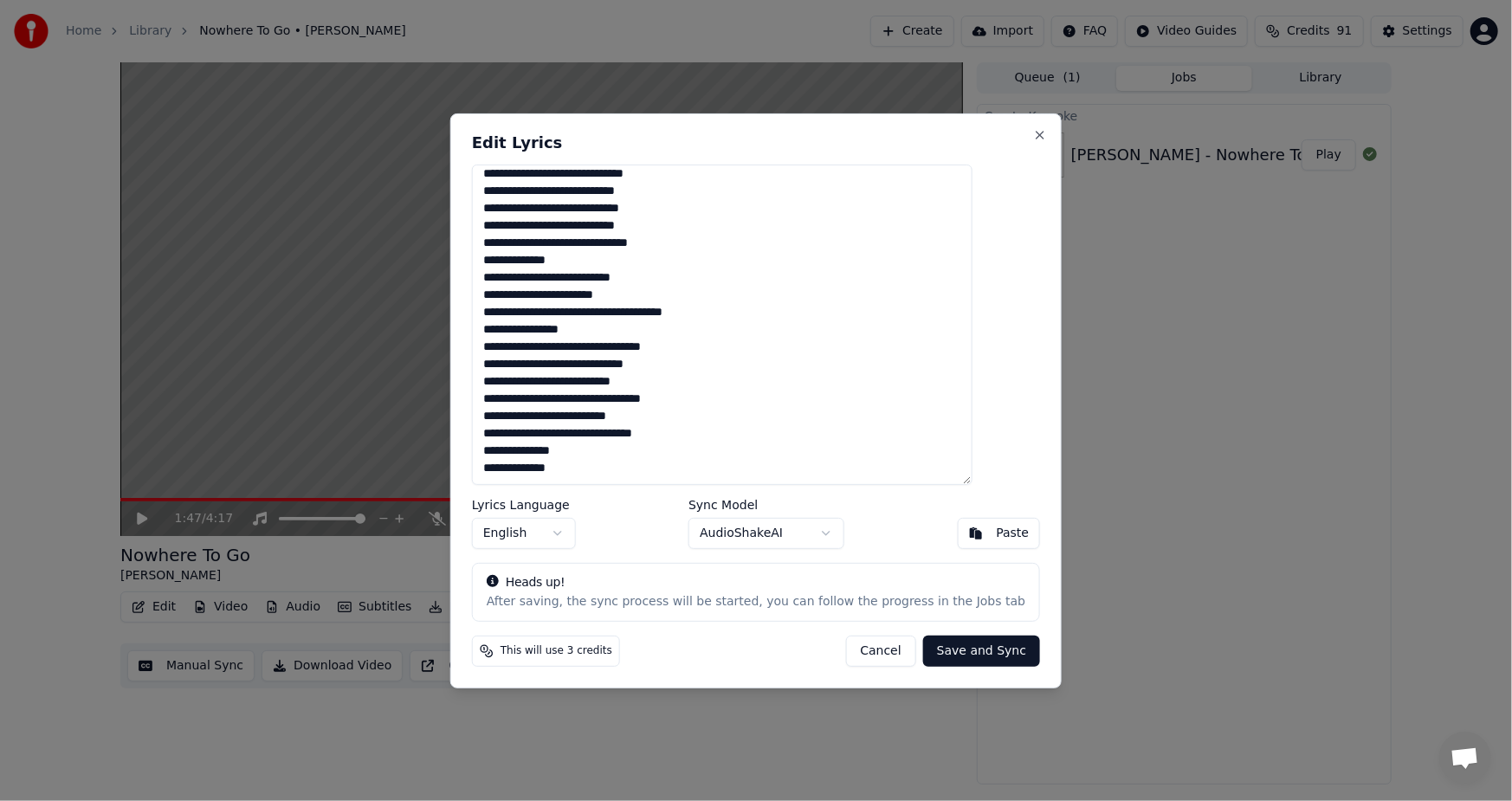
drag, startPoint x: 513, startPoint y: 174, endPoint x: 833, endPoint y: 654, distance: 576.9
click at [833, 654] on div "Edit Lyrics Lyrics Language English Sync Model AudioShakeAI Paste Heads up! Aft…" at bounding box center [756, 400] width 611 height 575
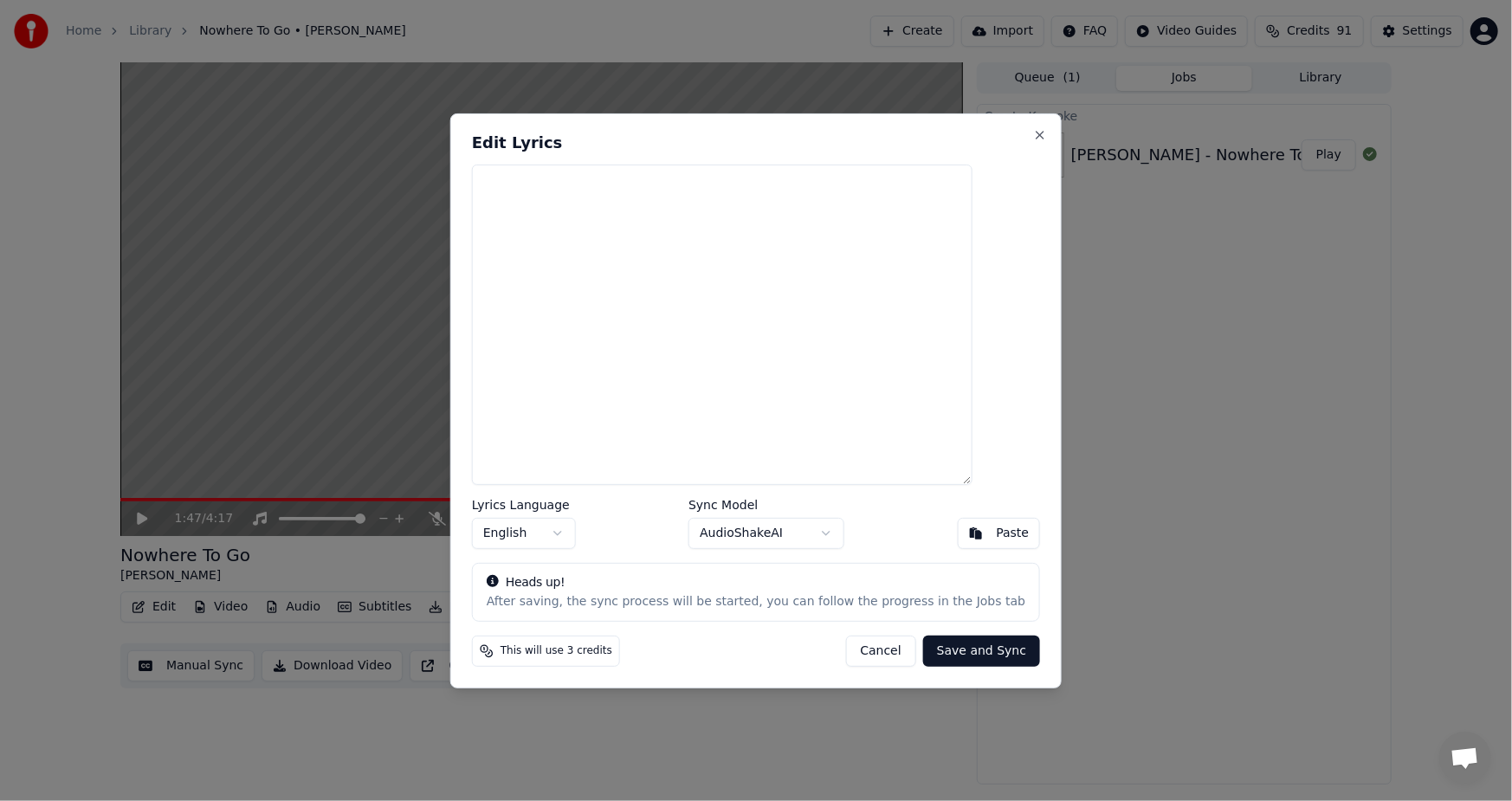
scroll to position [0, 0]
click at [590, 271] on textarea at bounding box center [723, 324] width 500 height 320
click at [956, 536] on button "Paste" at bounding box center [998, 533] width 83 height 31
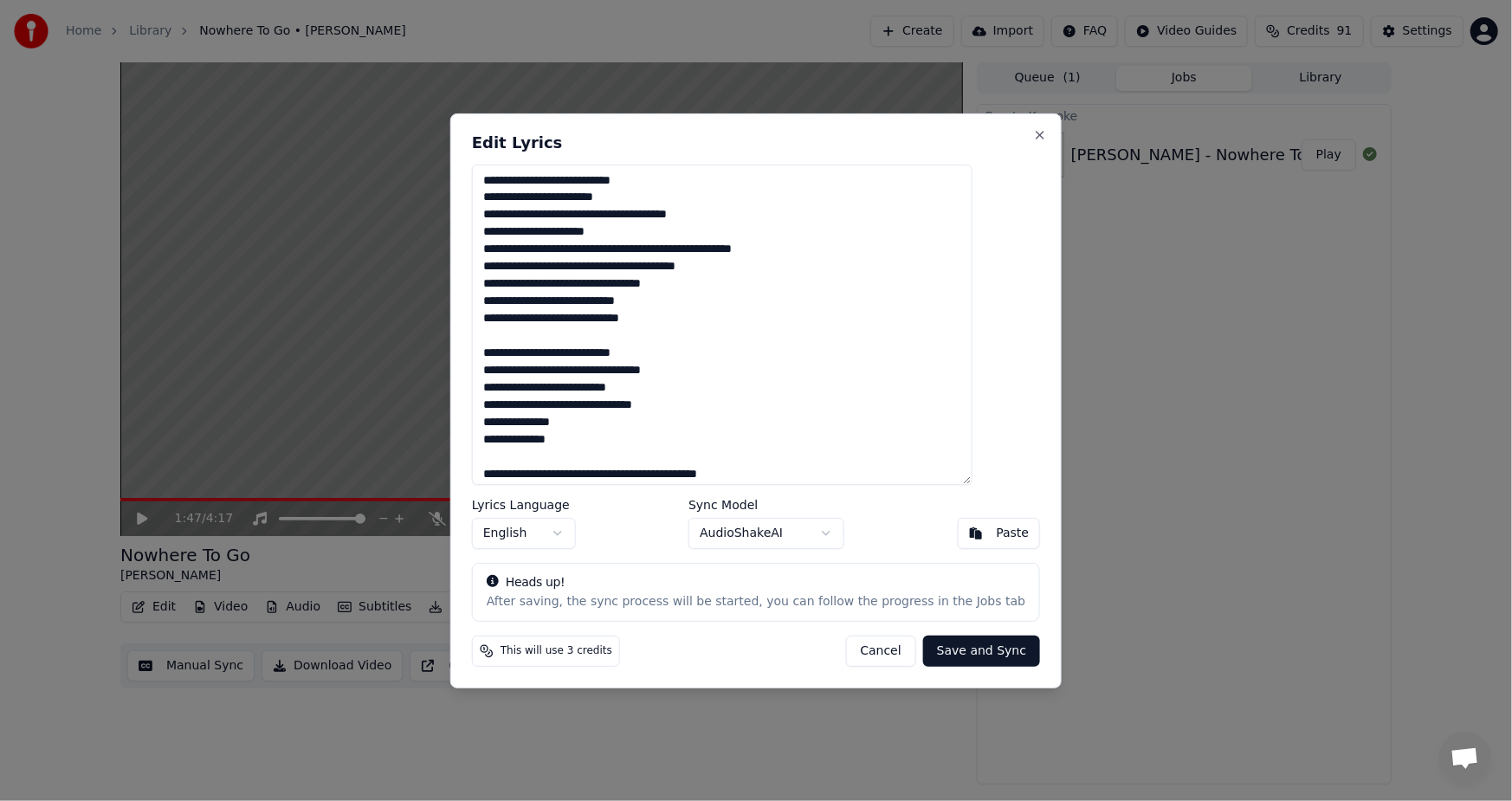
click at [857, 653] on button "Cancel" at bounding box center [880, 651] width 70 height 31
type textarea "**********"
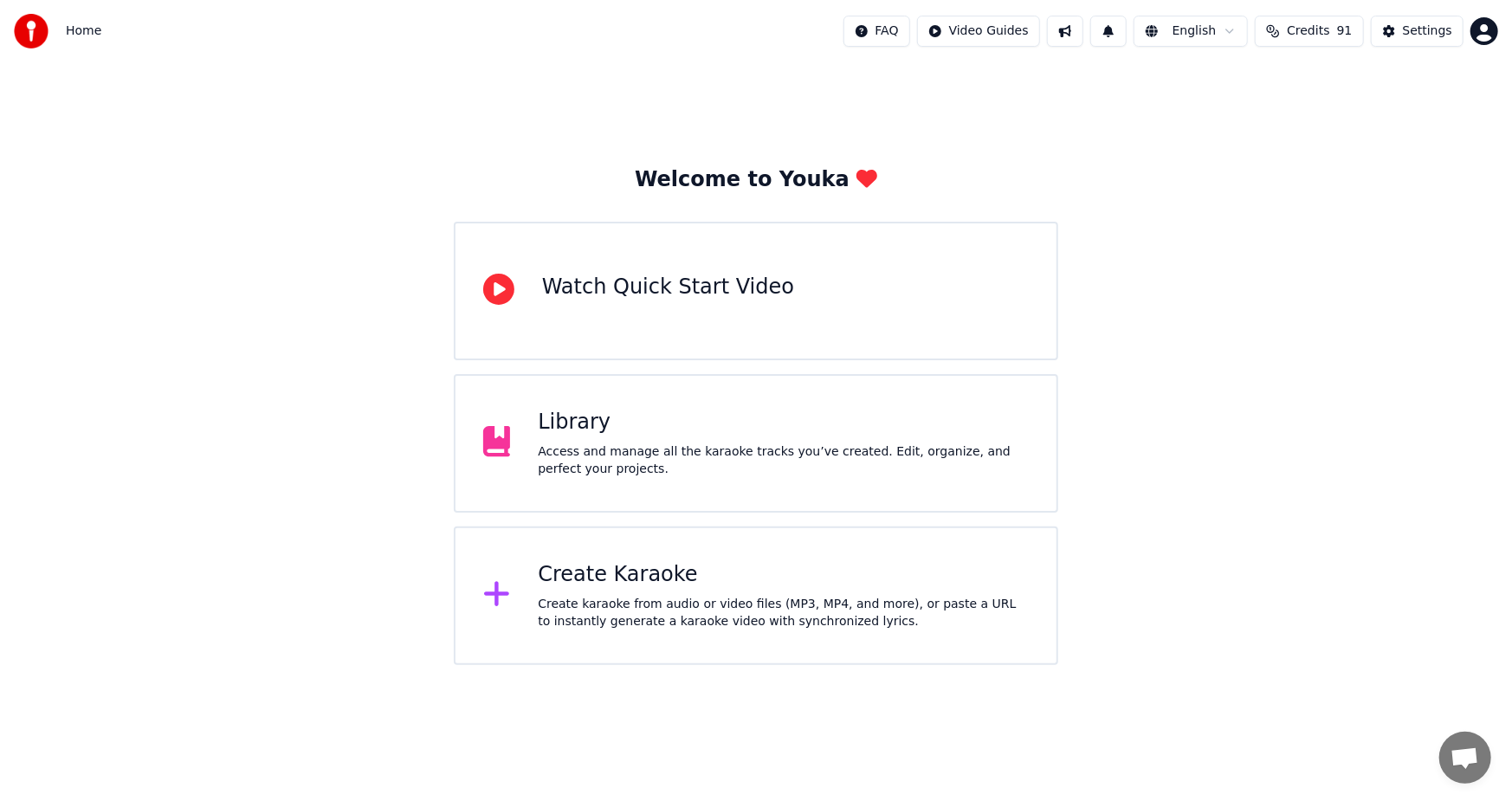
click at [592, 581] on div "Create Karaoke" at bounding box center [783, 574] width 491 height 28
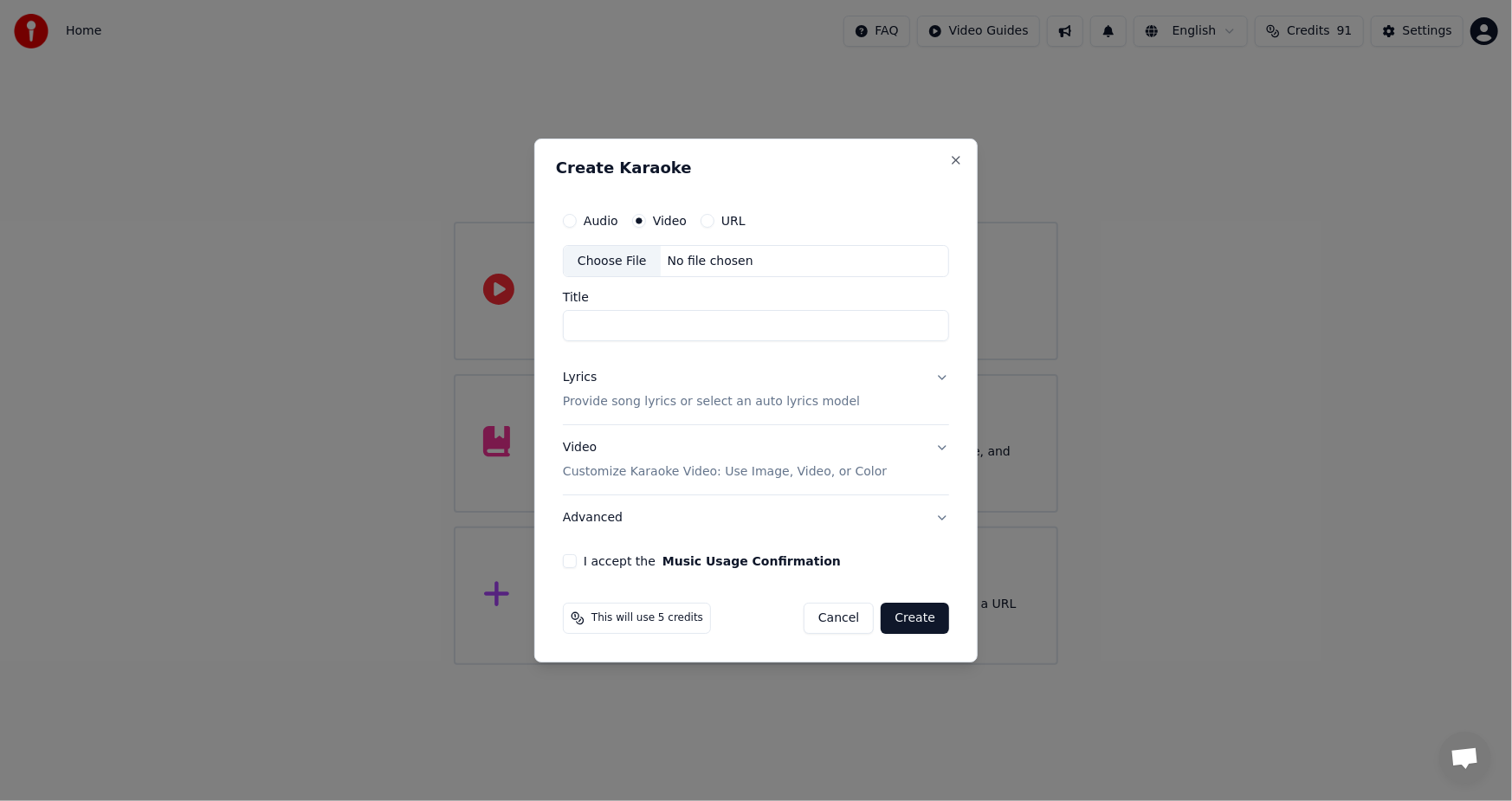
click at [608, 391] on div "Lyrics Provide song lyrics or select an auto lyrics model" at bounding box center [711, 390] width 297 height 42
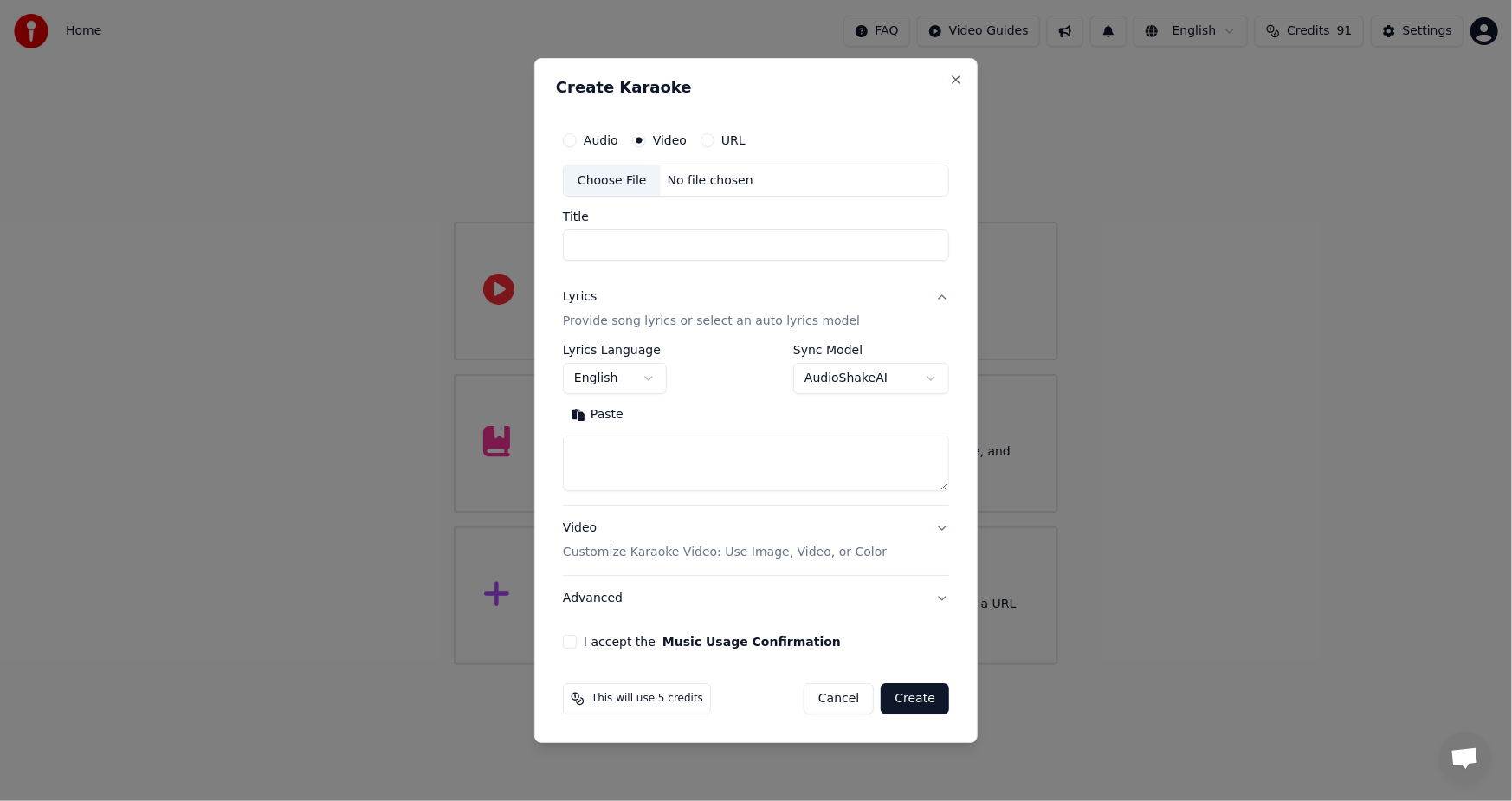
click at [602, 415] on button "Paste" at bounding box center [596, 415] width 69 height 28
click at [634, 174] on div "Choose File" at bounding box center [612, 181] width 97 height 31
type textarea "**********"
type input "**********"
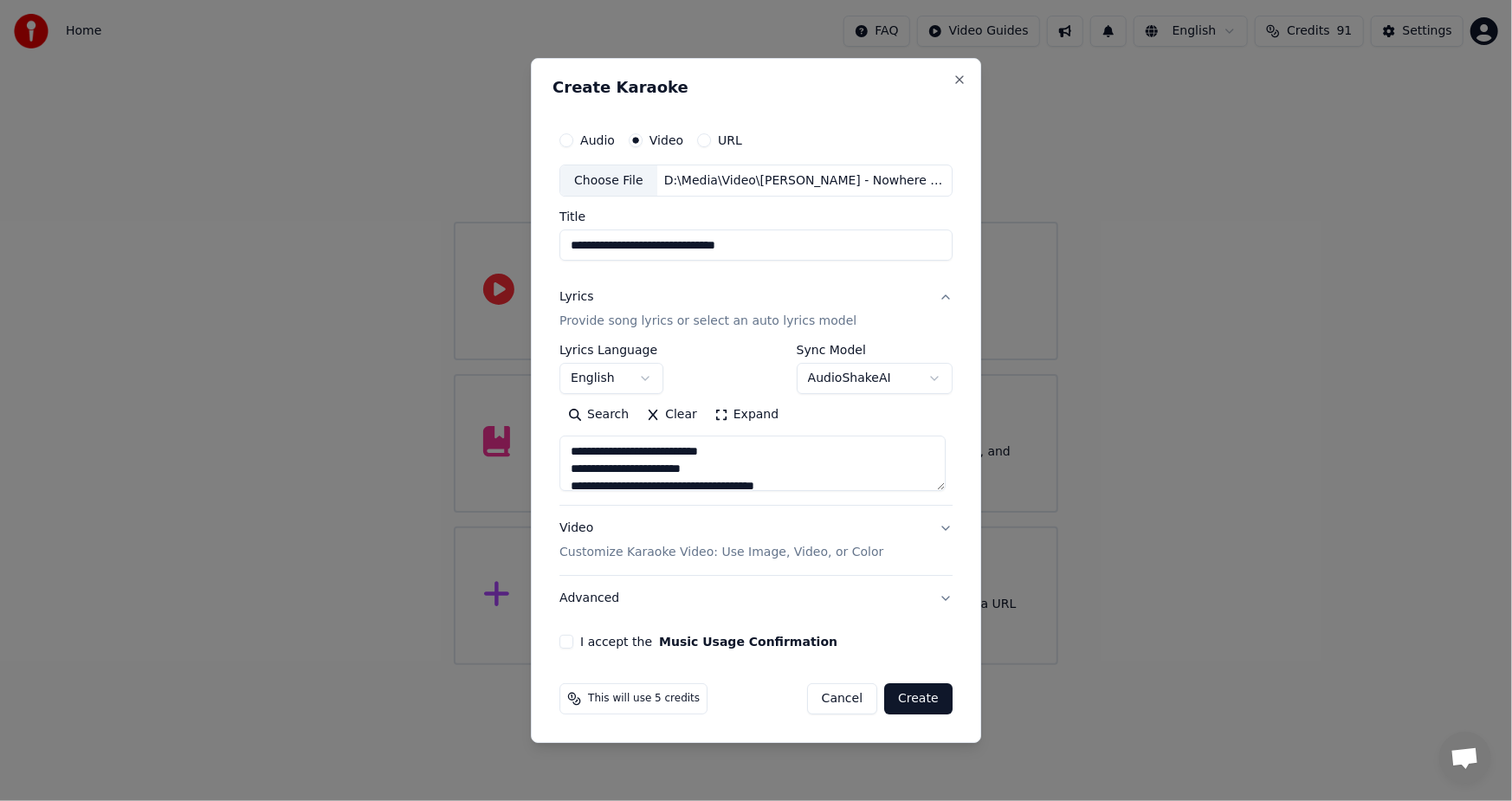
click at [563, 644] on button "I accept the Music Usage Confirmation" at bounding box center [566, 641] width 14 height 14
click at [931, 698] on button "Create" at bounding box center [917, 698] width 69 height 31
type textarea "**********"
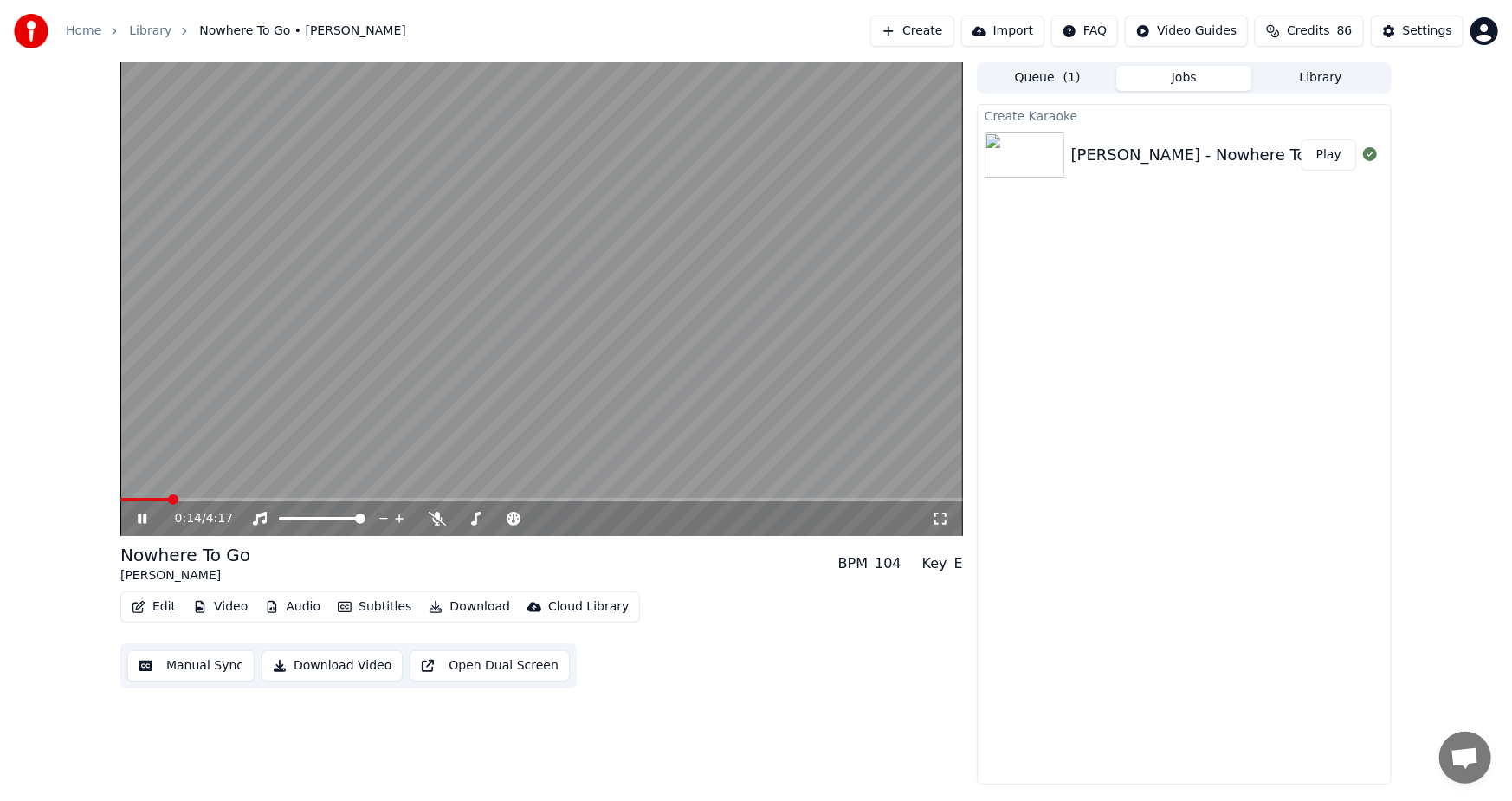
click at [341, 497] on video at bounding box center [541, 299] width 843 height 473
click at [342, 500] on span at bounding box center [541, 499] width 843 height 4
click at [131, 514] on div "1:08 / 4:17" at bounding box center [541, 519] width 828 height 17
click at [139, 520] on icon at bounding box center [142, 518] width 11 height 12
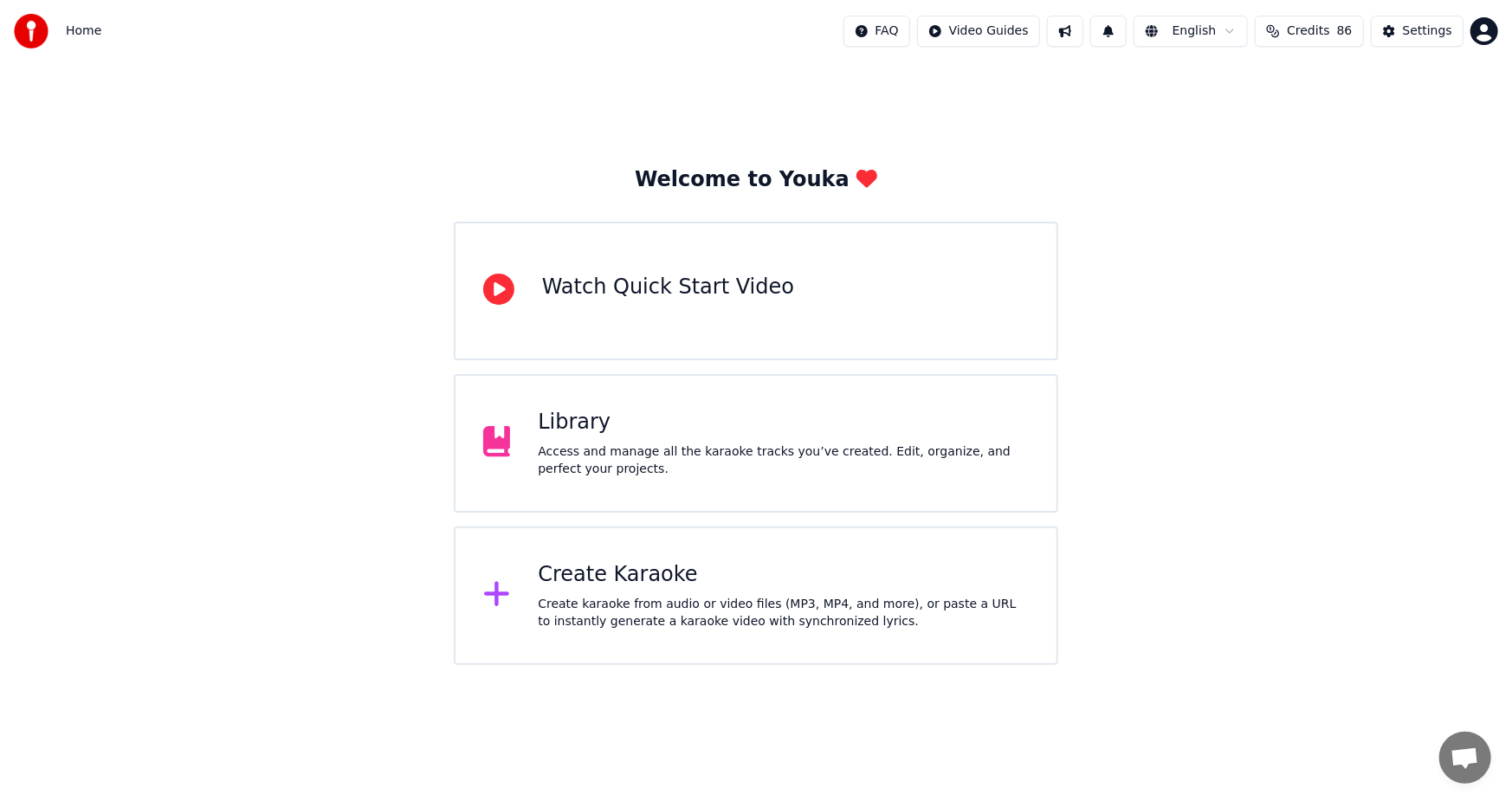
click at [650, 452] on div "Access and manage all the karaoke tracks you’ve created. Edit, organize, and pe…" at bounding box center [783, 461] width 491 height 35
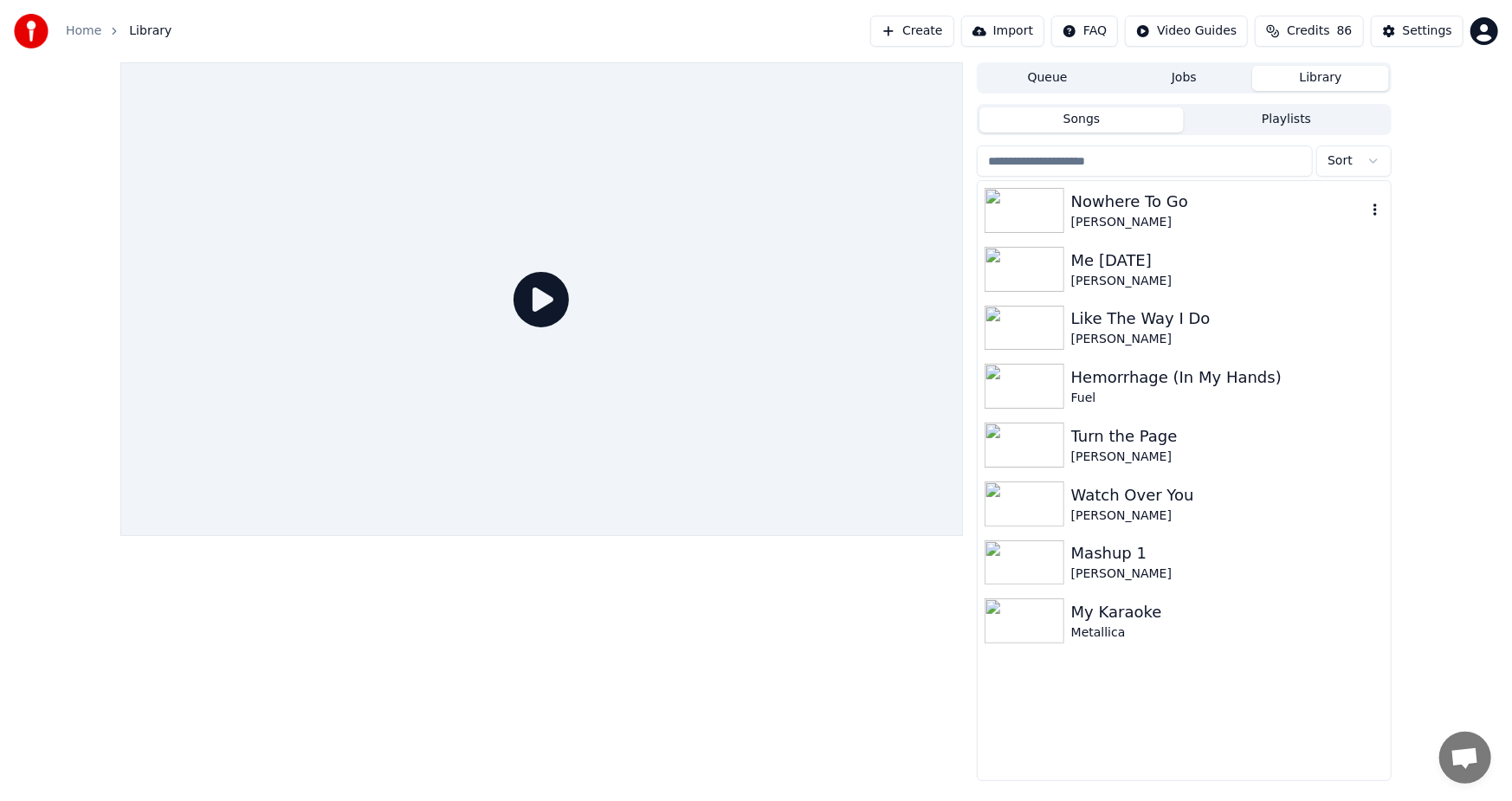
click at [1374, 209] on icon "button" at bounding box center [1375, 209] width 4 height 12
click at [1367, 355] on div "Delete" at bounding box center [1379, 353] width 133 height 28
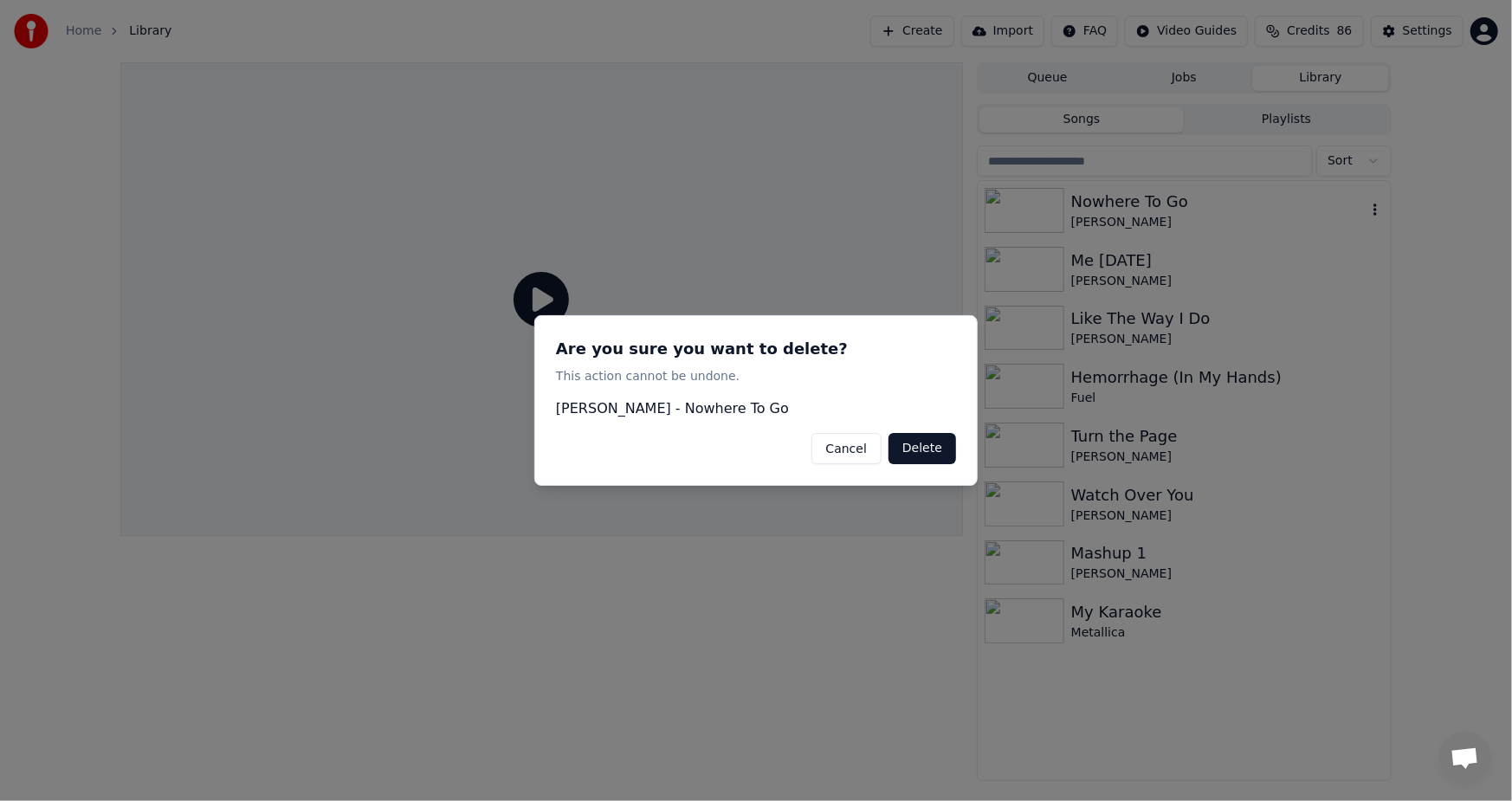
click at [932, 448] on button "Delete" at bounding box center [922, 448] width 68 height 31
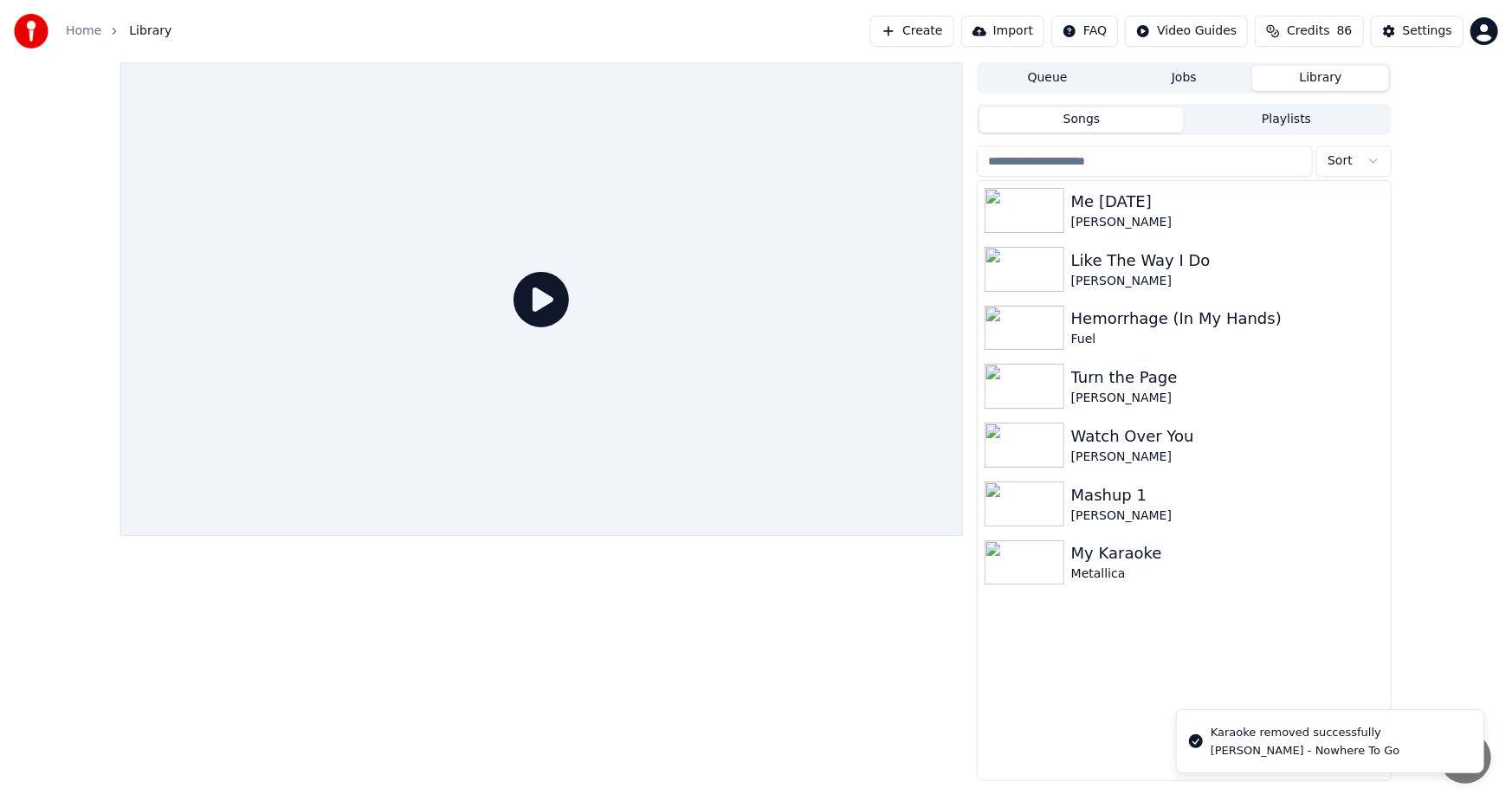
click at [931, 26] on button "Create" at bounding box center [912, 31] width 84 height 31
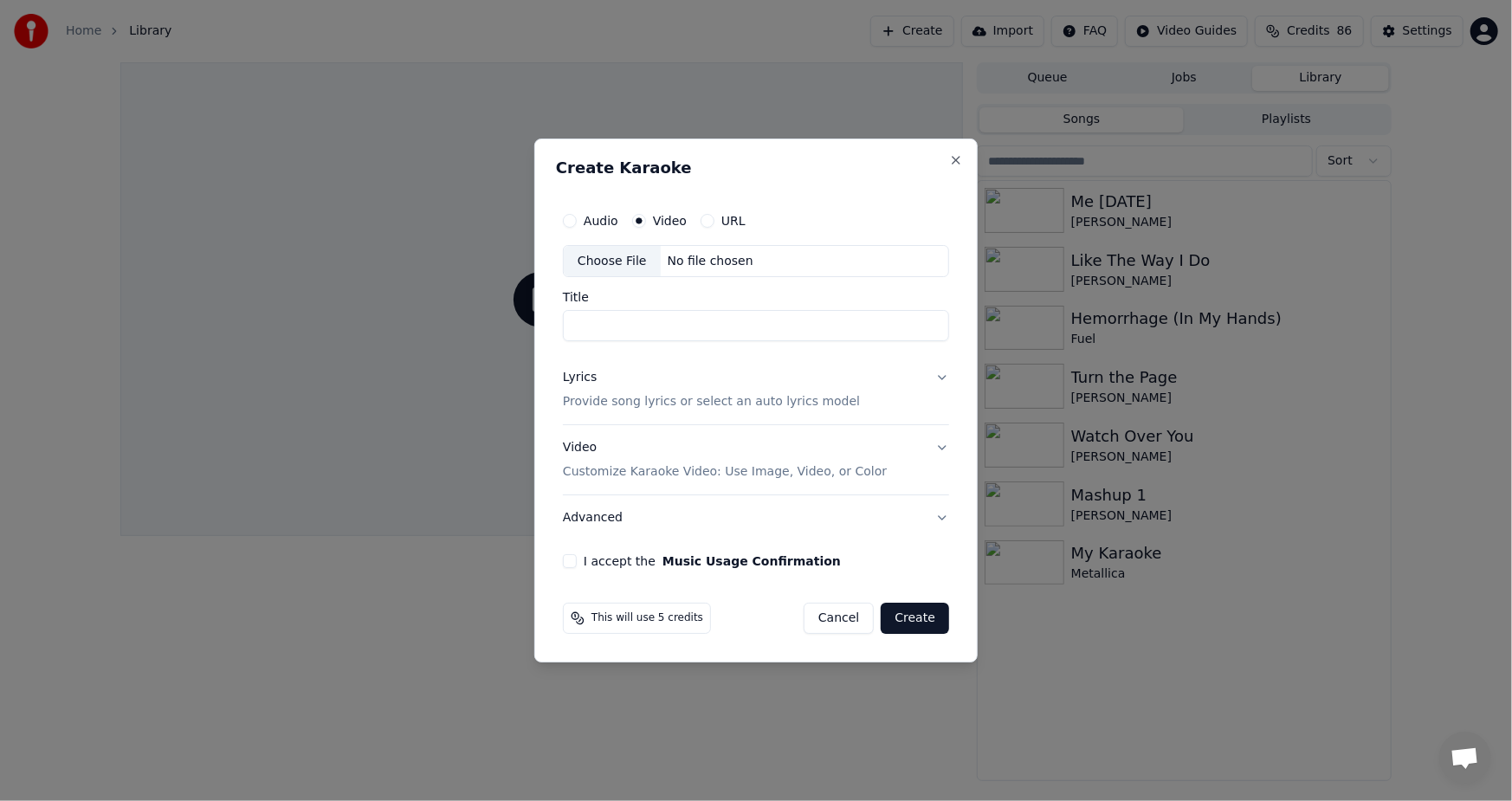
click at [644, 218] on div "Video" at bounding box center [659, 220] width 54 height 14
click at [602, 260] on div "Choose File" at bounding box center [612, 262] width 97 height 31
type input "**********"
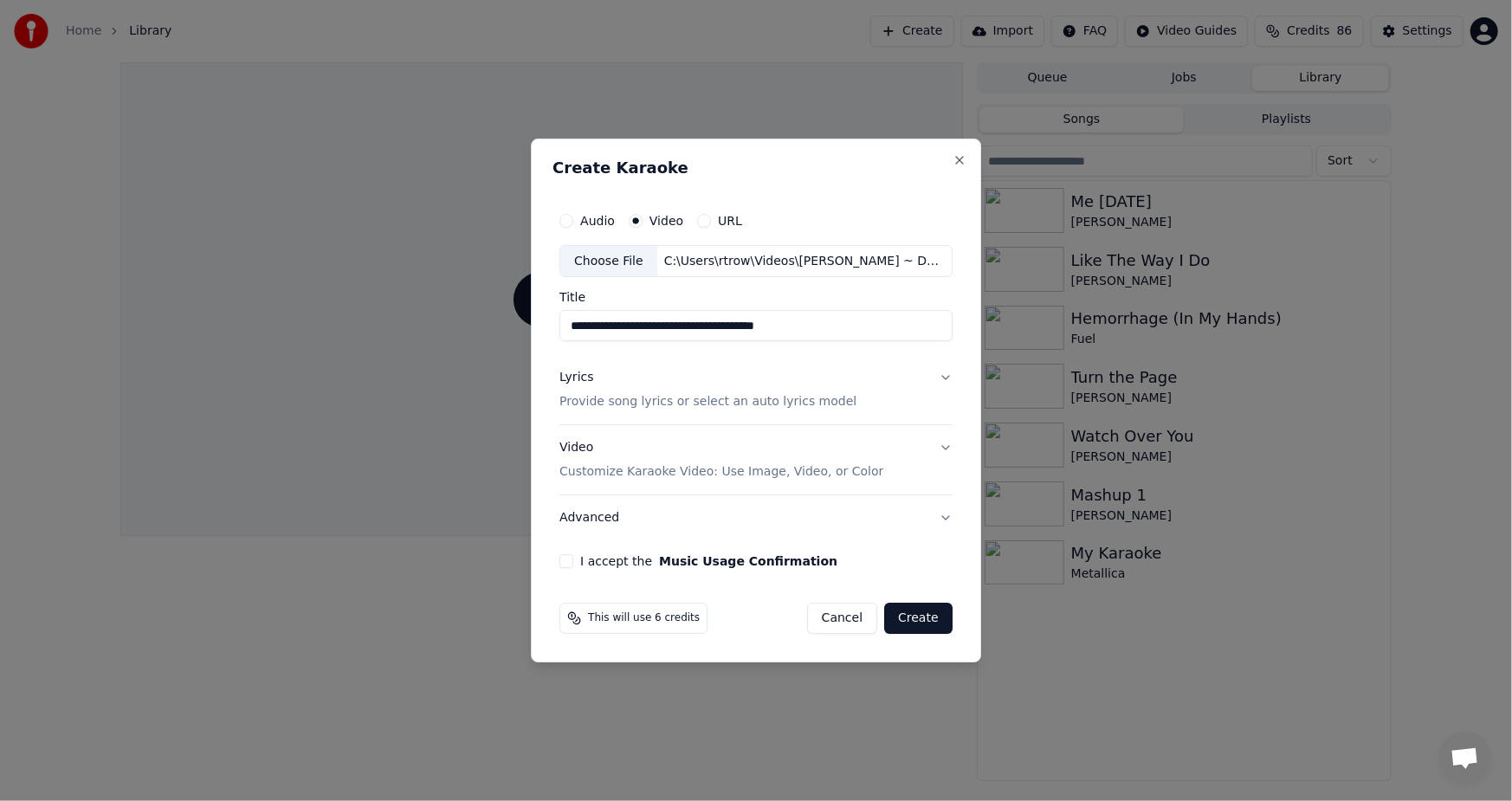
click at [634, 400] on p "Provide song lyrics or select an auto lyrics model" at bounding box center [708, 402] width 297 height 17
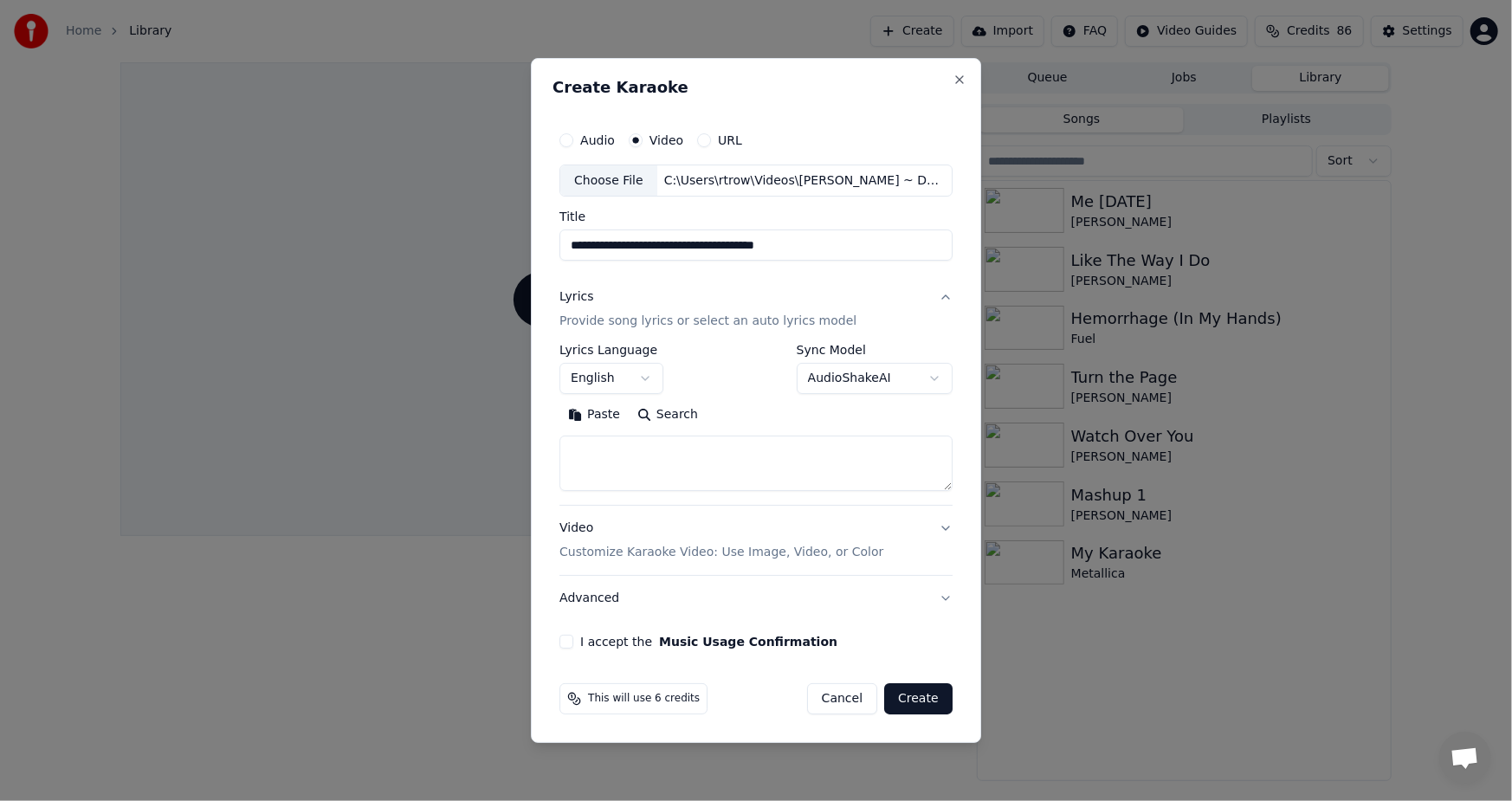
click at [599, 412] on button "Paste" at bounding box center [594, 415] width 69 height 28
click at [563, 641] on button "I accept the Music Usage Confirmation" at bounding box center [566, 641] width 14 height 14
click at [917, 700] on button "Create" at bounding box center [917, 698] width 69 height 31
type textarea "**********"
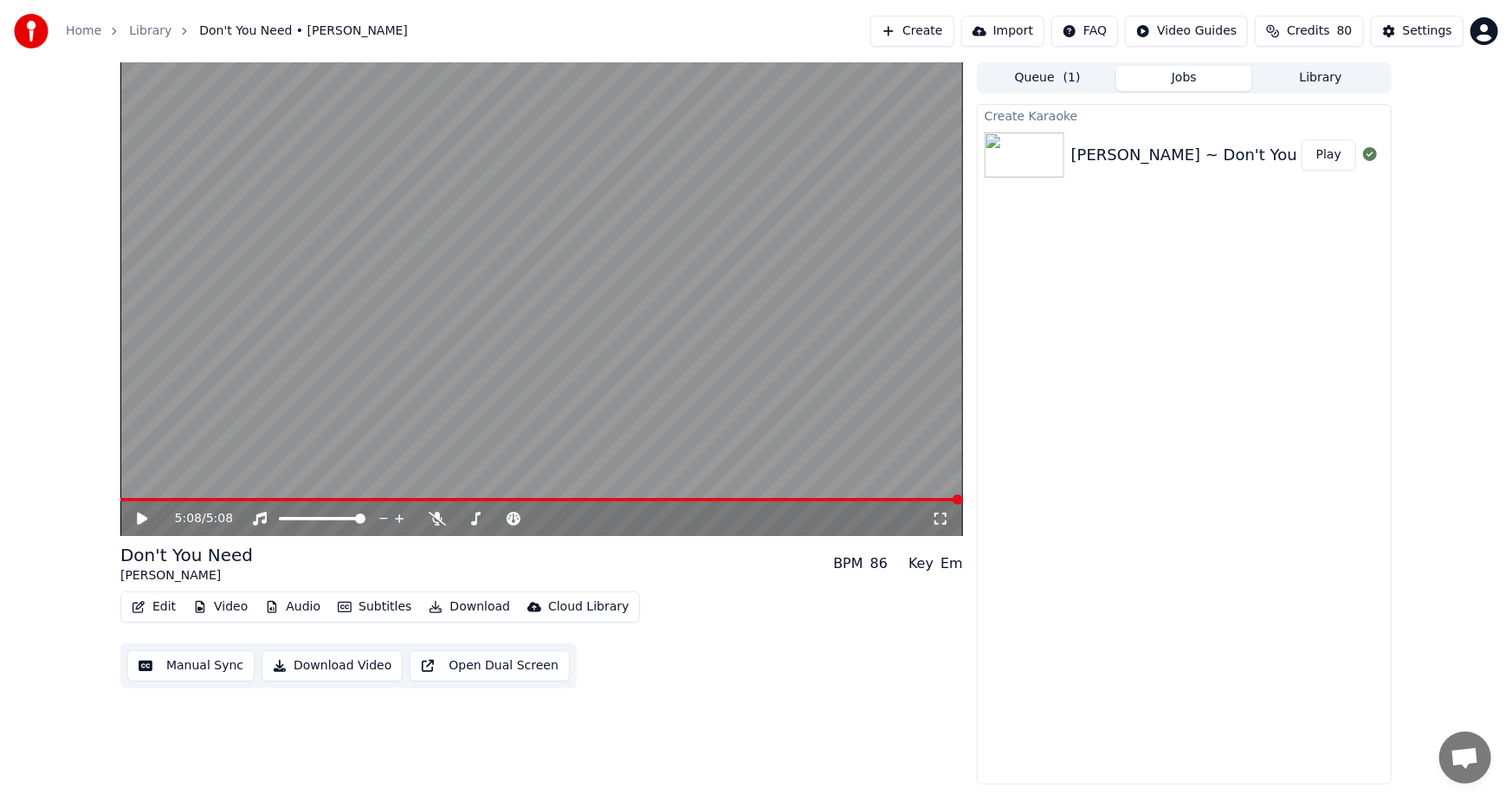
click at [167, 785] on div "5:08 / 5:08 Don't You Need [PERSON_NAME] BPM 86 Key Em Edit Video Audio Subtitl…" at bounding box center [541, 423] width 843 height 721
click at [924, 23] on button "Create" at bounding box center [912, 31] width 84 height 31
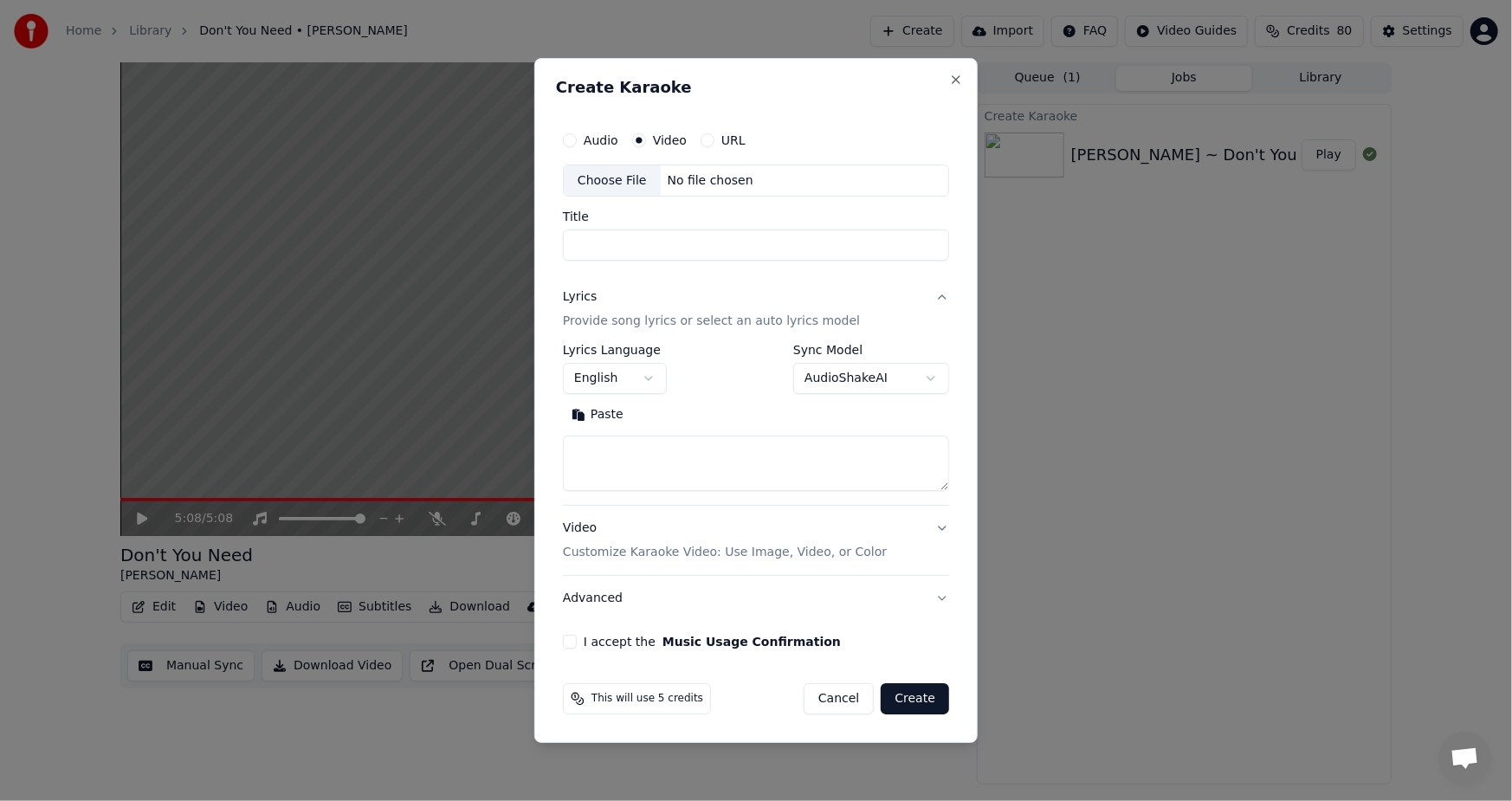
click at [622, 179] on div "Choose File" at bounding box center [612, 181] width 97 height 31
type input "**********"
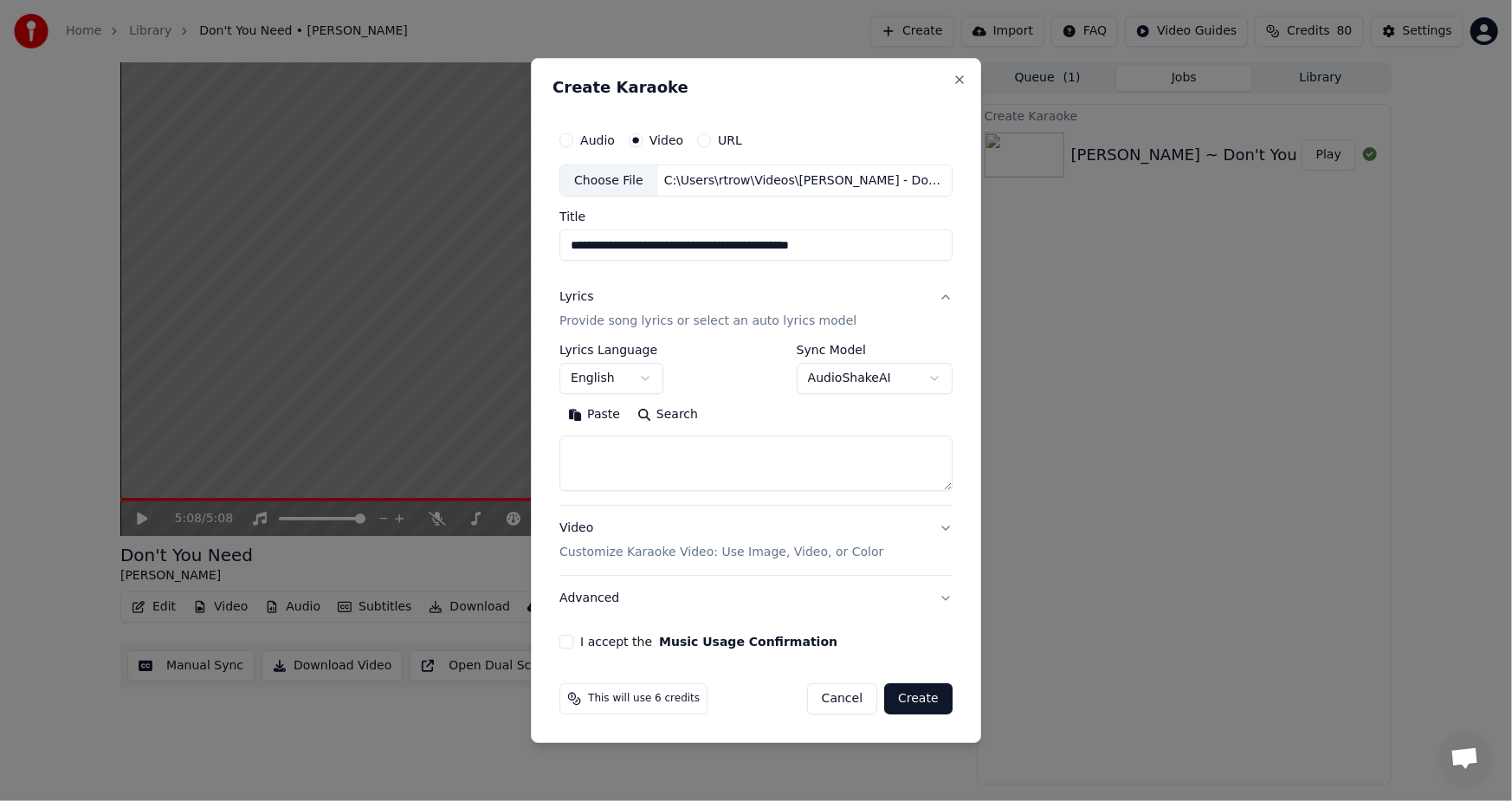
click at [597, 417] on button "Paste" at bounding box center [594, 415] width 69 height 28
click at [566, 641] on button "I accept the Music Usage Confirmation" at bounding box center [566, 641] width 14 height 14
click at [918, 701] on button "Create" at bounding box center [917, 698] width 69 height 31
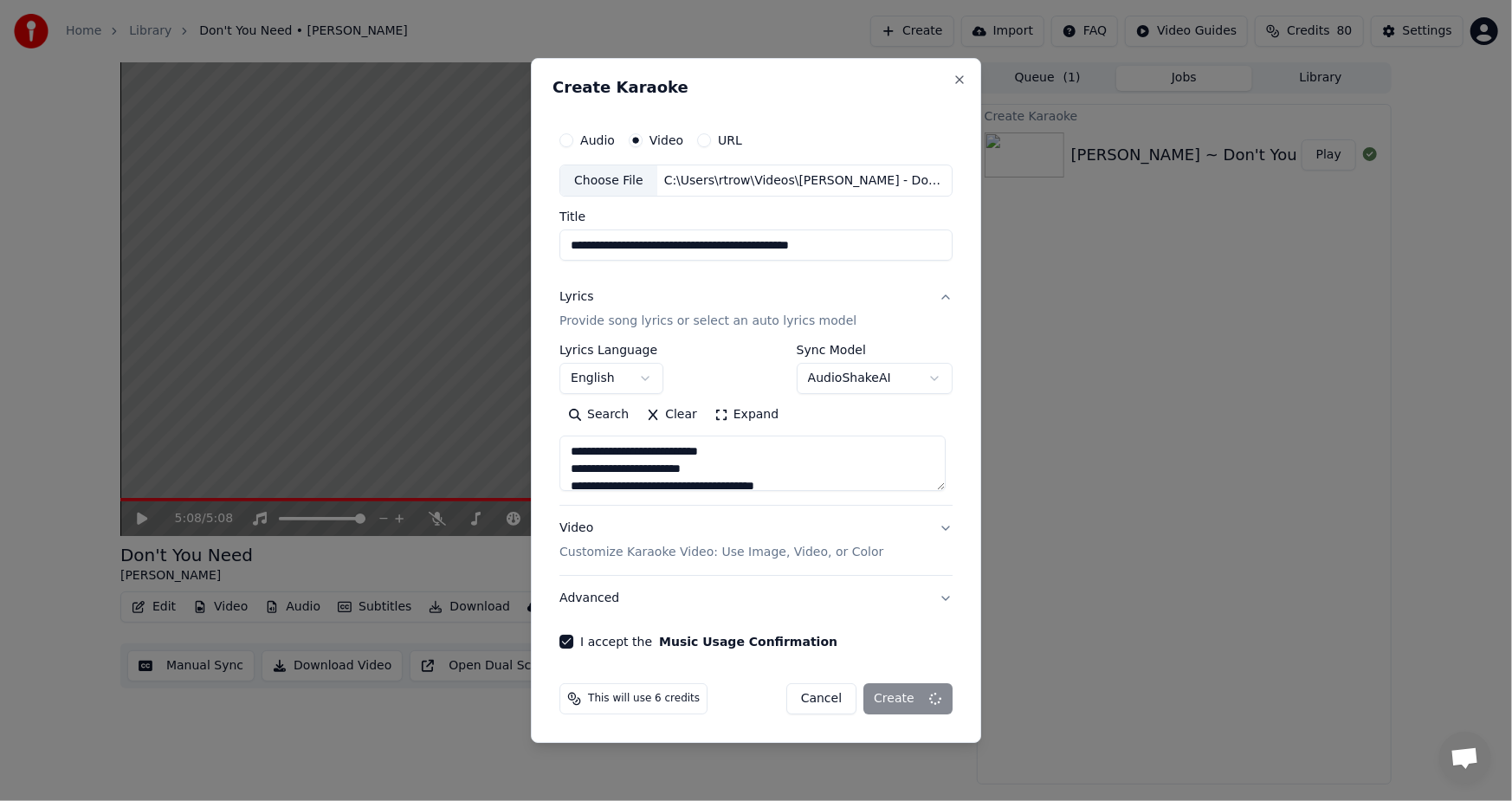
type textarea "**********"
select select
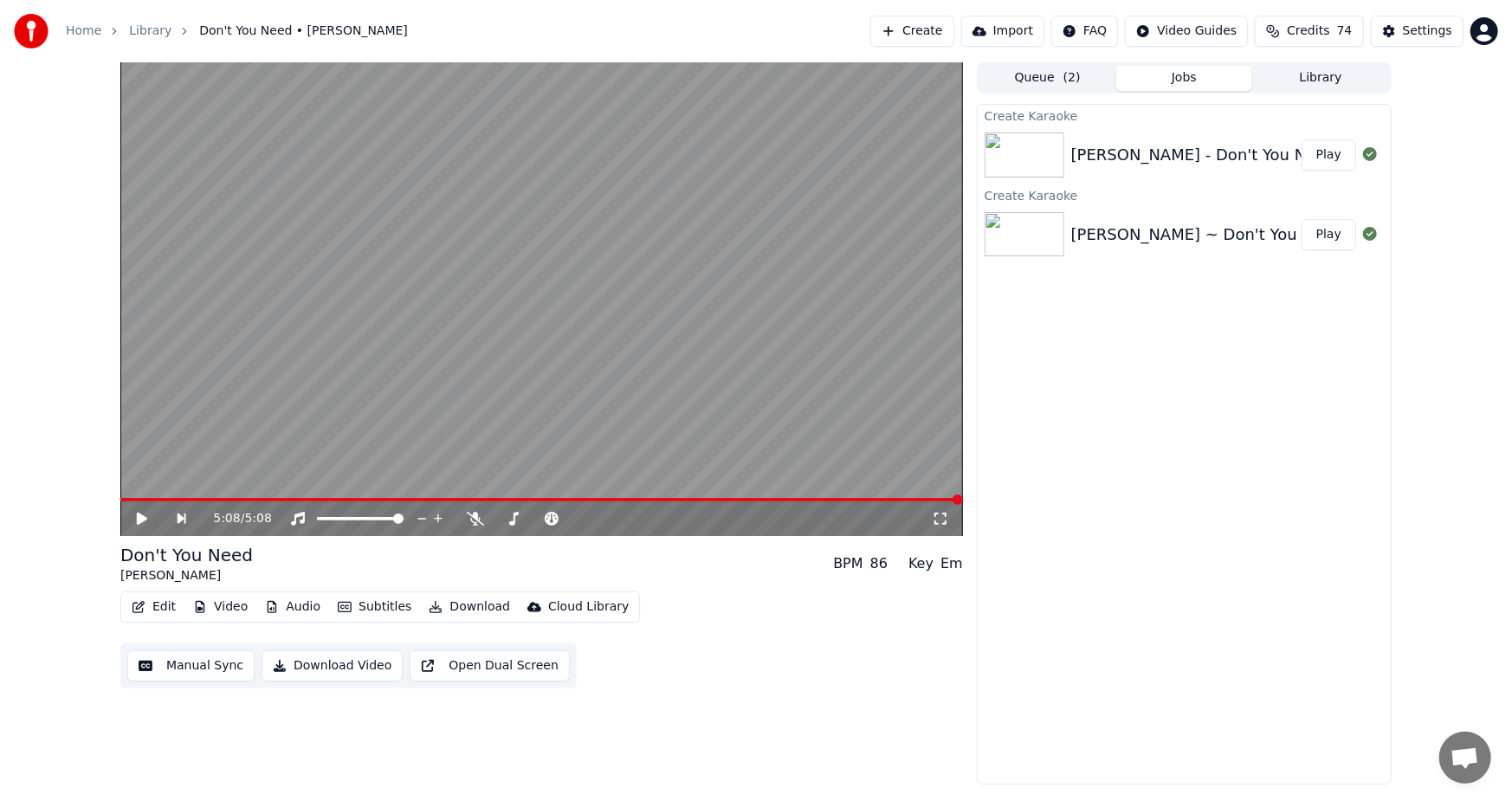
click at [1325, 147] on button "Play" at bounding box center [1329, 155] width 54 height 31
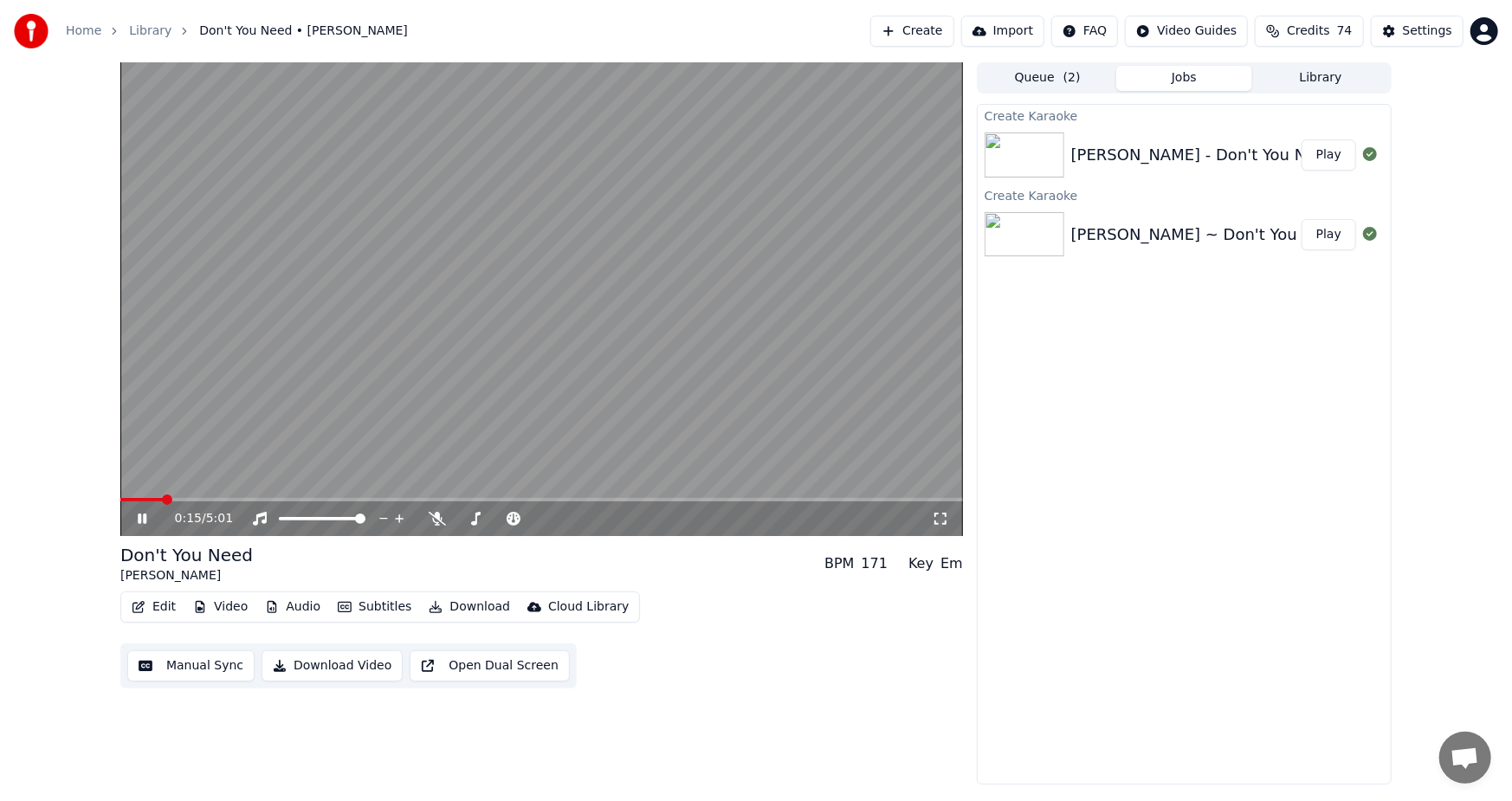
click at [350, 606] on button "Subtitles" at bounding box center [374, 606] width 87 height 24
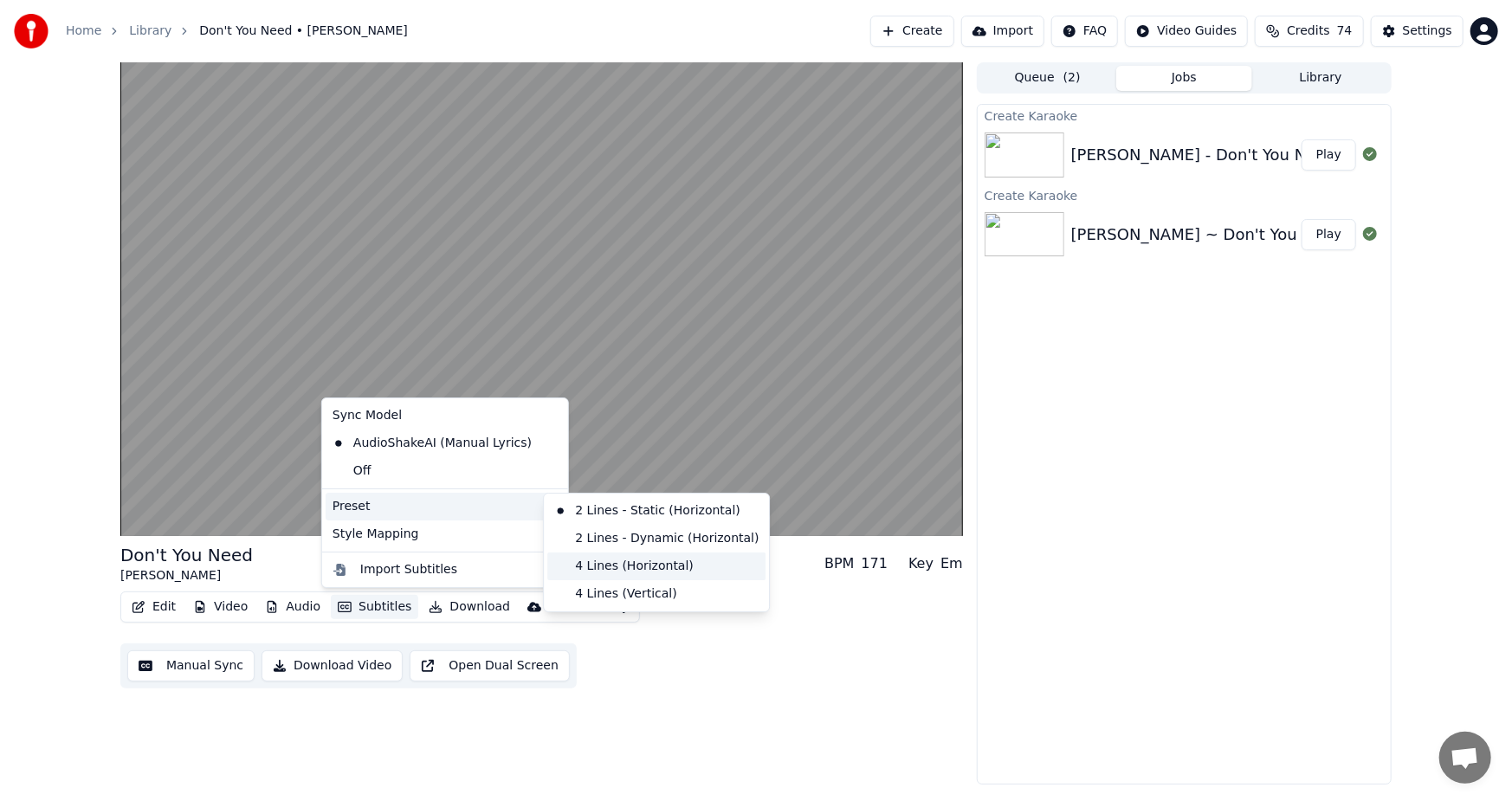
click at [667, 566] on div "4 Lines (Horizontal)" at bounding box center [656, 566] width 218 height 28
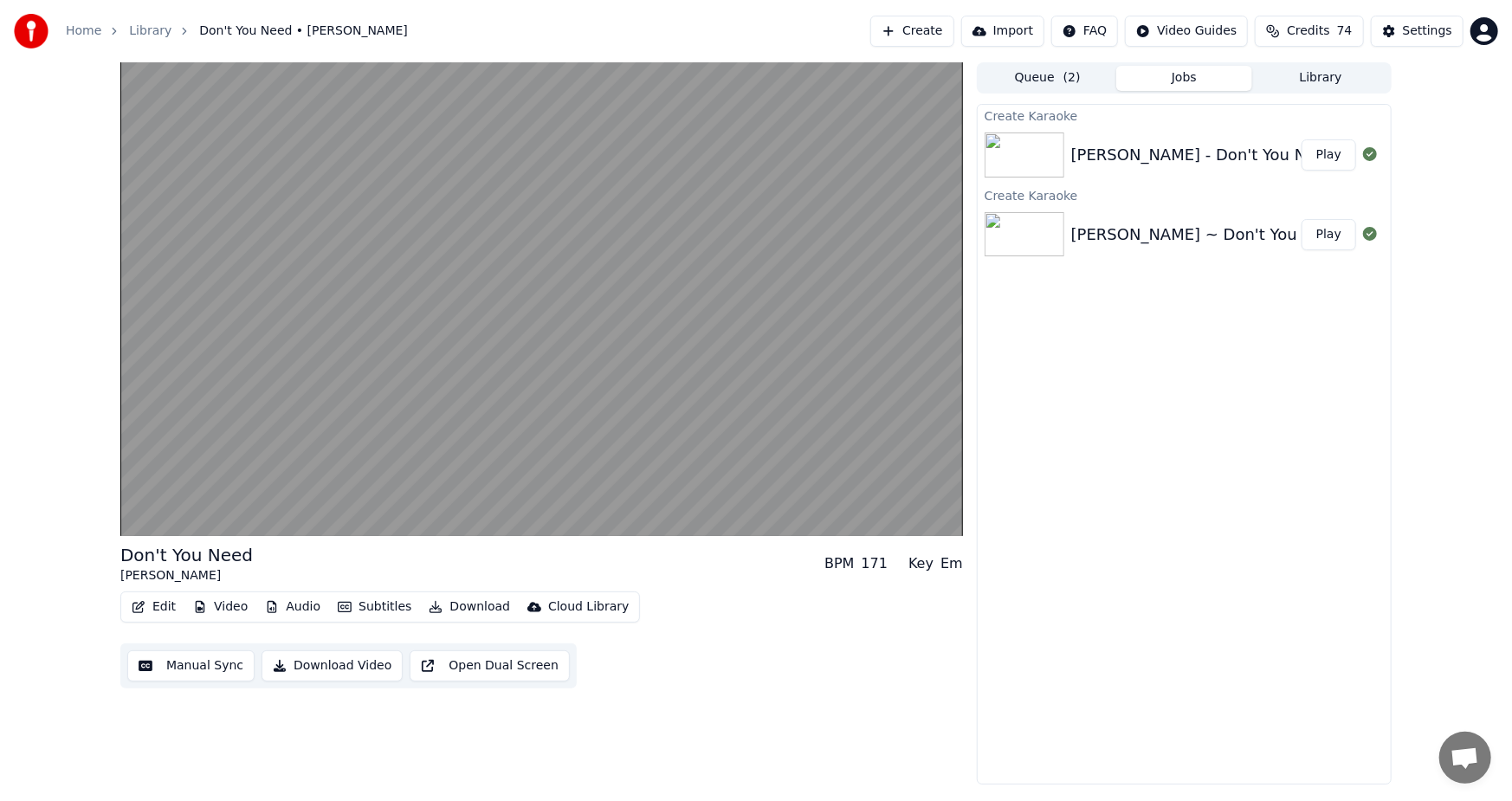
click at [756, 706] on div "Don't You Need [PERSON_NAME] BPM 171 Key Em Edit Video Audio Subtitles Download…" at bounding box center [541, 423] width 843 height 721
